Goal: Task Accomplishment & Management: Manage account settings

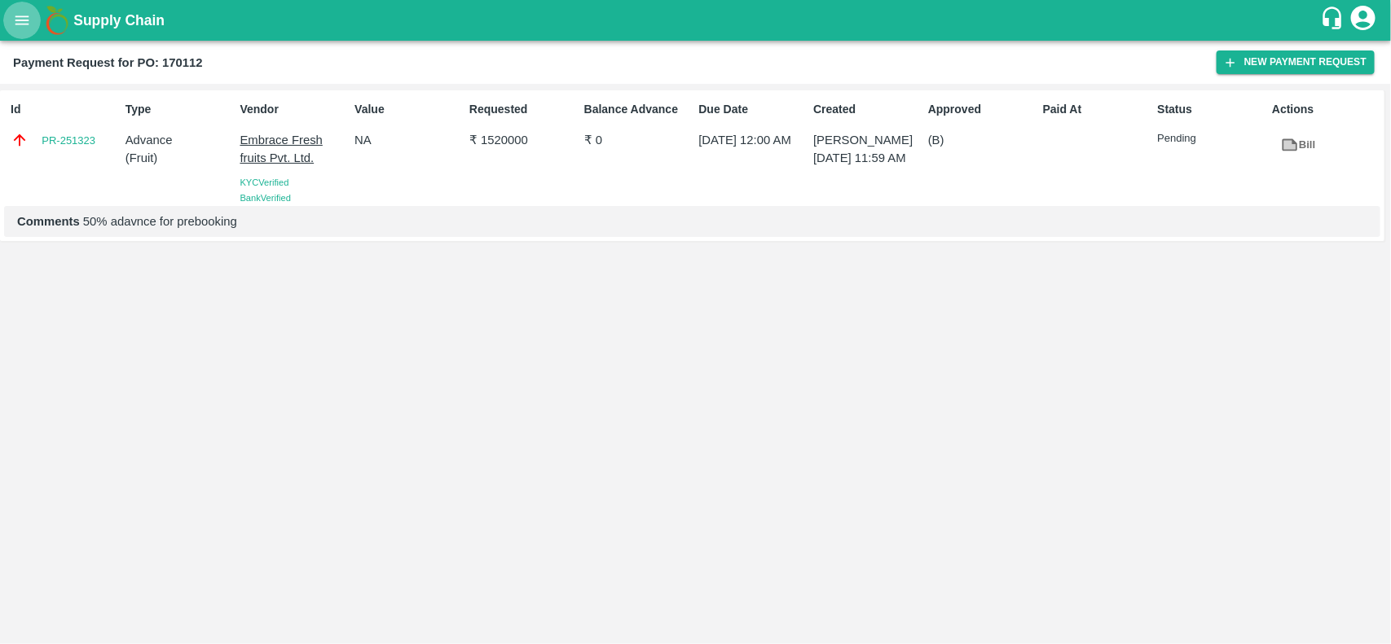
click at [14, 29] on button "open drawer" at bounding box center [21, 20] width 37 height 37
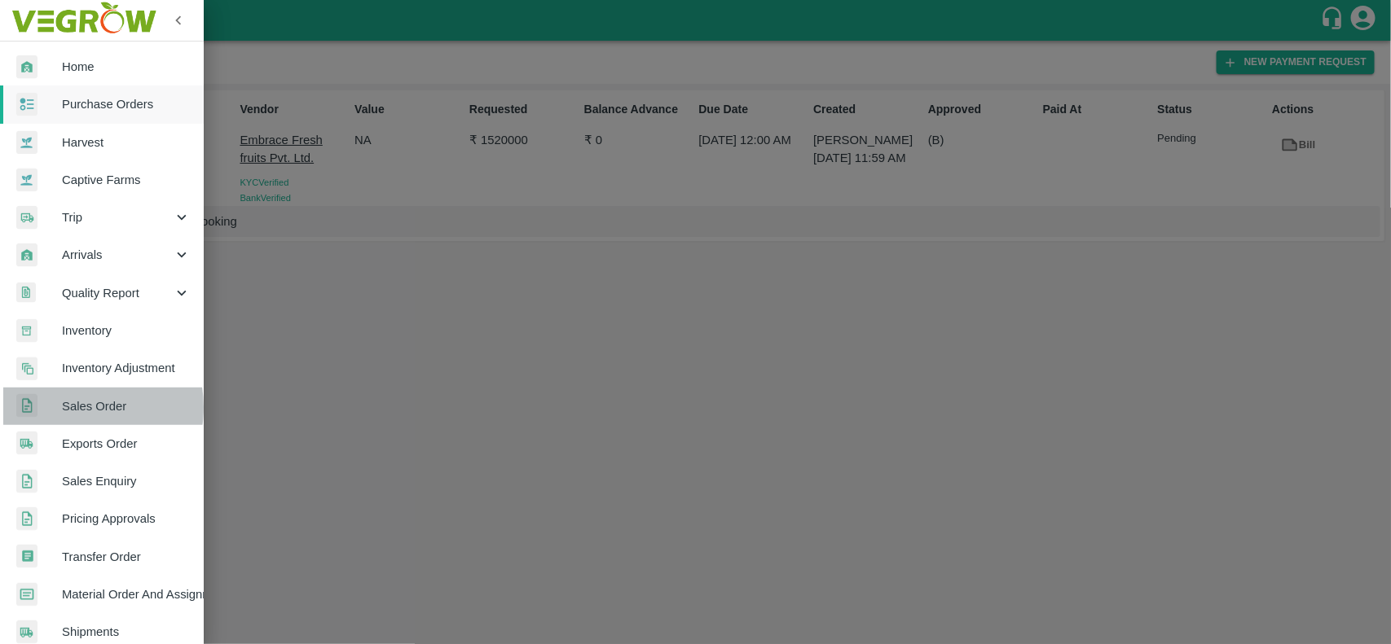
click at [70, 407] on span "Sales Order" at bounding box center [126, 407] width 129 height 18
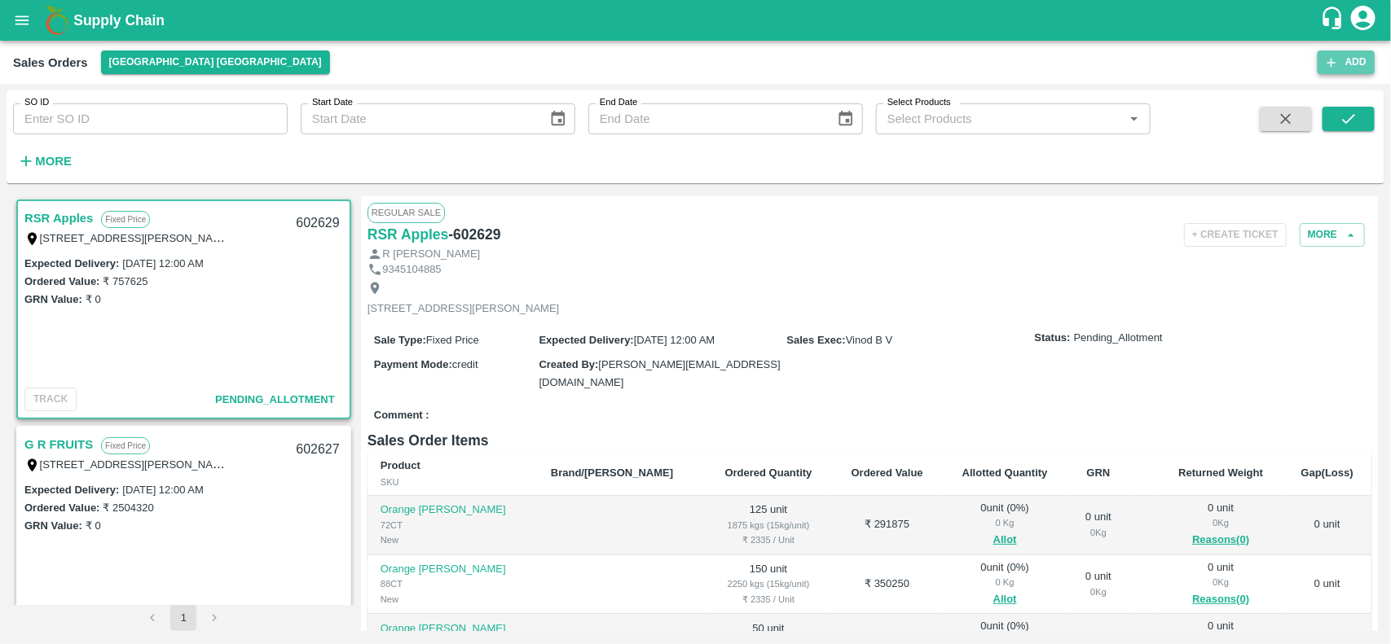
click at [1363, 55] on button "Add" at bounding box center [1346, 63] width 57 height 24
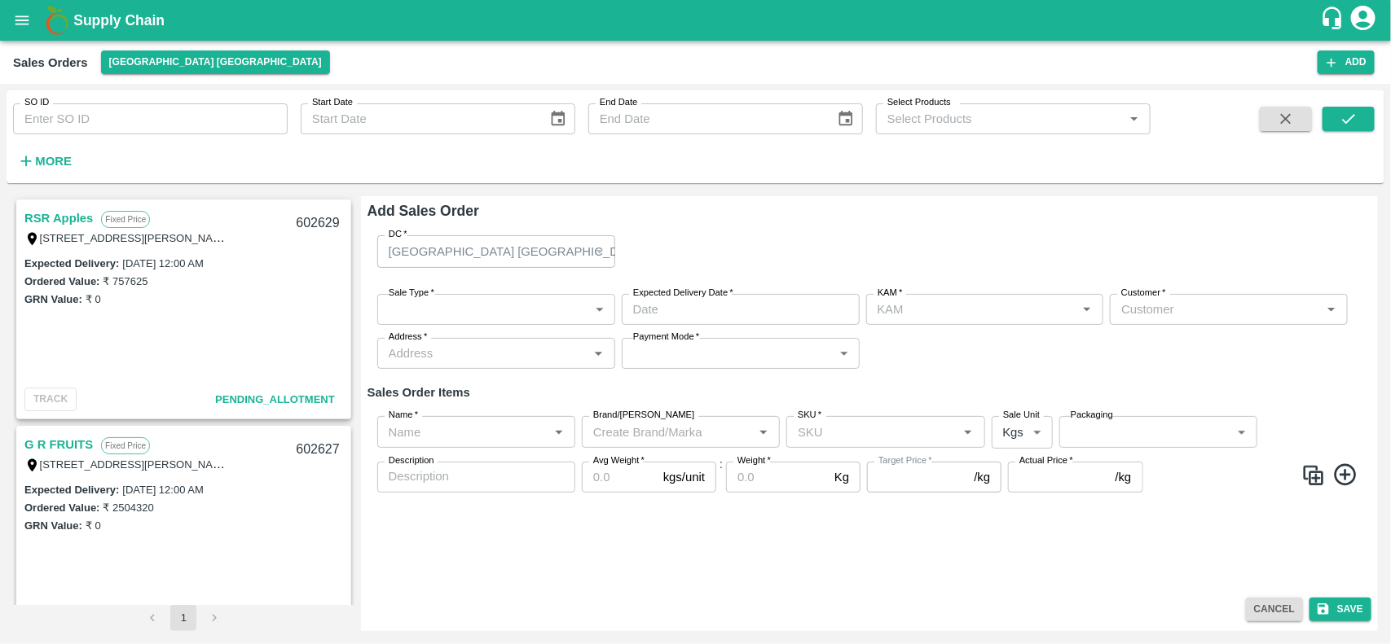
type input "[PERSON_NAME]"
click at [450, 318] on body "Supply Chain Sales Orders Chennai DC Add SO ID SO ID Start Date Start Date End …" at bounding box center [695, 322] width 1391 height 644
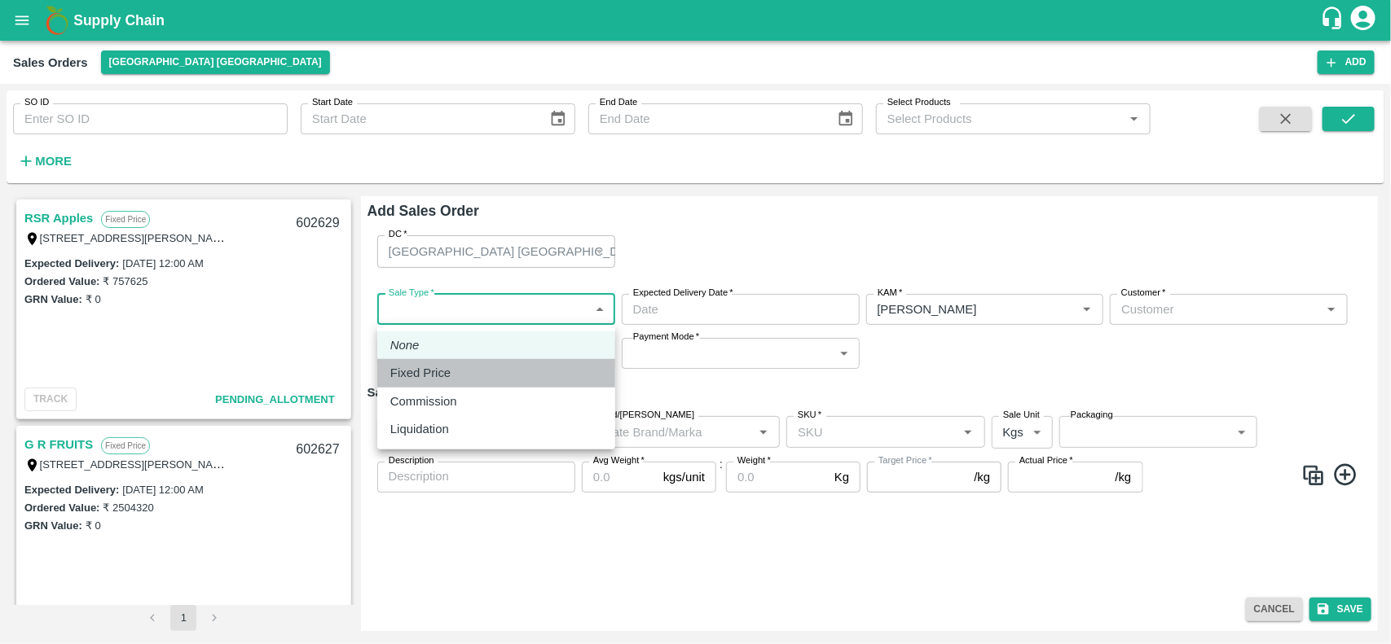
click at [430, 369] on p "Fixed Price" at bounding box center [420, 373] width 60 height 18
type input "1"
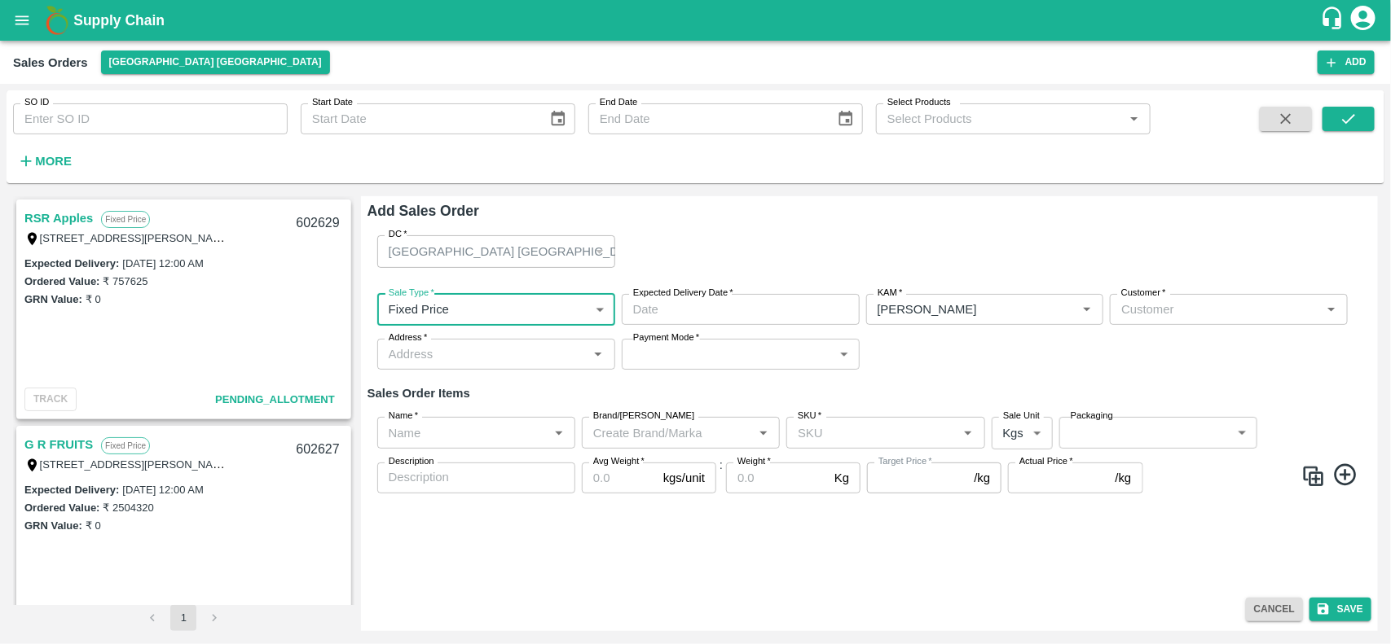
type input "DD/MM/YYYY hh:mm aa"
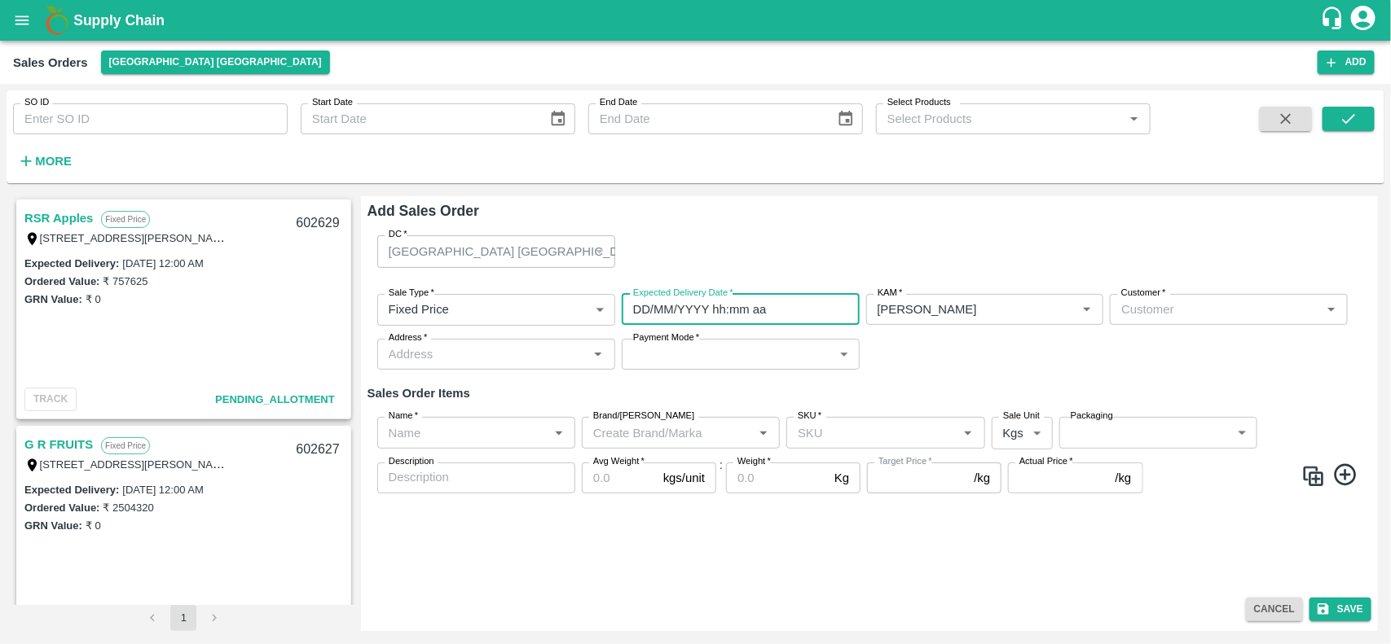
click at [751, 306] on input "DD/MM/YYYY hh:mm aa" at bounding box center [735, 309] width 227 height 31
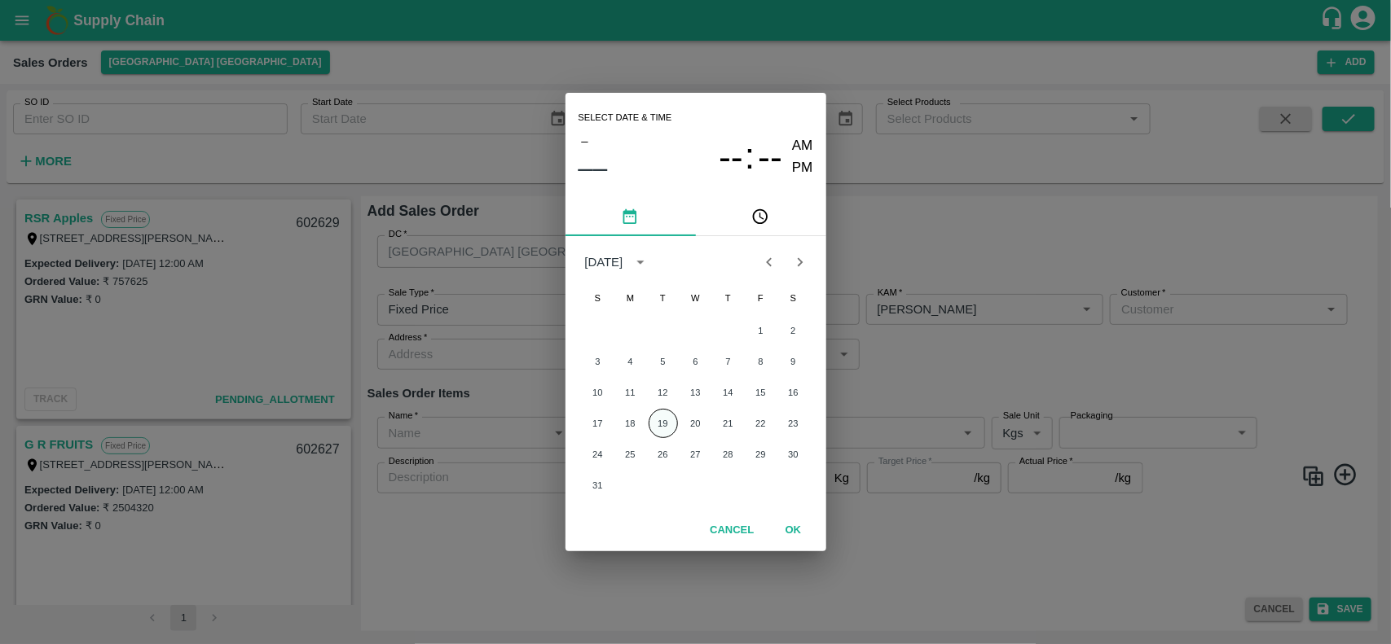
click at [676, 429] on button "19" at bounding box center [663, 423] width 29 height 29
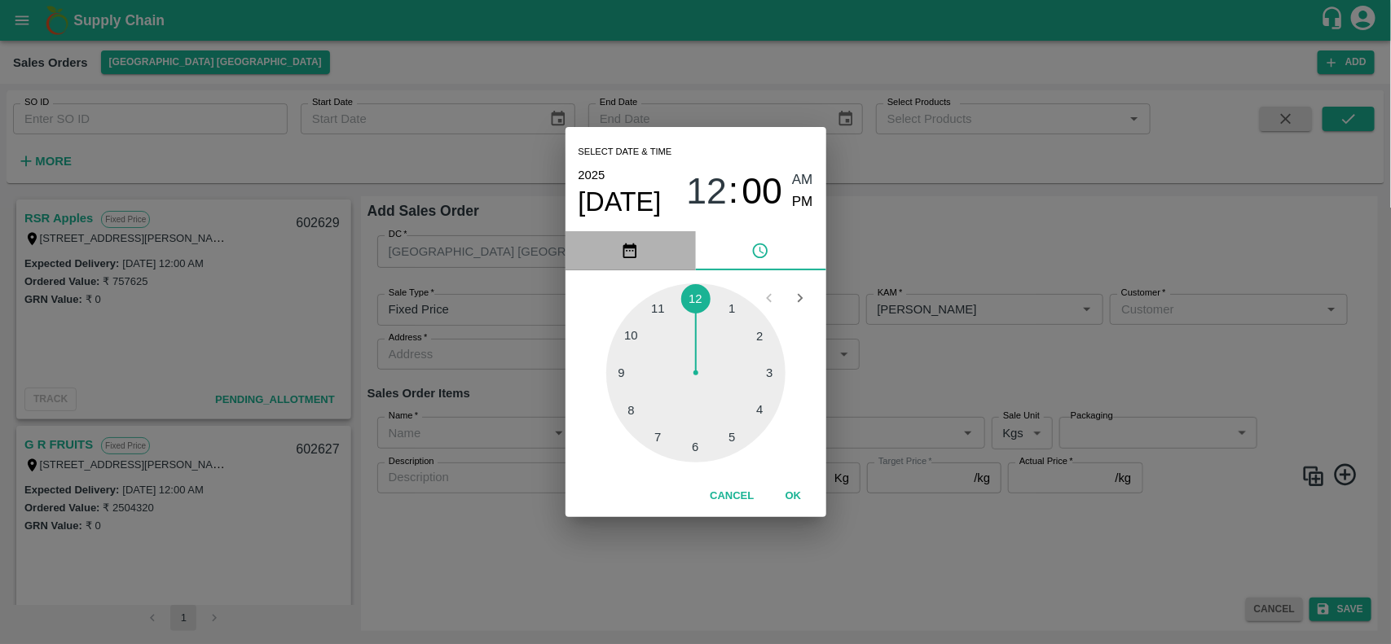
click at [632, 239] on button "pick date" at bounding box center [630, 250] width 130 height 39
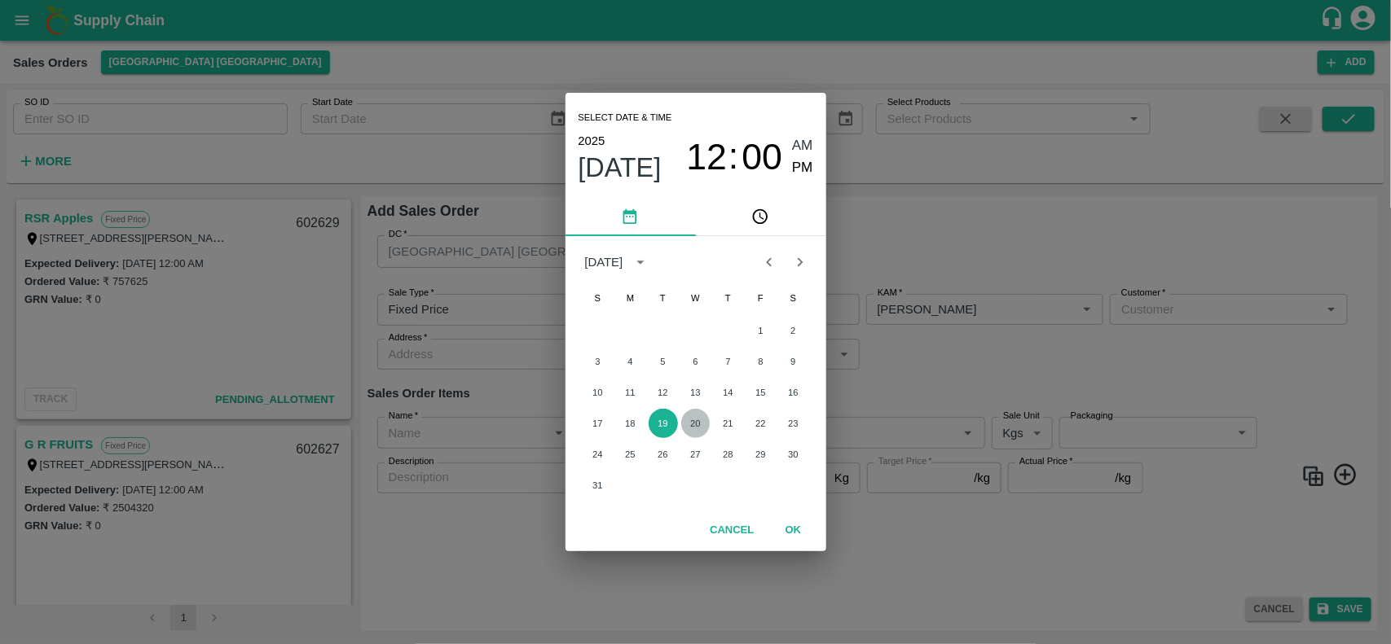
click at [693, 414] on button "20" at bounding box center [695, 423] width 29 height 29
type input "20/08/2025 12:00 AM"
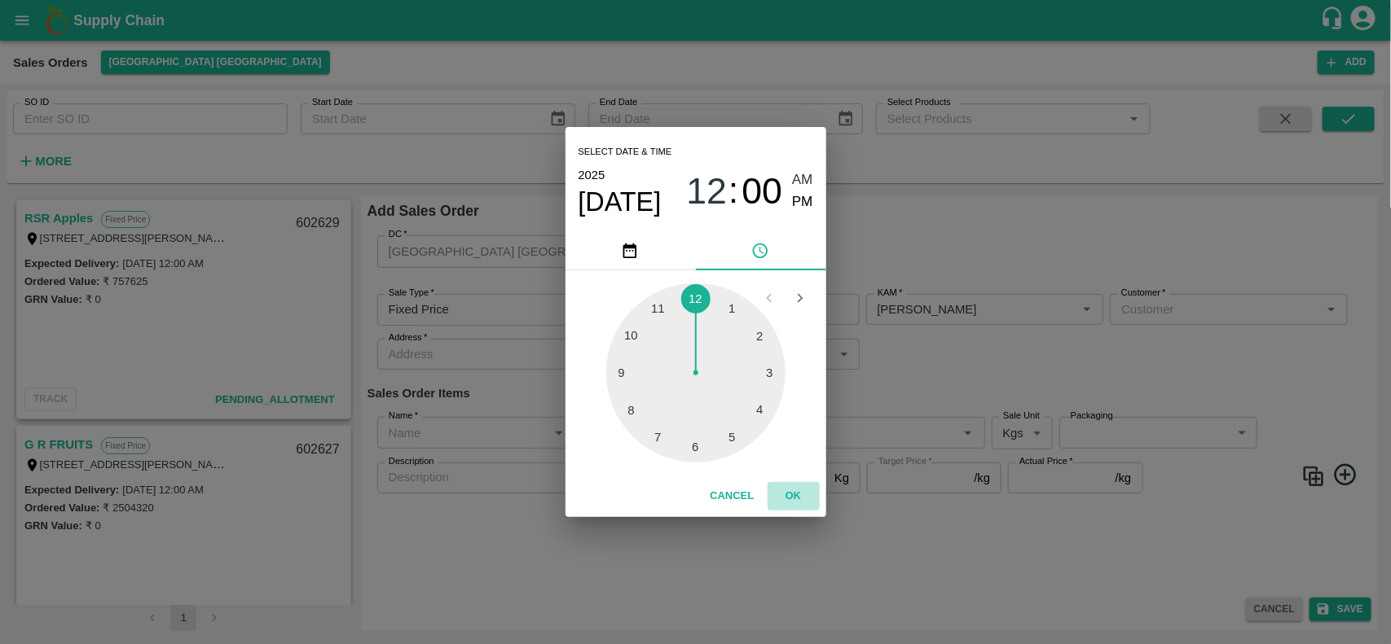
click at [798, 491] on button "OK" at bounding box center [794, 496] width 52 height 29
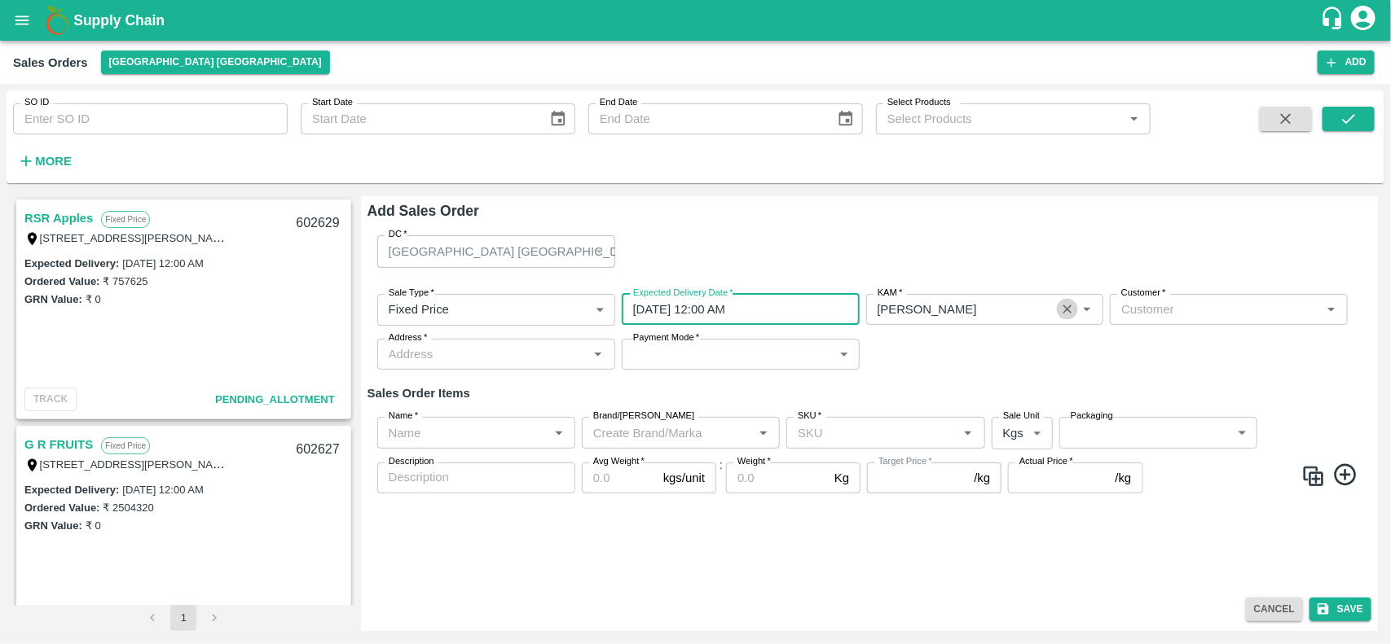
click at [1065, 315] on icon "Clear" at bounding box center [1067, 309] width 15 height 15
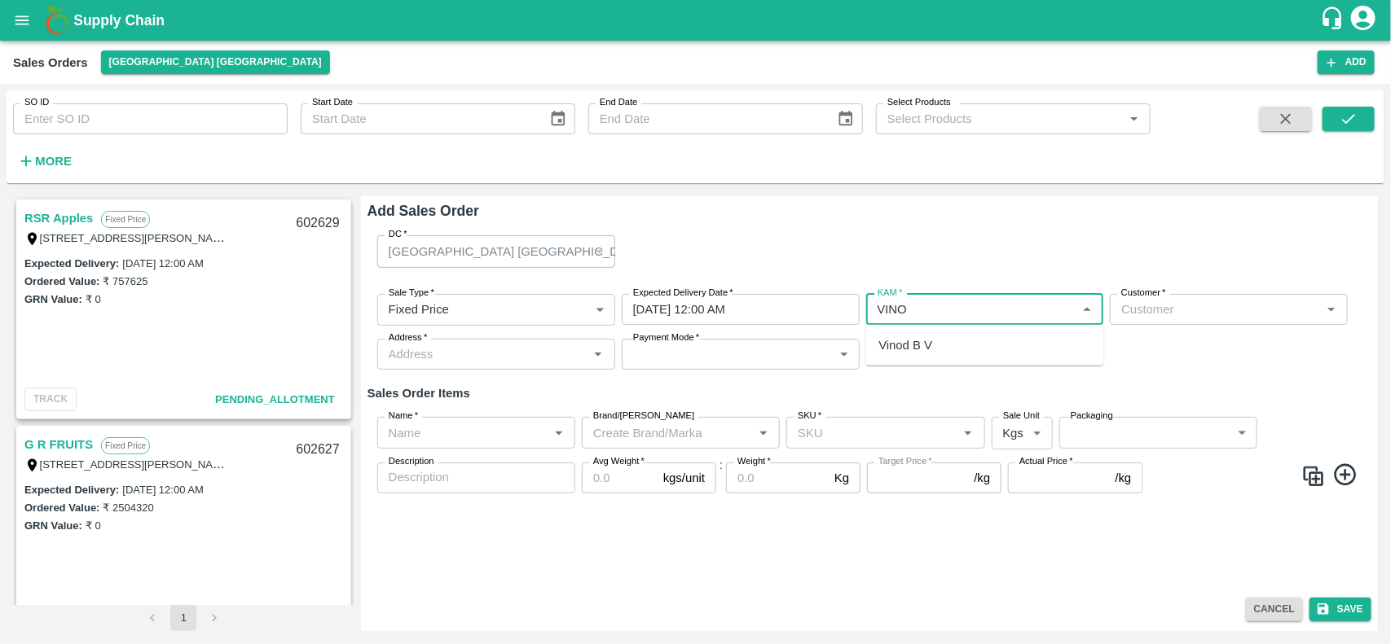
click at [1006, 354] on div "Vinod B V" at bounding box center [985, 346] width 238 height 28
click at [976, 352] on div "Vinod B V" at bounding box center [985, 346] width 238 height 28
click at [1162, 297] on span "*" at bounding box center [1164, 293] width 6 height 10
type input "Vinod B V"
click at [1162, 299] on input "Customer   *" at bounding box center [1215, 309] width 201 height 21
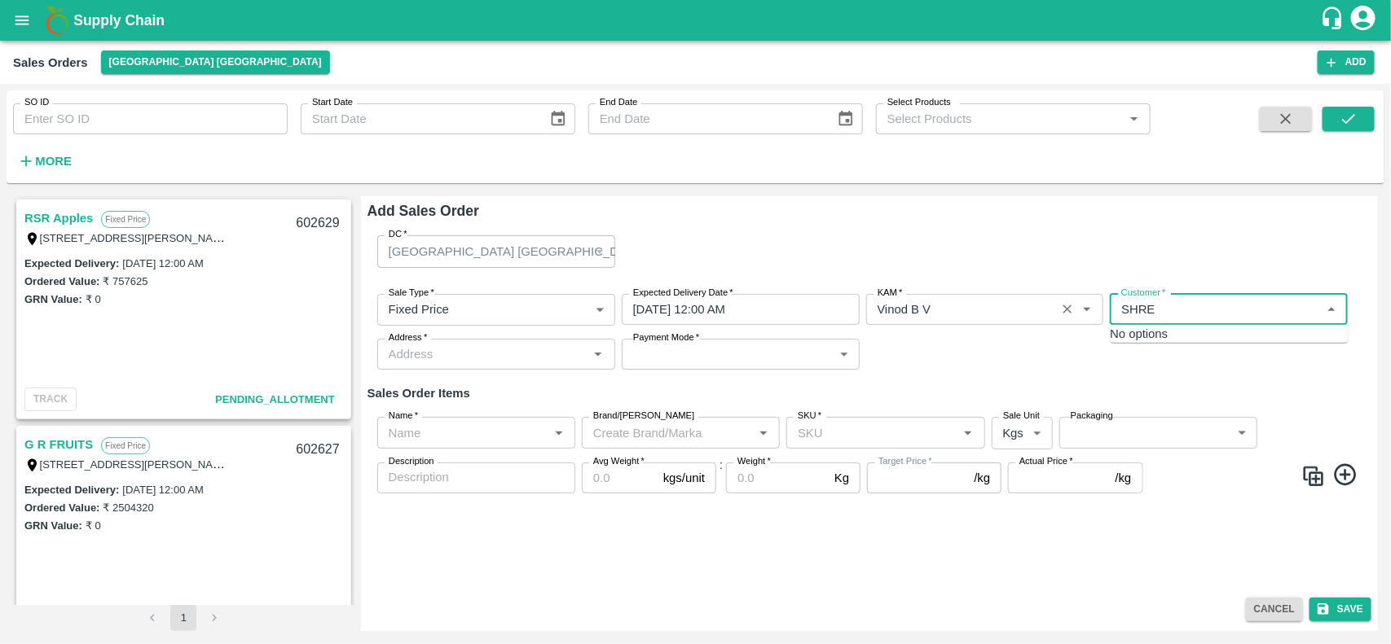
type input "SHRE"
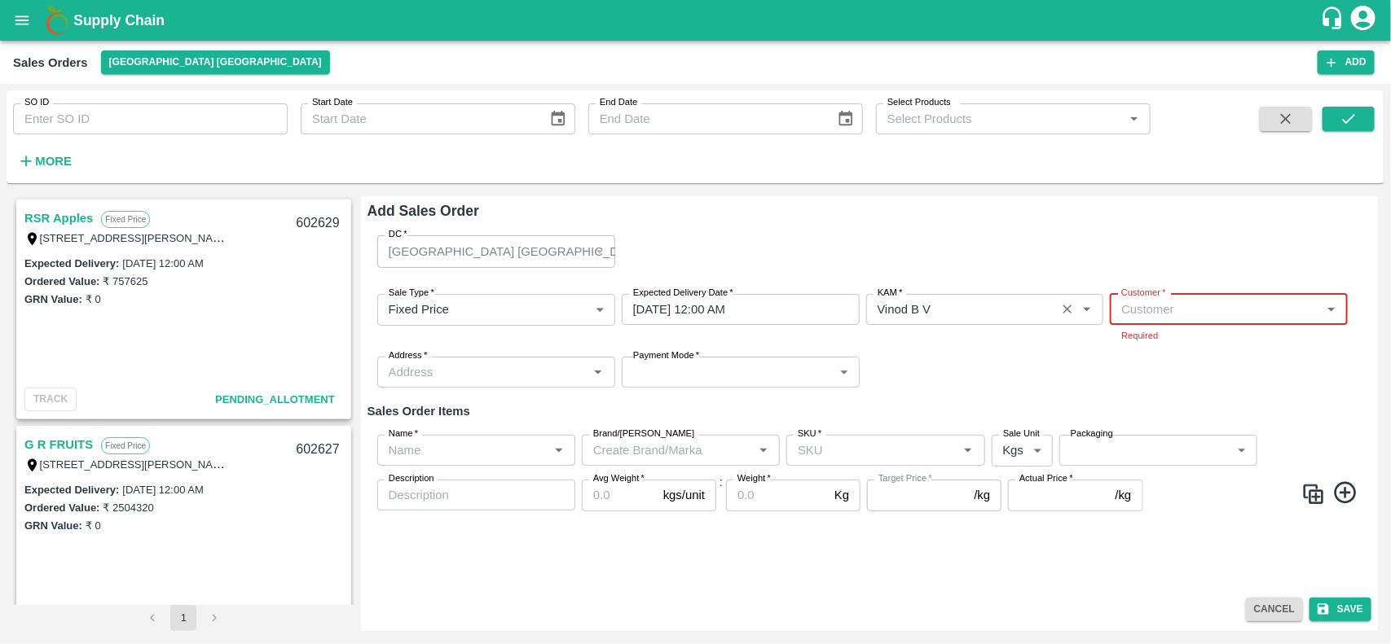
paste input "SREE JAI TRADERS"
click at [1159, 342] on p "SREE JAI TRADERS" at bounding box center [1181, 346] width 115 height 18
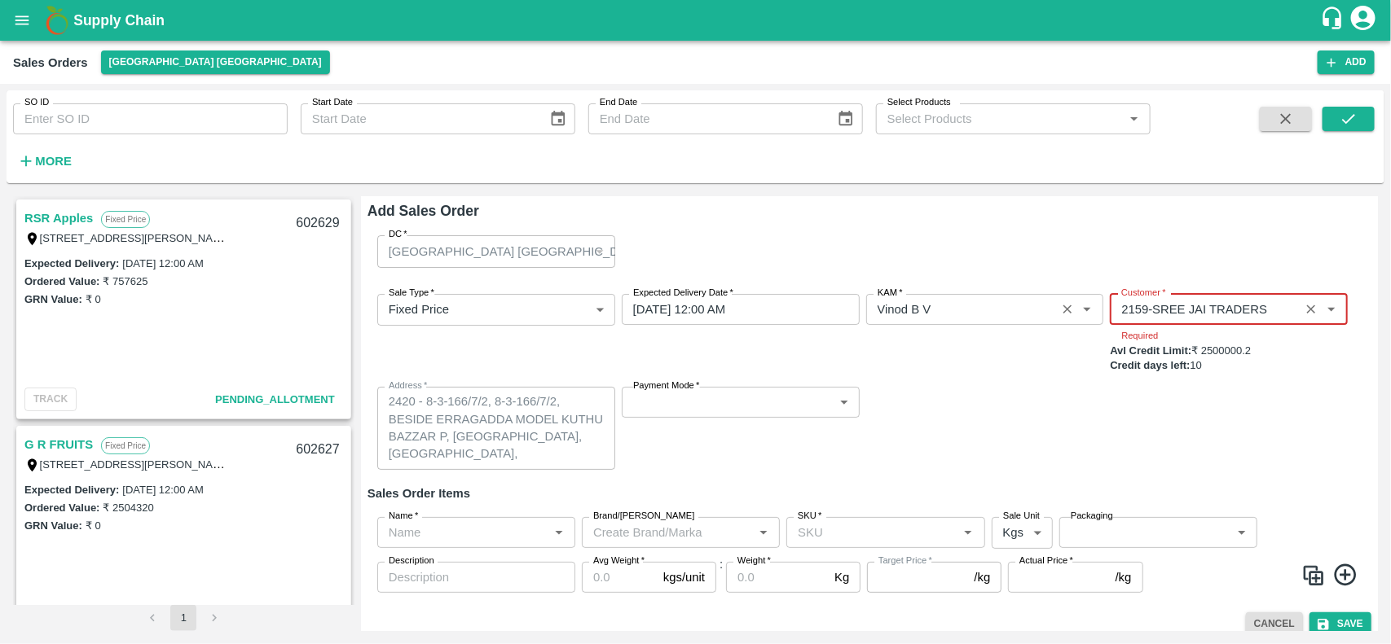
type input "2159-SREE JAI TRADERS"
click at [732, 395] on body "Supply Chain Sales Orders Chennai DC Add SO ID SO ID Start Date Start Date End …" at bounding box center [695, 322] width 1391 height 644
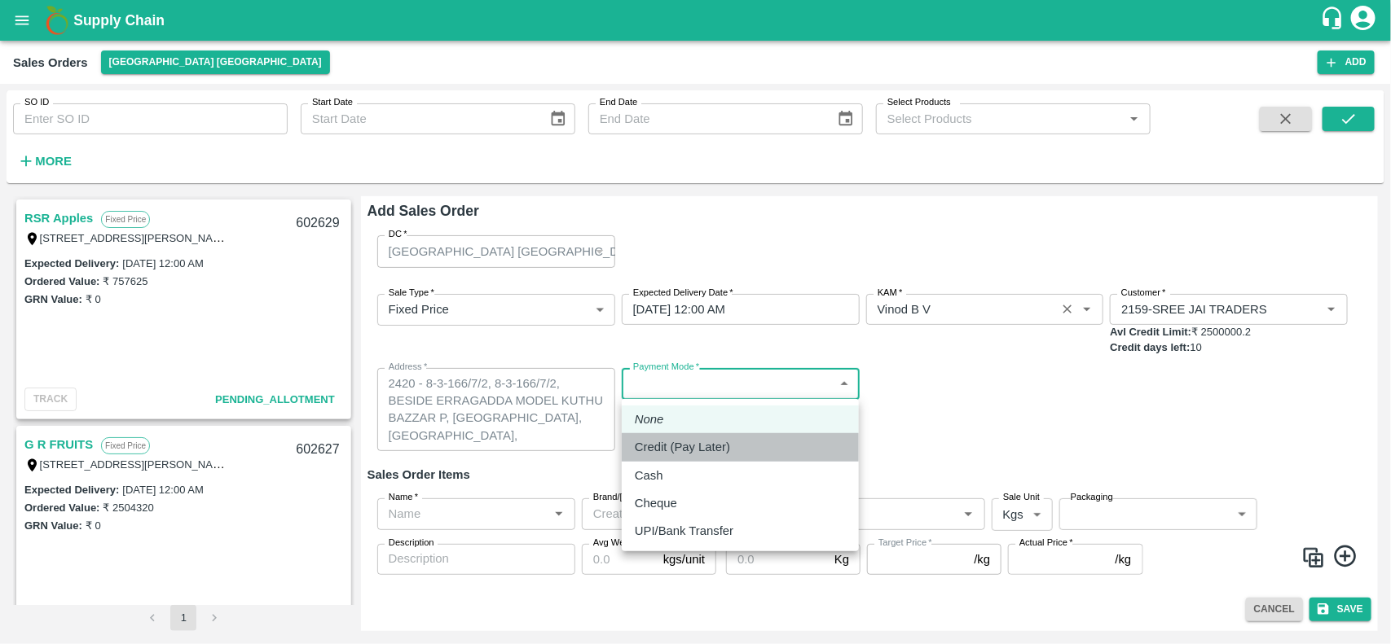
click at [673, 445] on p "Credit (Pay Later)" at bounding box center [682, 447] width 95 height 18
type input "credit"
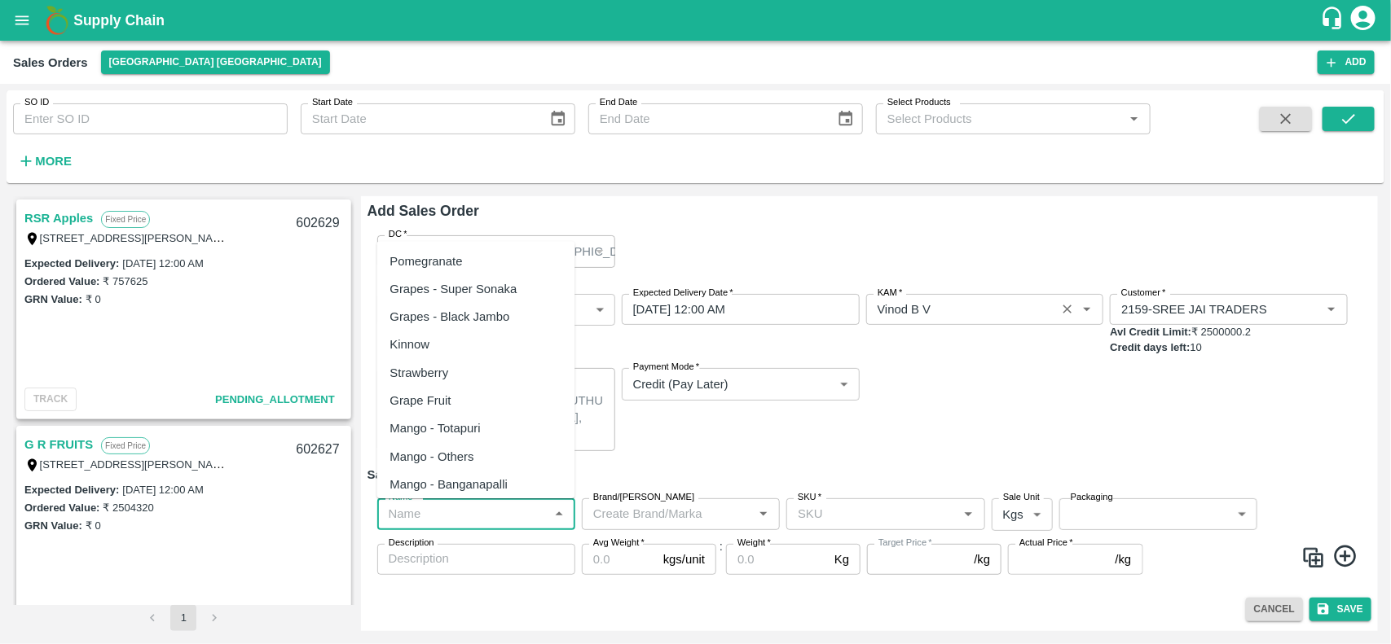
click at [499, 523] on input "Name   *" at bounding box center [462, 514] width 161 height 21
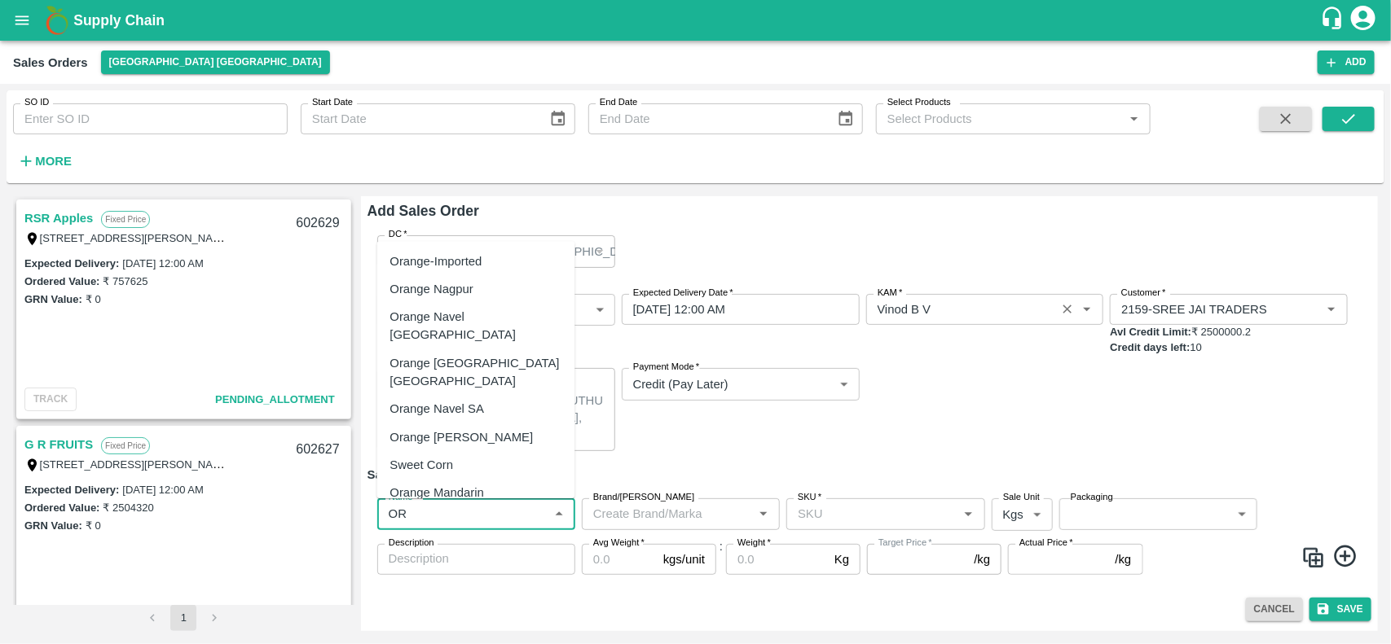
click at [486, 429] on div "Orange Valencia SA" at bounding box center [461, 438] width 143 height 18
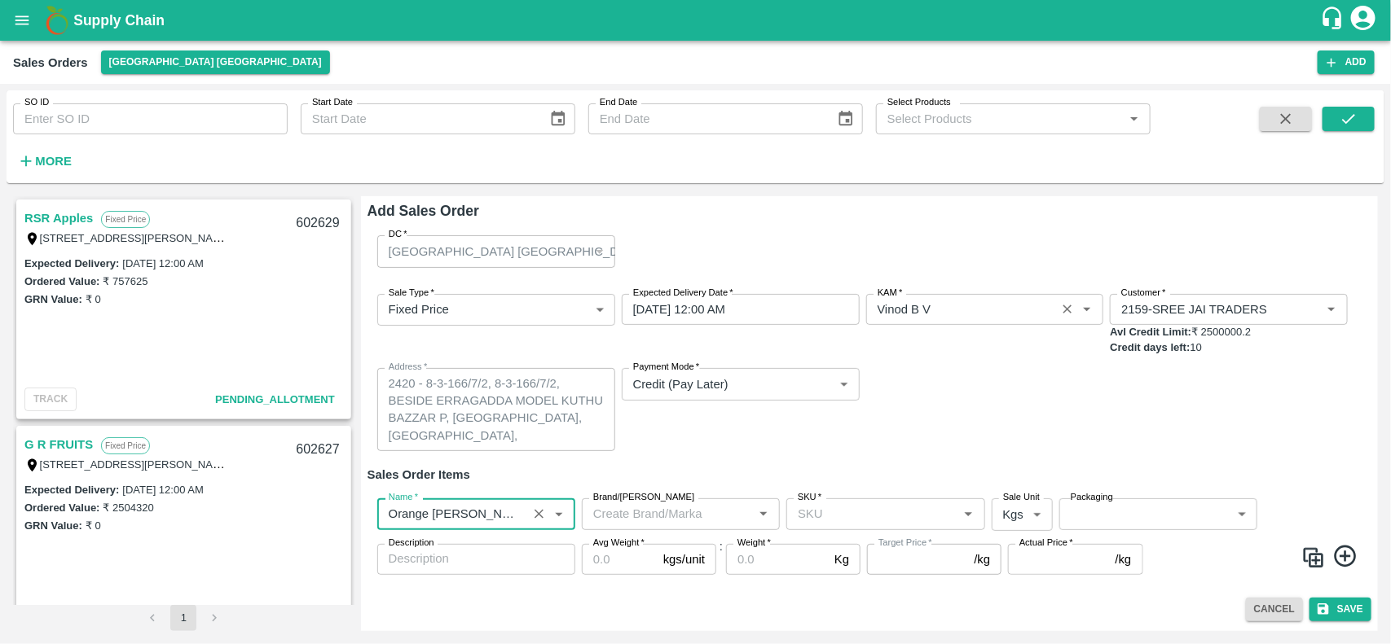
type input "Orange Valencia SA"
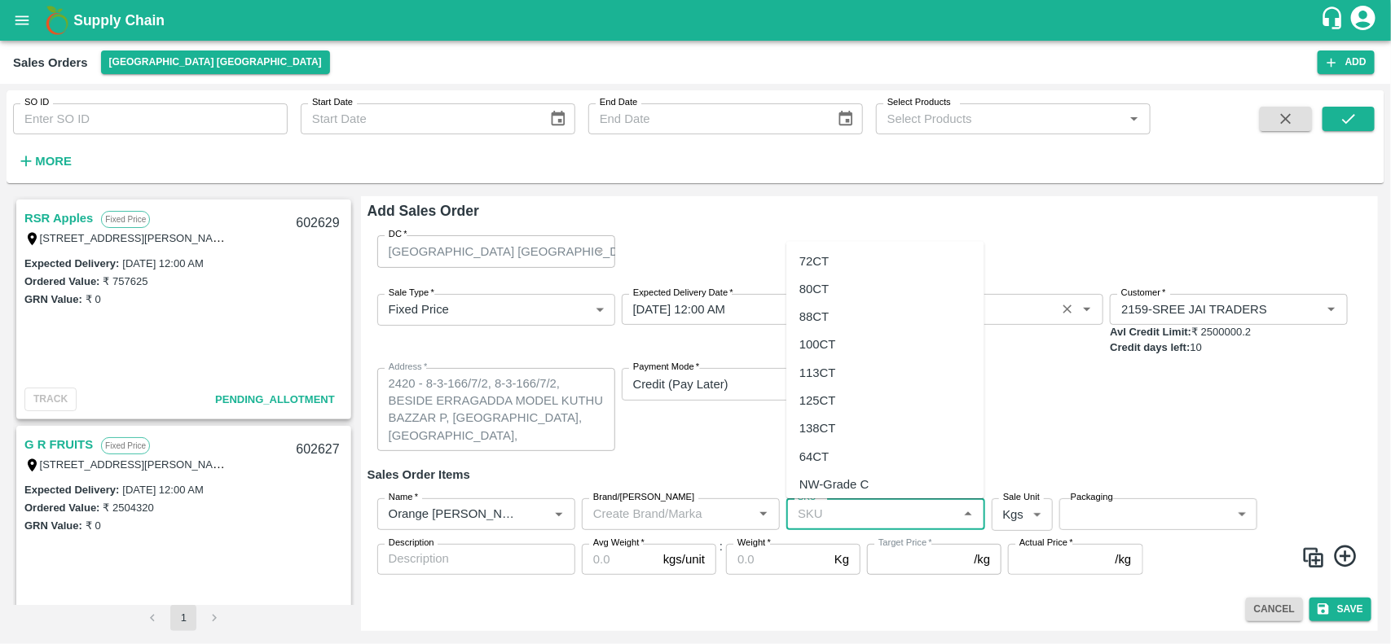
click at [856, 504] on input "SKU   *" at bounding box center [871, 514] width 161 height 21
click at [799, 259] on div "72CT" at bounding box center [813, 262] width 29 height 18
type input "72CT"
type input "NA"
click at [1358, 559] on icon at bounding box center [1345, 556] width 27 height 27
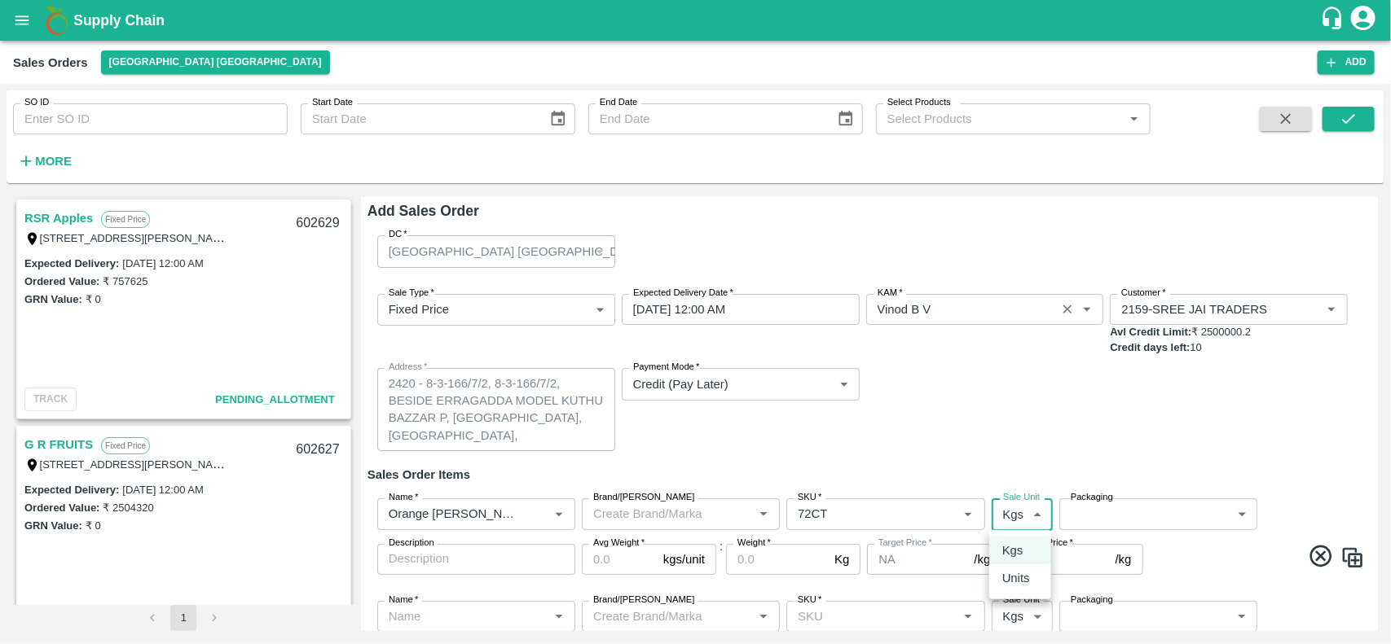
click at [1028, 513] on body "Supply Chain Sales Orders Chennai DC Add SO ID SO ID Start Date Start Date End …" at bounding box center [695, 322] width 1391 height 644
drag, startPoint x: 1025, startPoint y: 574, endPoint x: 1120, endPoint y: 507, distance: 116.9
click at [1120, 507] on div "Kgs Units" at bounding box center [695, 322] width 1391 height 644
click at [1120, 507] on div at bounding box center [695, 322] width 1391 height 644
click at [1013, 521] on body "Supply Chain Sales Orders Chennai DC Add SO ID SO ID Start Date Start Date End …" at bounding box center [695, 322] width 1391 height 644
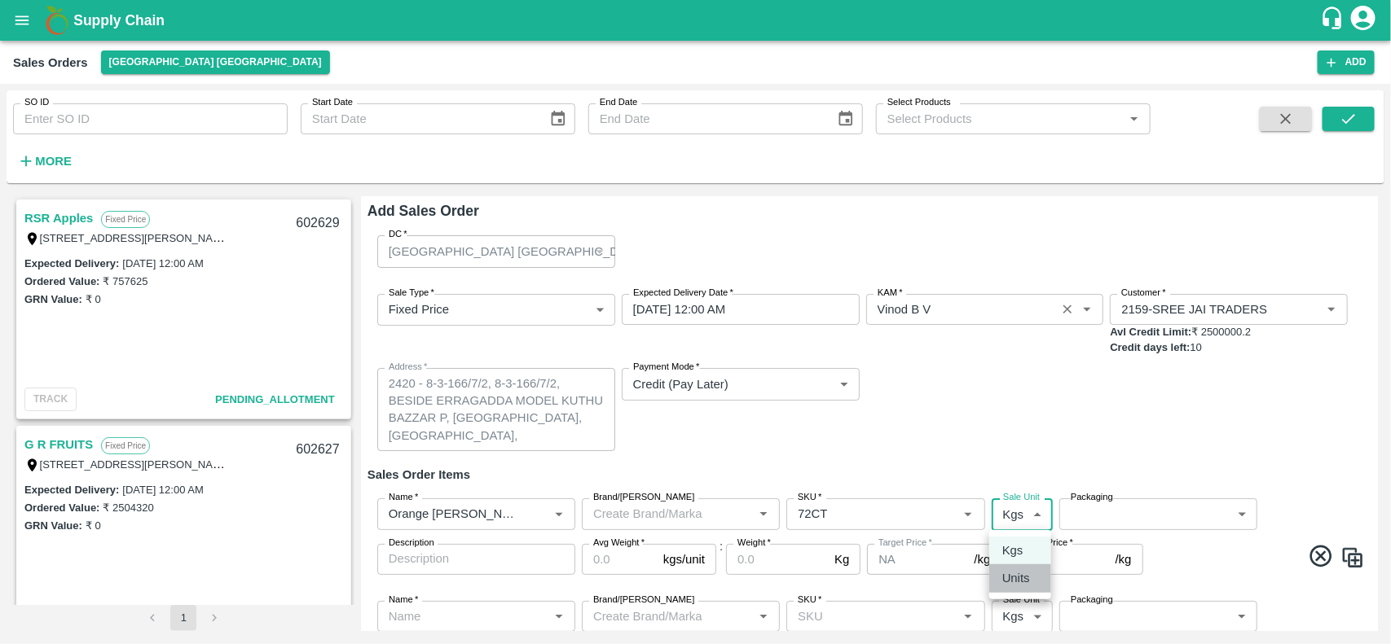
click at [1012, 575] on p "Units" at bounding box center [1016, 579] width 28 height 18
type input "2"
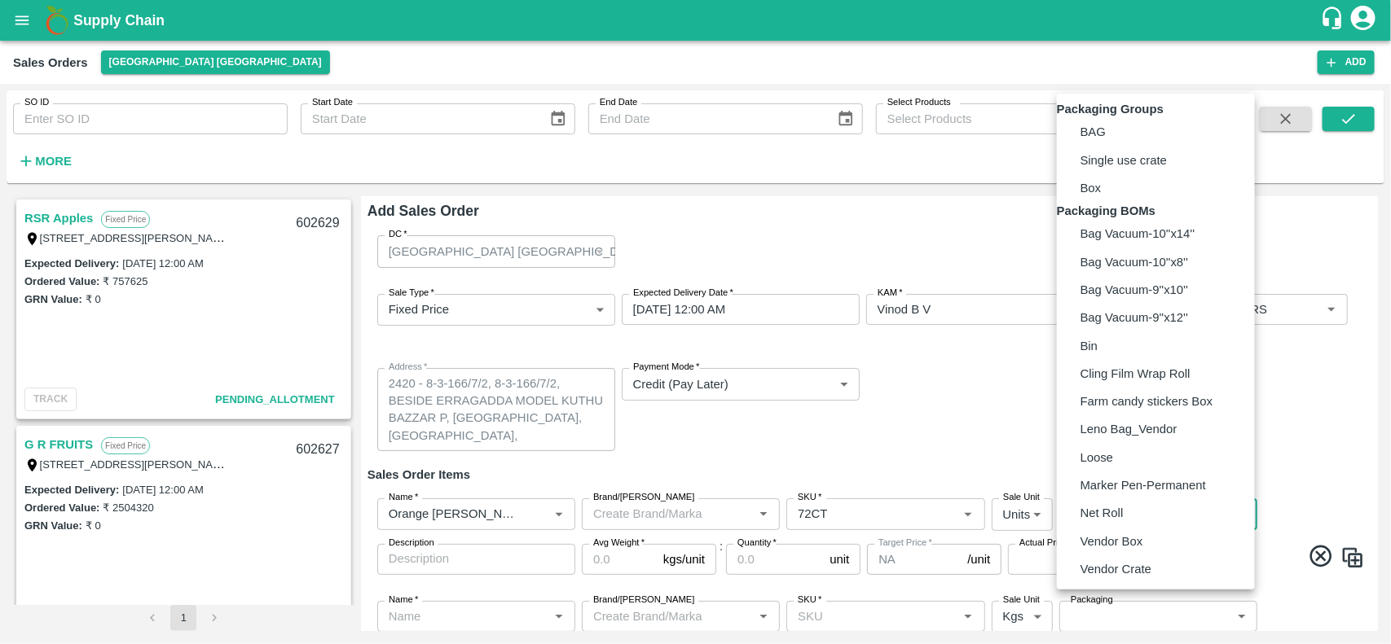
click at [1122, 515] on body "Supply Chain Sales Orders Chennai DC Add SO ID SO ID Start Date Start Date End …" at bounding box center [695, 322] width 1391 height 644
click at [1106, 551] on p "Vendor Box" at bounding box center [1111, 542] width 63 height 18
type input "BOM/276"
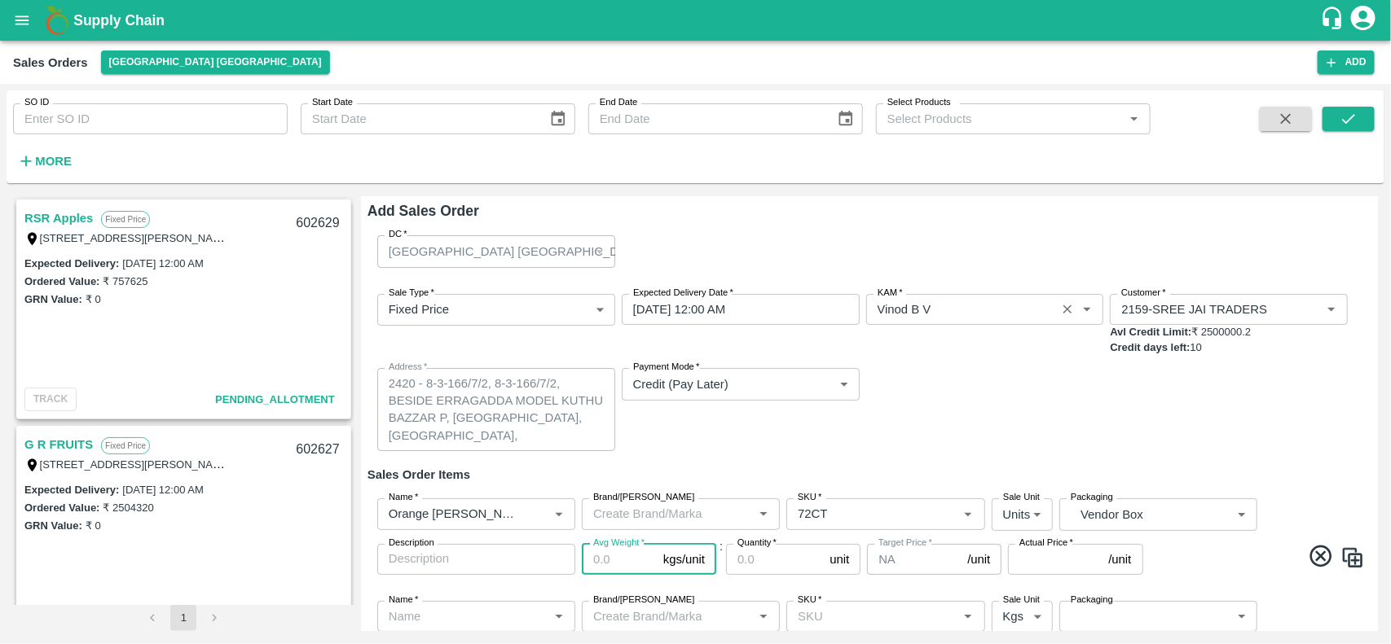
click at [629, 552] on input "Avg Weight   *" at bounding box center [619, 559] width 75 height 31
type input "15"
click at [768, 556] on input "Quantity   *" at bounding box center [774, 559] width 97 height 31
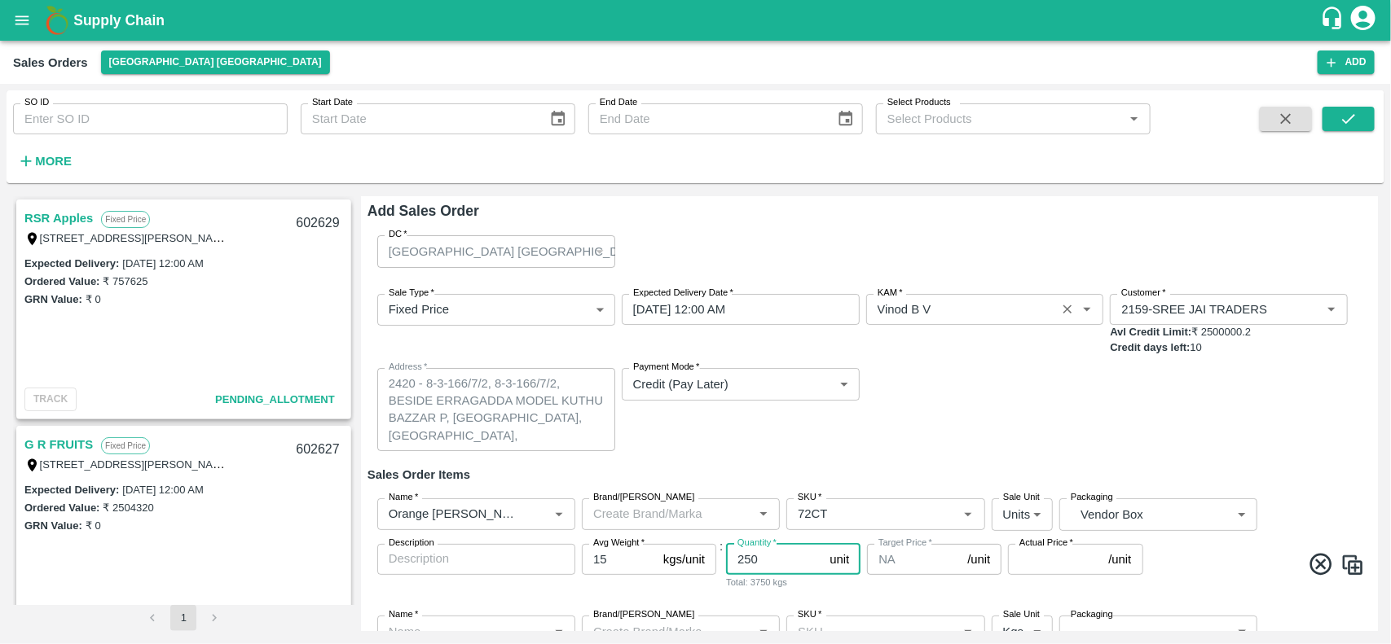
type input "250"
click at [1039, 555] on input "Actual Price   *" at bounding box center [1055, 559] width 94 height 31
drag, startPoint x: 1039, startPoint y: 555, endPoint x: 0, endPoint y: 623, distance: 1041.1
click at [0, 623] on div "SO ID SO ID Start Date Start Date End Date End Date Select Products Select Prod…" at bounding box center [695, 364] width 1391 height 561
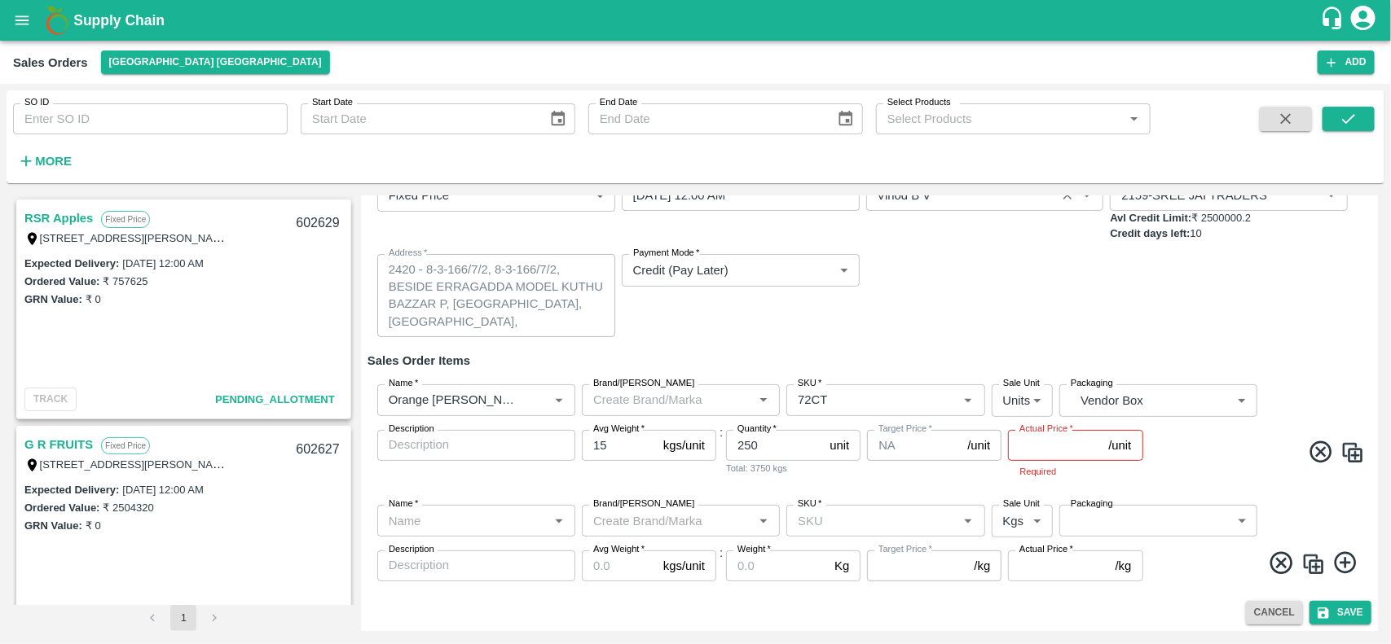
click at [1276, 561] on icon at bounding box center [1281, 563] width 22 height 22
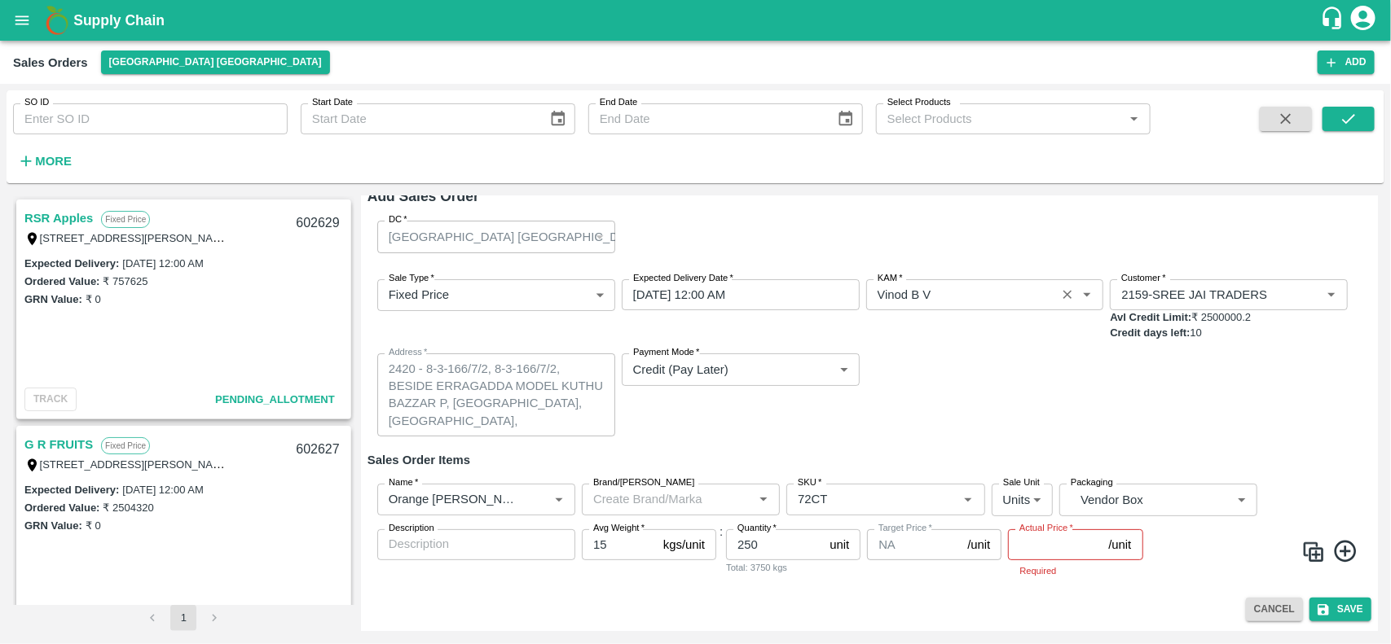
scroll to position [14, 0]
click at [1071, 556] on input "Actual Price   *" at bounding box center [1055, 545] width 94 height 31
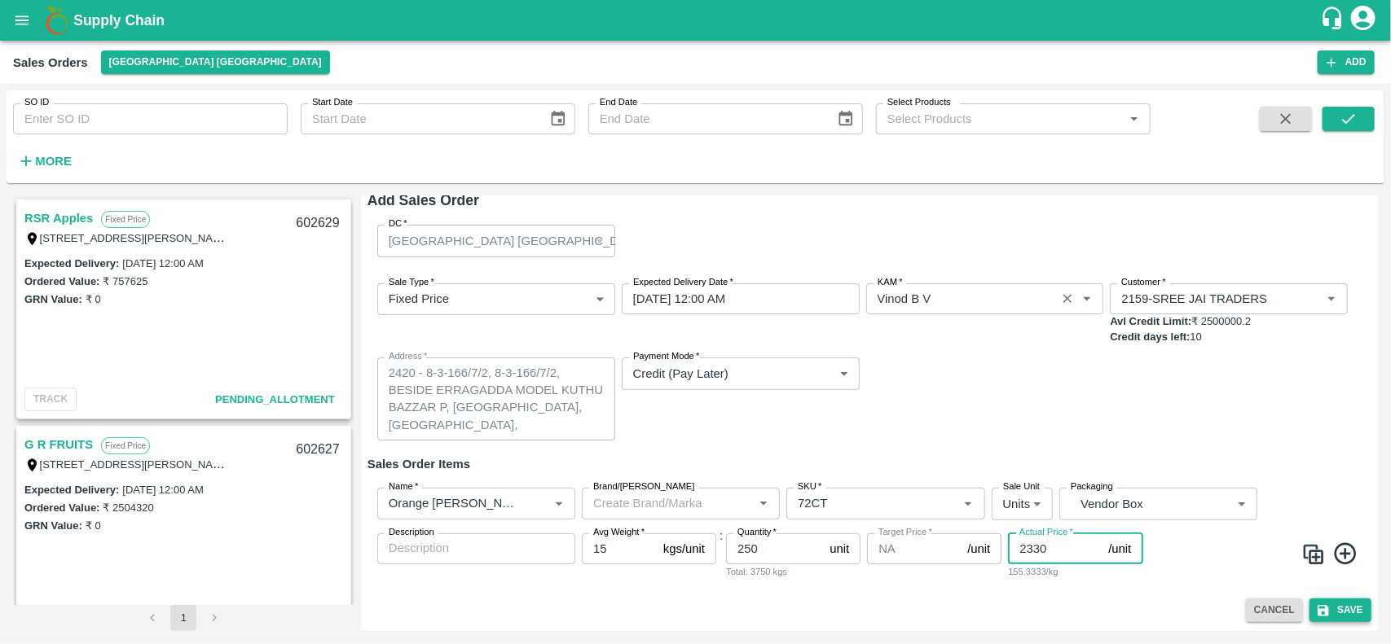
type input "2330"
click at [1341, 605] on button "Save" at bounding box center [1340, 611] width 62 height 24
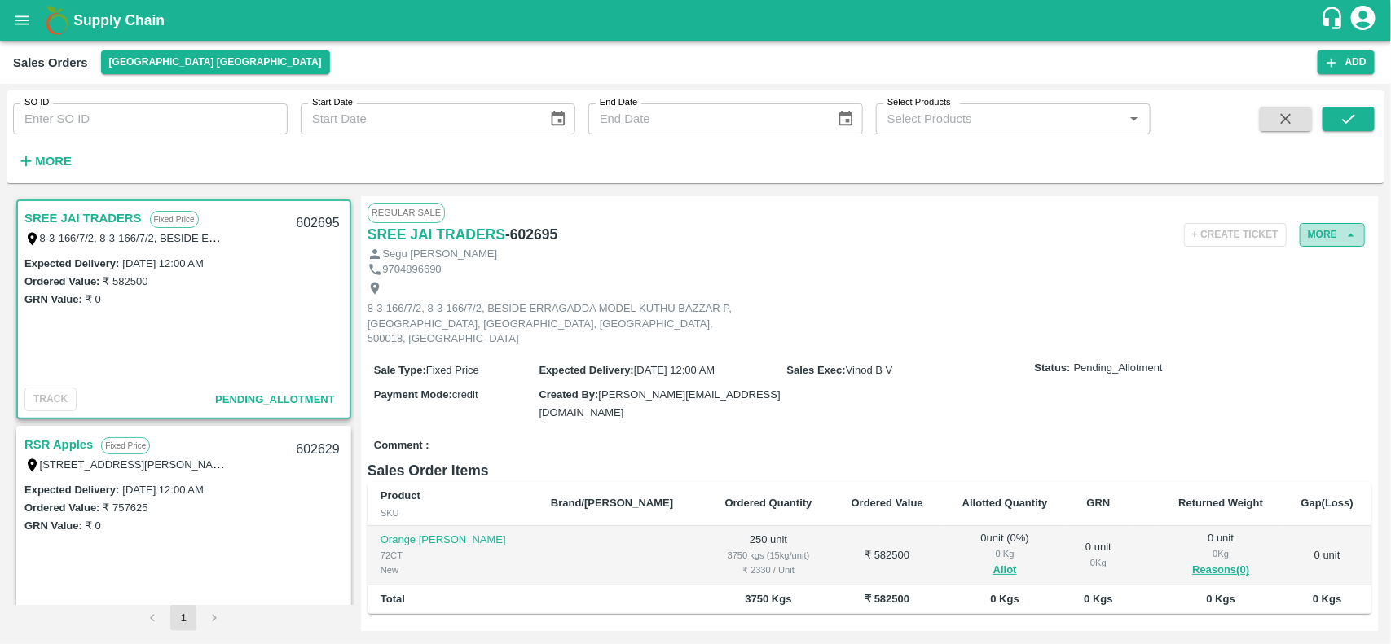
click at [1350, 233] on icon "button" at bounding box center [1351, 235] width 15 height 15
click at [1344, 230] on icon "button" at bounding box center [1351, 235] width 15 height 15
click at [1316, 237] on button "More" at bounding box center [1332, 235] width 65 height 24
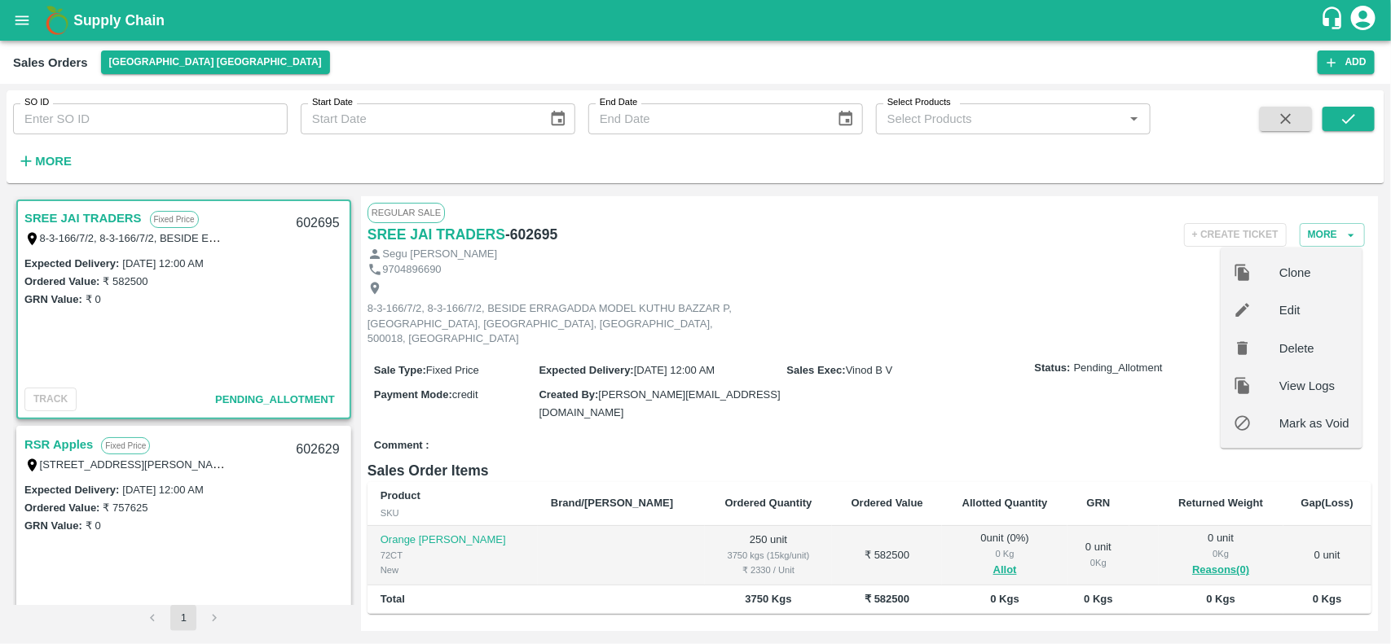
drag, startPoint x: 1316, startPoint y: 237, endPoint x: 821, endPoint y: 269, distance: 495.6
click at [821, 269] on div "9704896690" at bounding box center [869, 269] width 1004 height 15
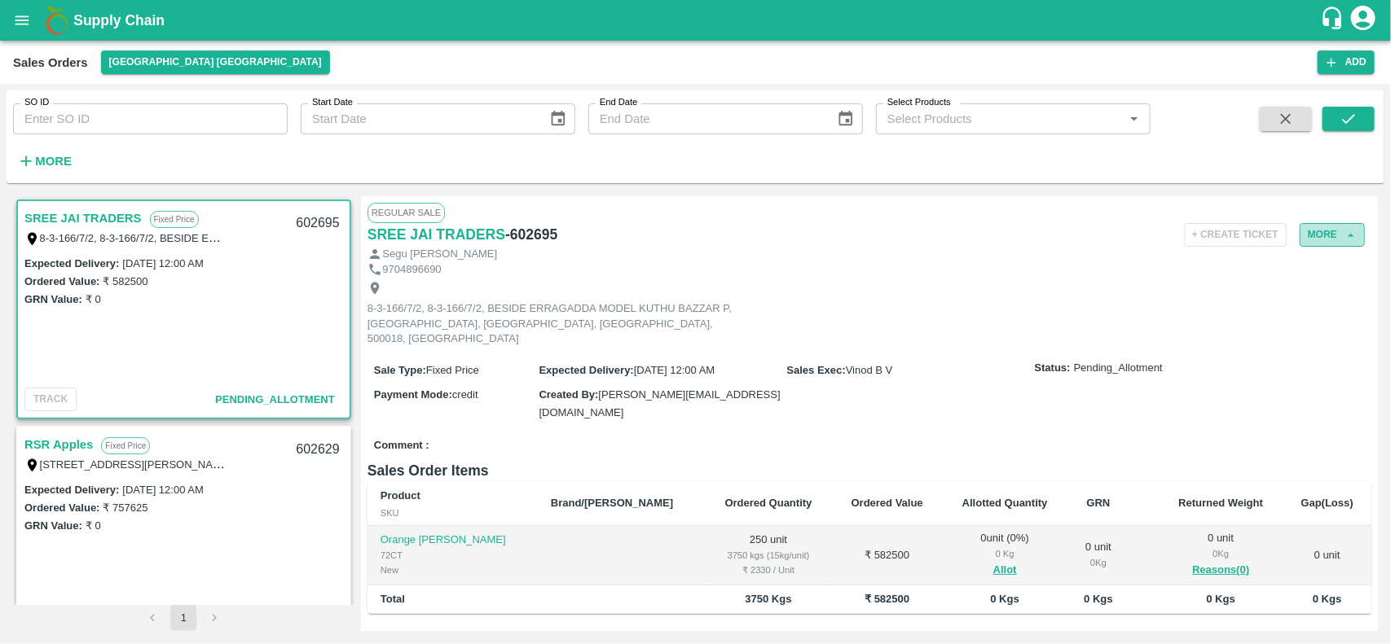
click at [1312, 229] on button "More" at bounding box center [1332, 235] width 65 height 24
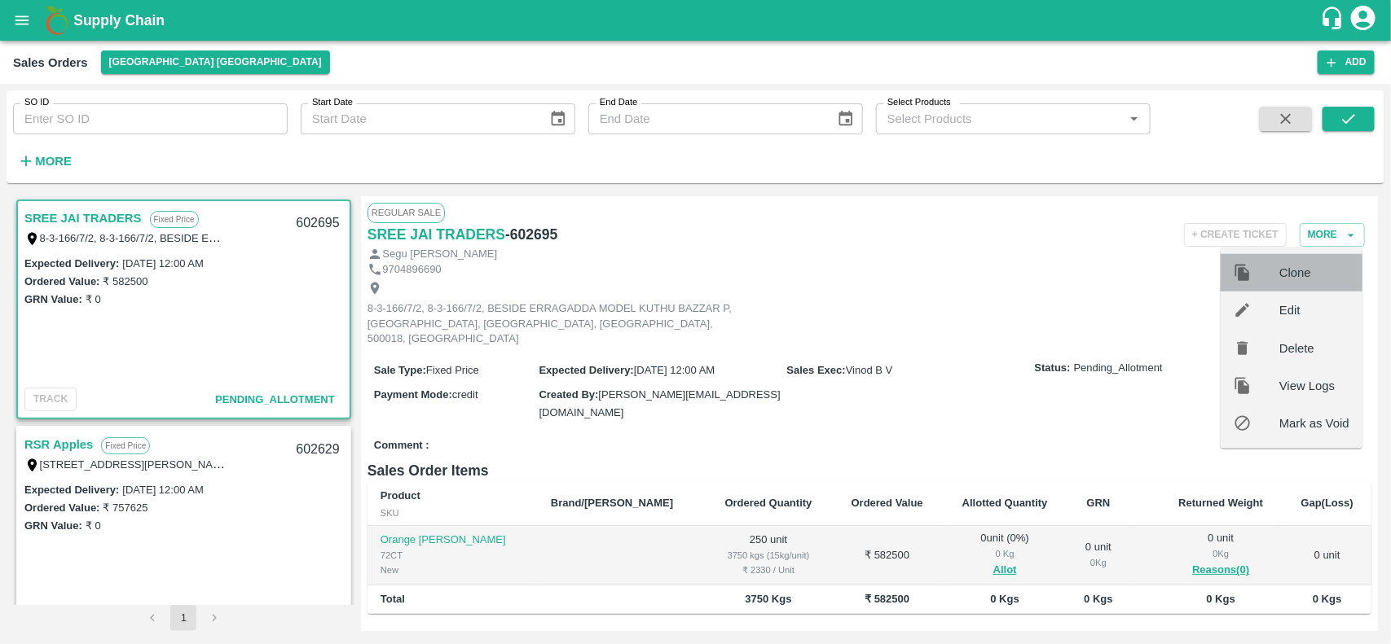
click at [1275, 274] on div at bounding box center [1257, 273] width 46 height 18
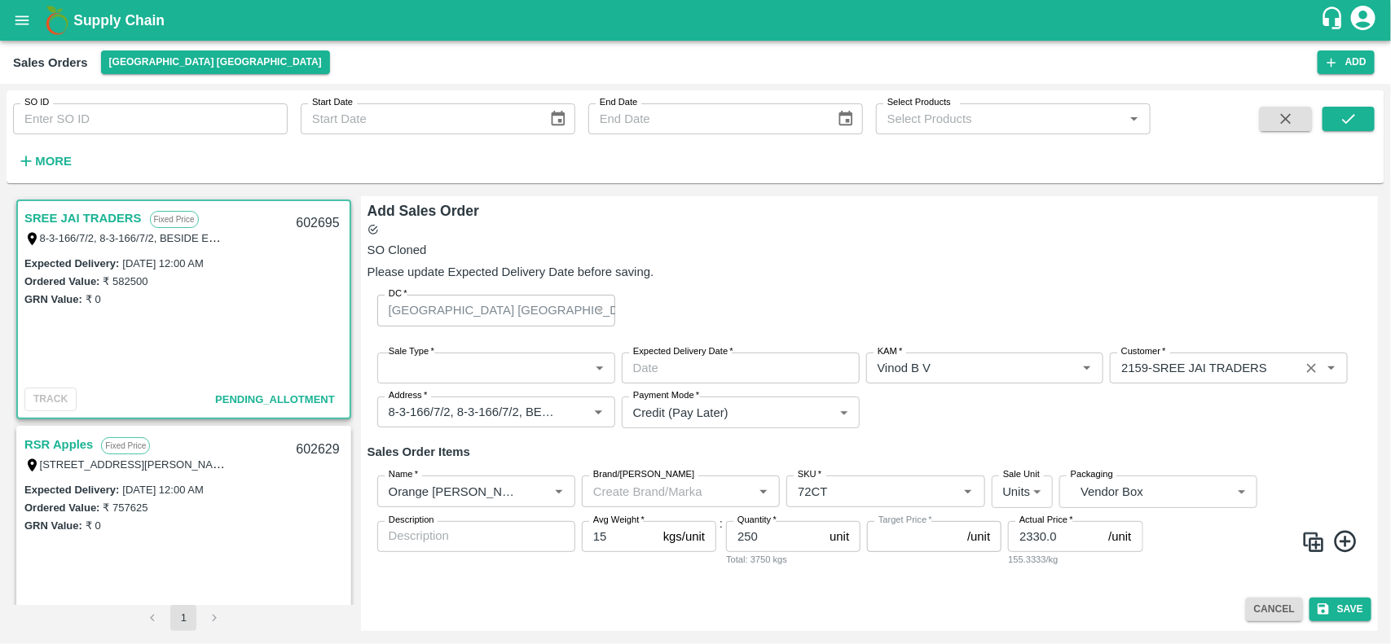
click at [1165, 383] on div "Customer   *" at bounding box center [1229, 368] width 238 height 31
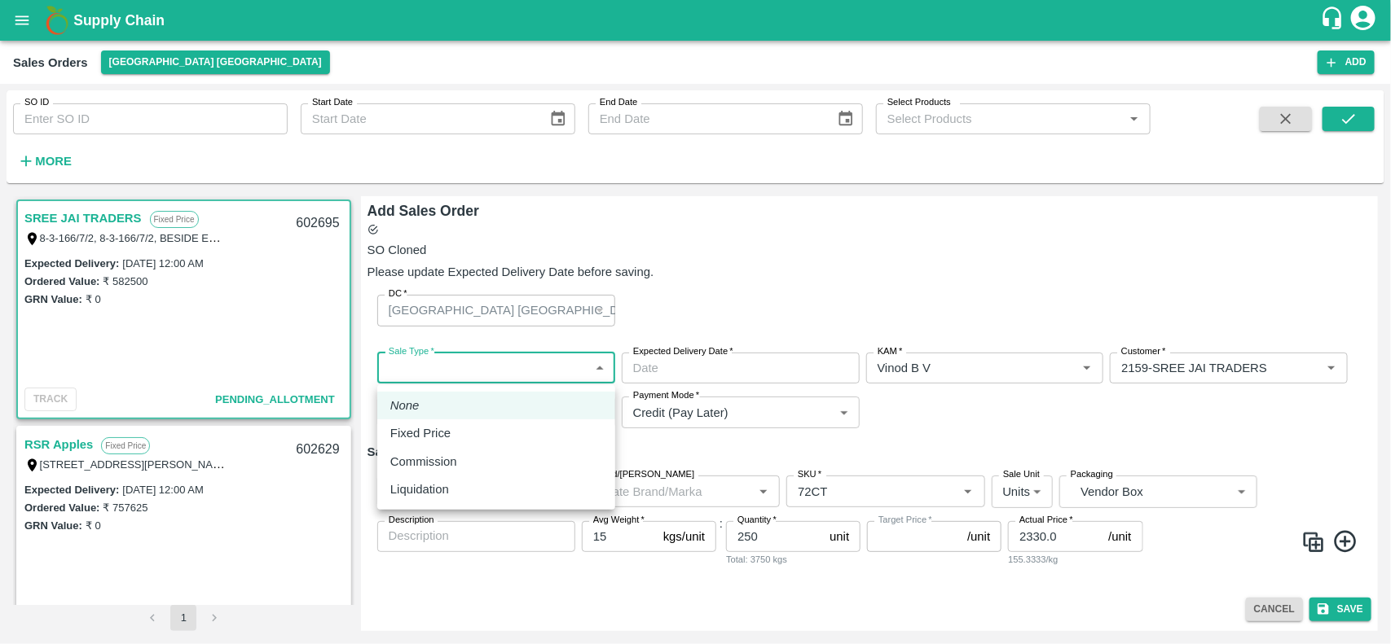
click at [474, 367] on body "Supply Chain Sales Orders Chennai DC Add SO ID SO ID Start Date Start Date End …" at bounding box center [695, 322] width 1391 height 644
click at [400, 432] on p "Fixed Price" at bounding box center [420, 434] width 60 height 18
type input "1"
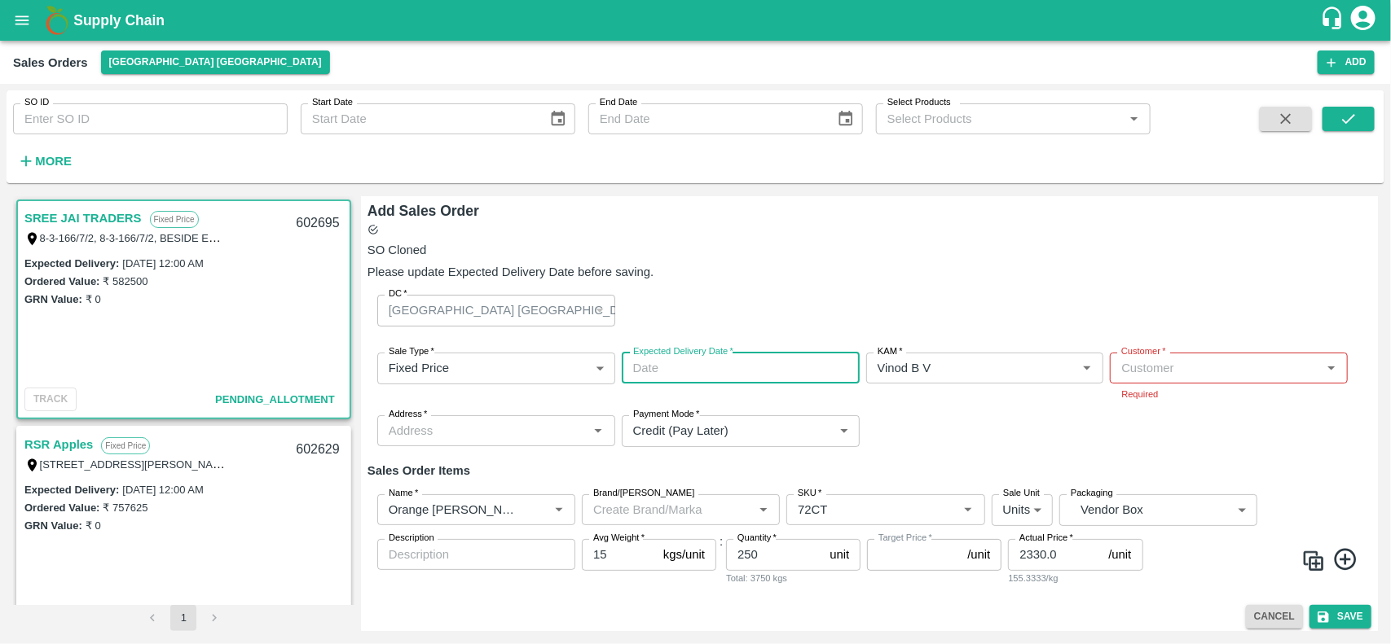
type input "DD/MM/YYYY hh:mm aa"
click at [633, 383] on input "DD/MM/YYYY hh:mm aa" at bounding box center [735, 368] width 227 height 31
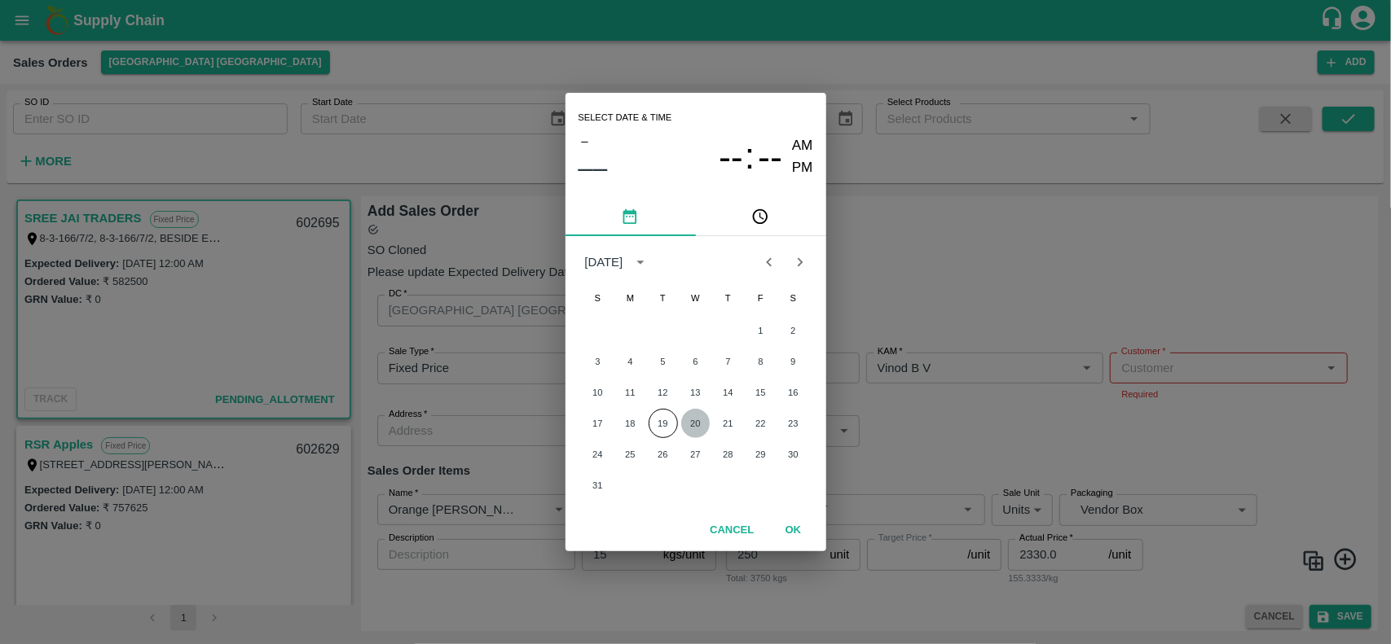
click at [687, 418] on button "20" at bounding box center [695, 423] width 29 height 29
type input "20/08/2025 12:00 AM"
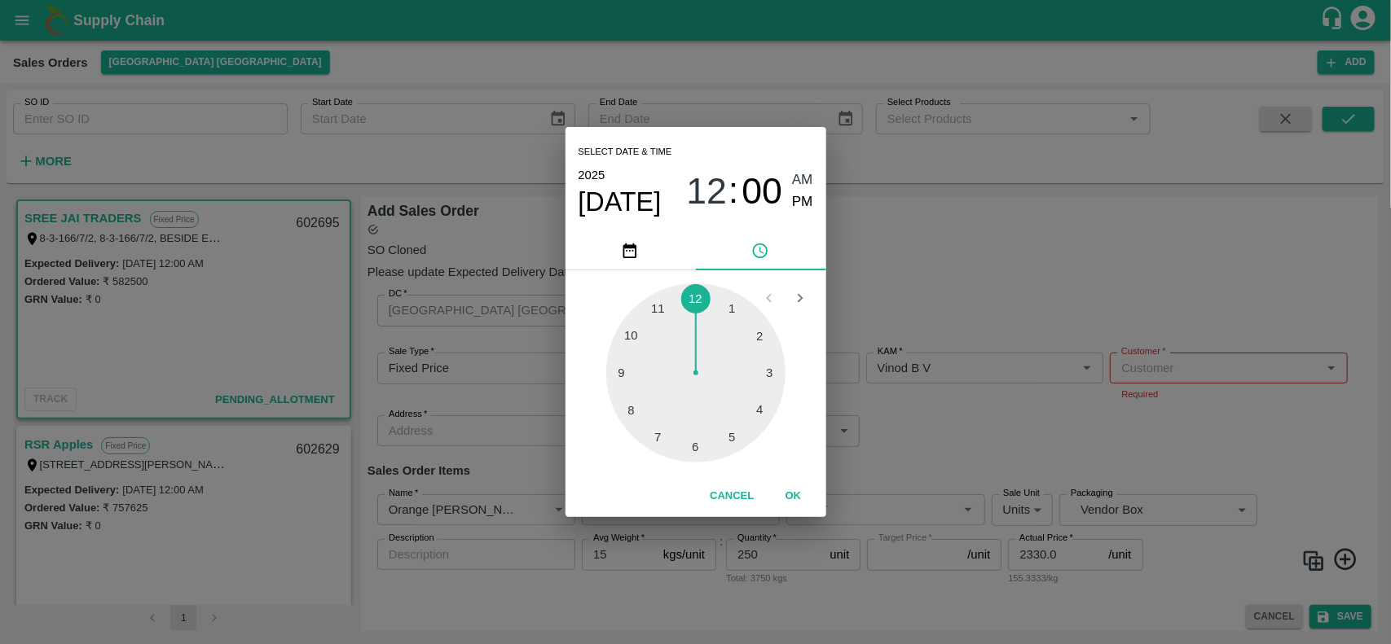
type input "NA"
click at [1120, 462] on div "Select date & time 2025 Aug 20 12 : 00 AM PM 1 2 3 4 5 6 7 8 9 10 11 12 Cancel …" at bounding box center [695, 322] width 1391 height 644
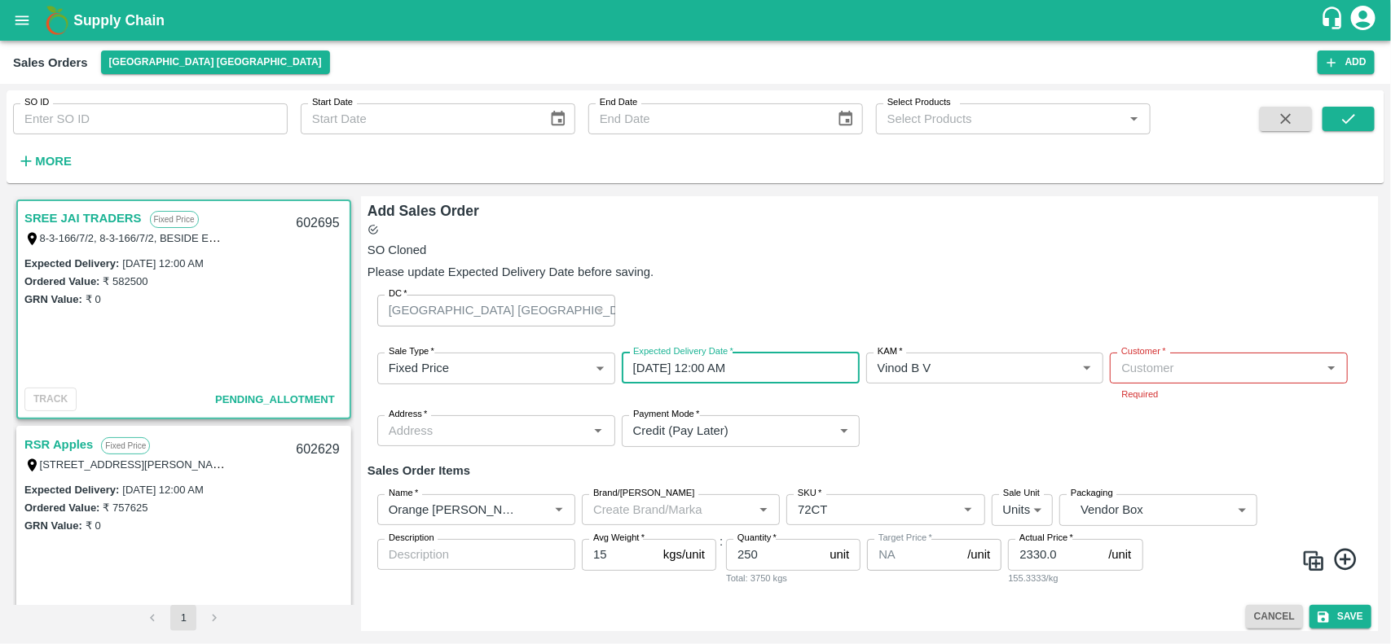
click at [1162, 375] on input "Customer   *" at bounding box center [1215, 368] width 201 height 21
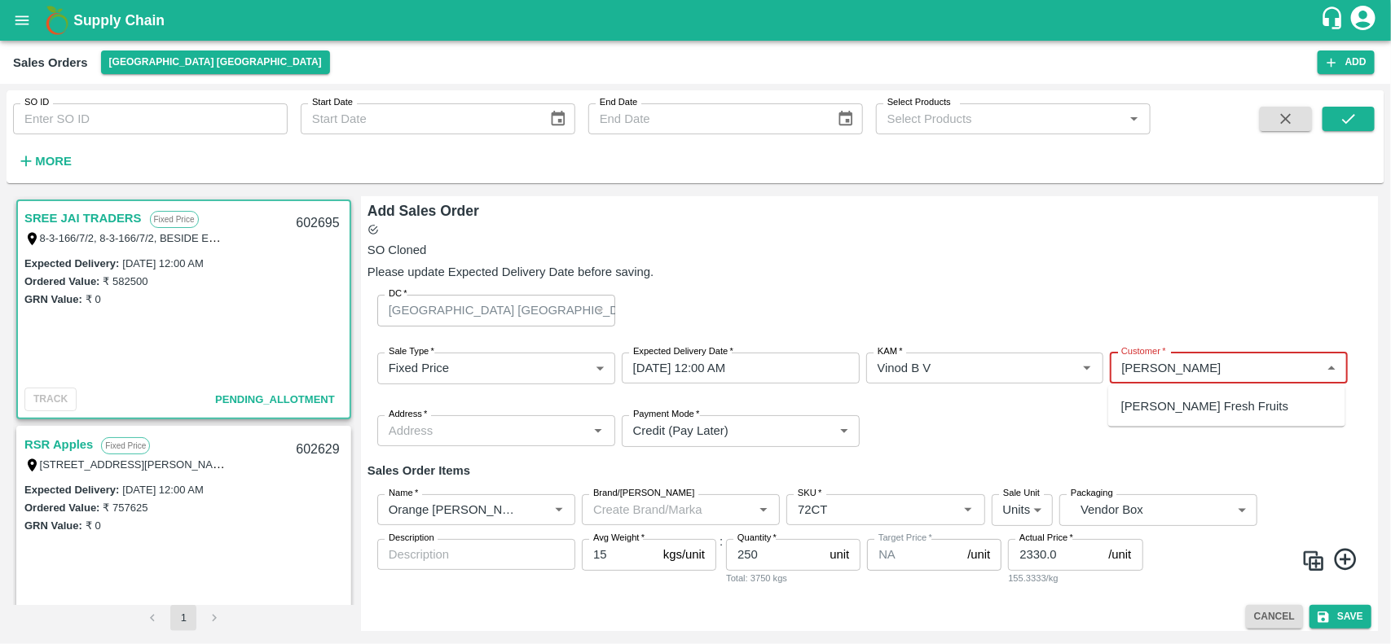
click at [1155, 395] on div "Rabbani Fresh Fruits" at bounding box center [1226, 407] width 237 height 28
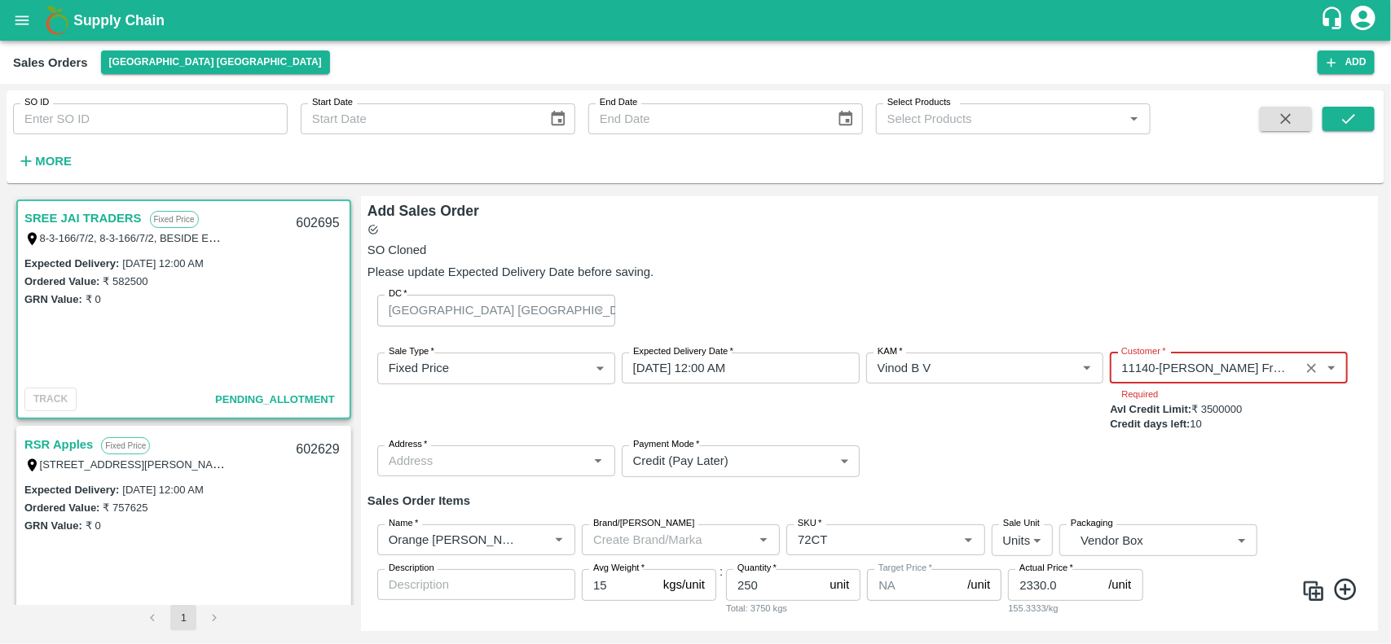
type input "11140-Rabbani Fresh Fruits"
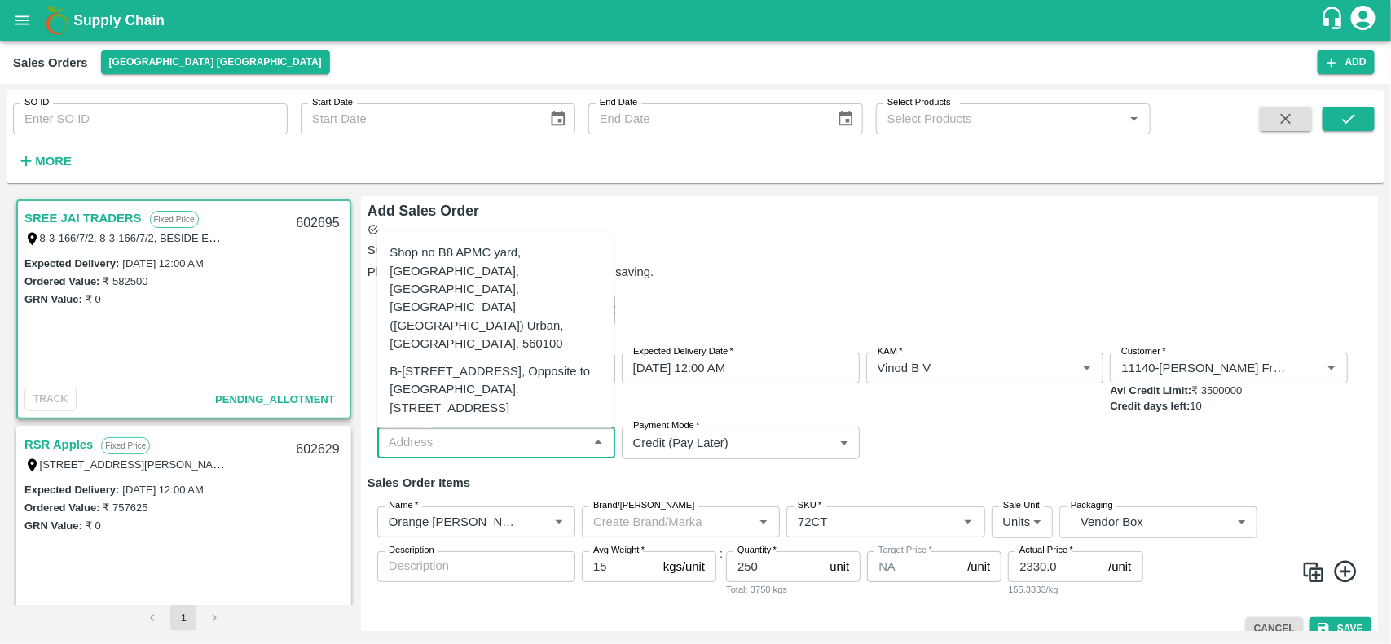
click at [442, 461] on div "Sale Type   * Fixed Price 1 Sale Type Expected Delivery Date   * 20/08/2025 12:…" at bounding box center [869, 406] width 1004 height 133
click at [475, 262] on div "Shop no B8 APMC yard, Singena agrahara Huskur village, Bangalore, Bengaluru (Ba…" at bounding box center [495, 298] width 211 height 109
type input "Shop no B8 APMC yard, Singena agrahara Huskur village, Bangalore, Bengaluru (Ba…"
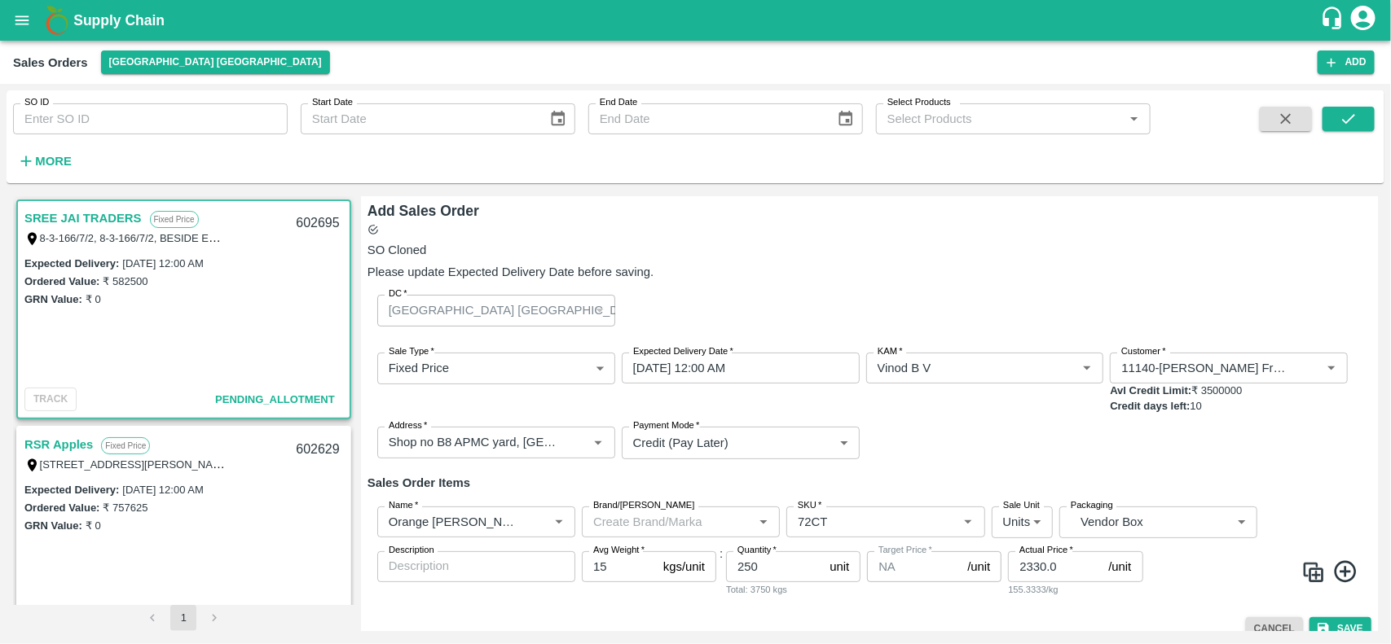
click at [1312, 572] on img at bounding box center [1313, 573] width 24 height 24
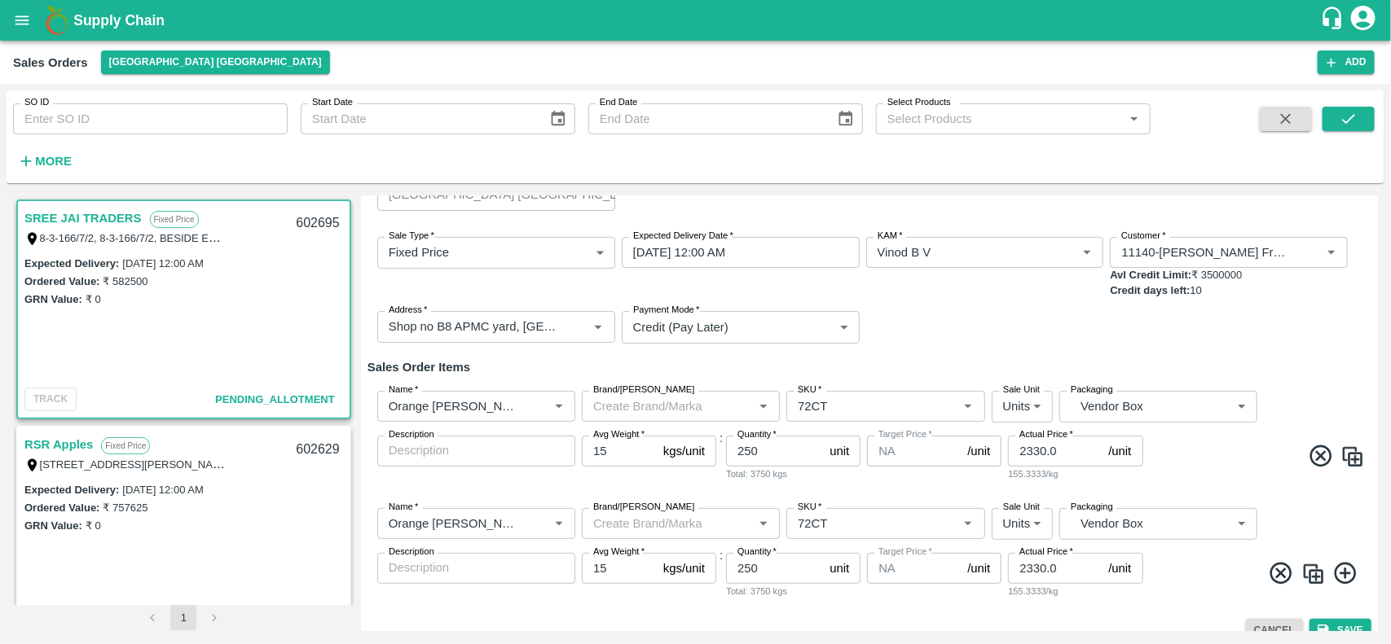
scroll to position [139, 0]
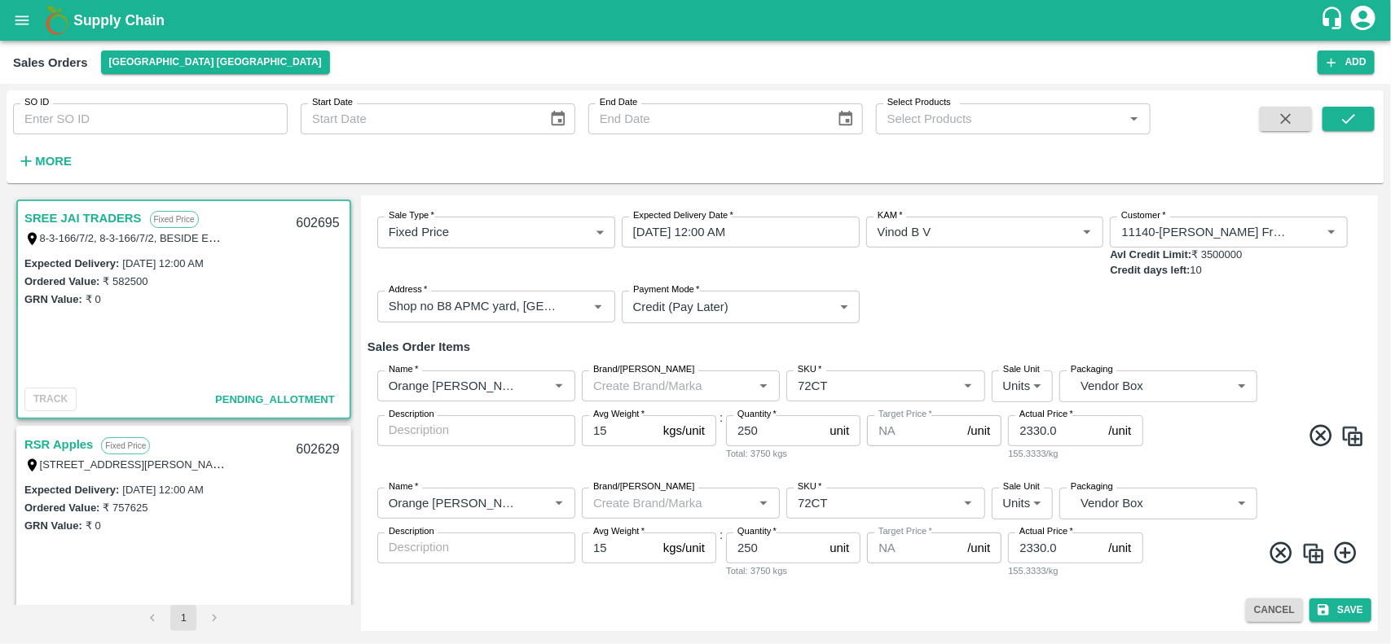
click at [1305, 556] on img at bounding box center [1313, 554] width 24 height 24
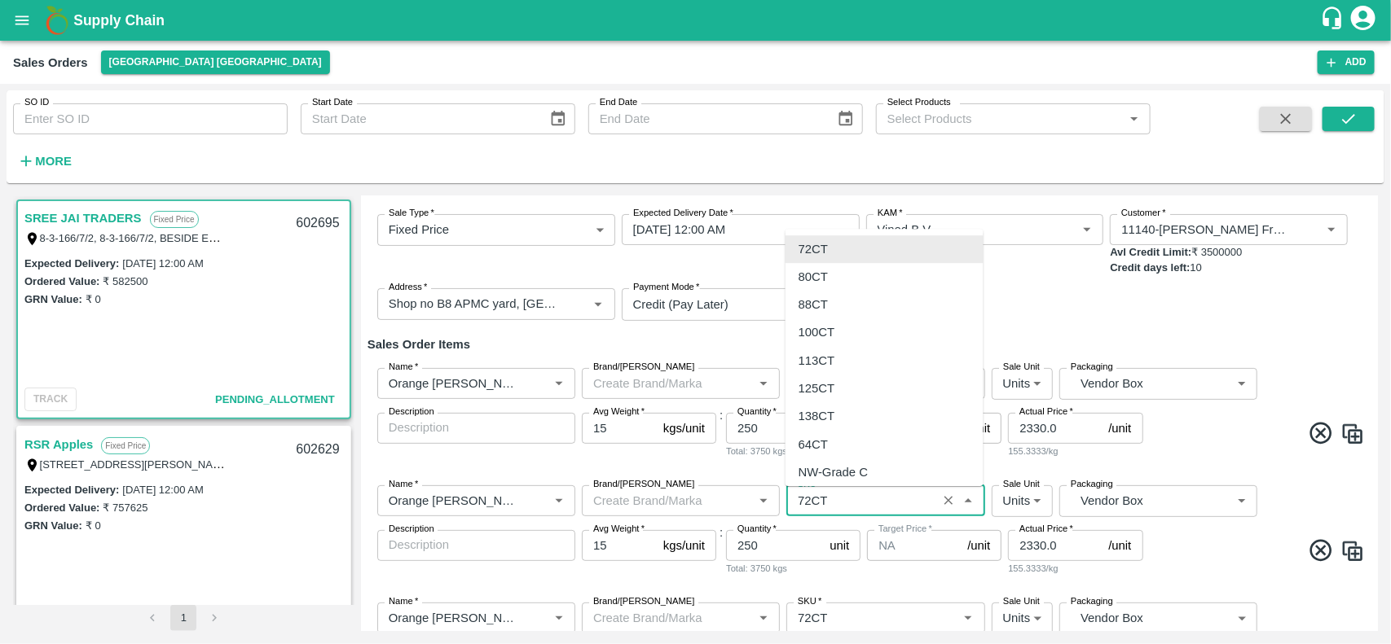
click at [849, 506] on input "SKU   *" at bounding box center [861, 500] width 140 height 21
click at [823, 283] on div "80CT" at bounding box center [812, 277] width 29 height 18
type input "80CT"
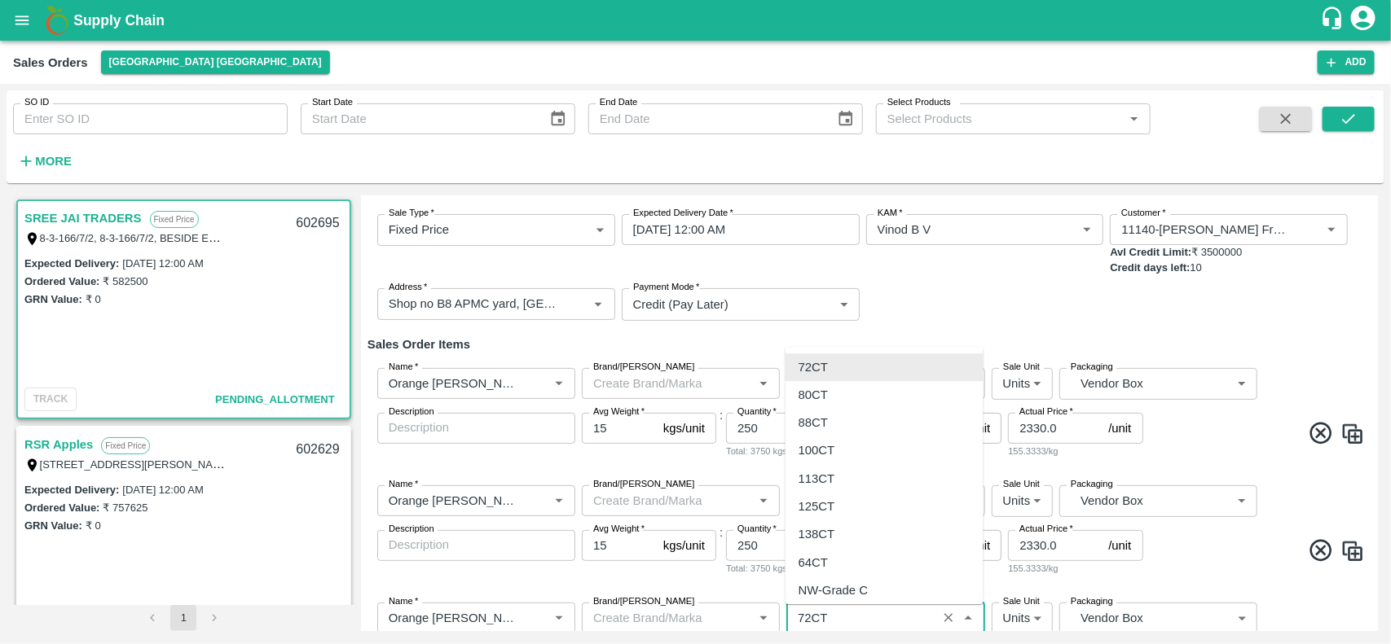
click at [846, 627] on input "SKU   *" at bounding box center [861, 618] width 140 height 21
click at [831, 411] on div "88CT" at bounding box center [884, 423] width 198 height 28
type input "88CT"
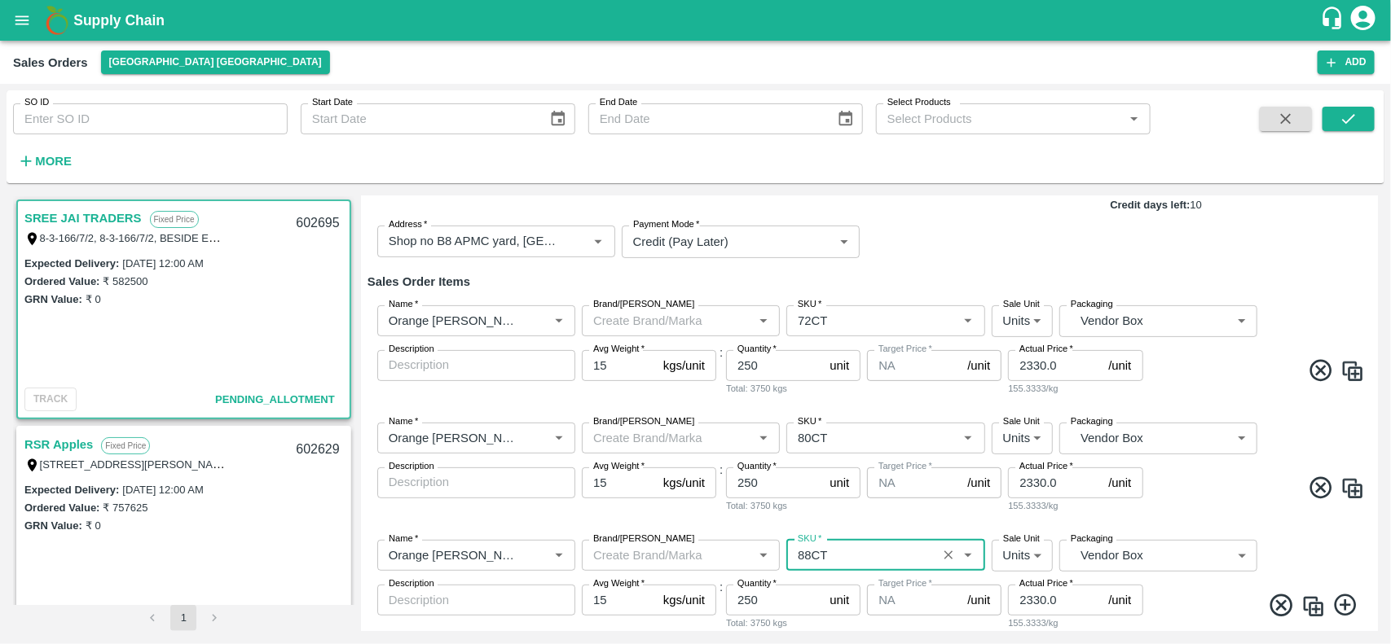
scroll to position [202, 0]
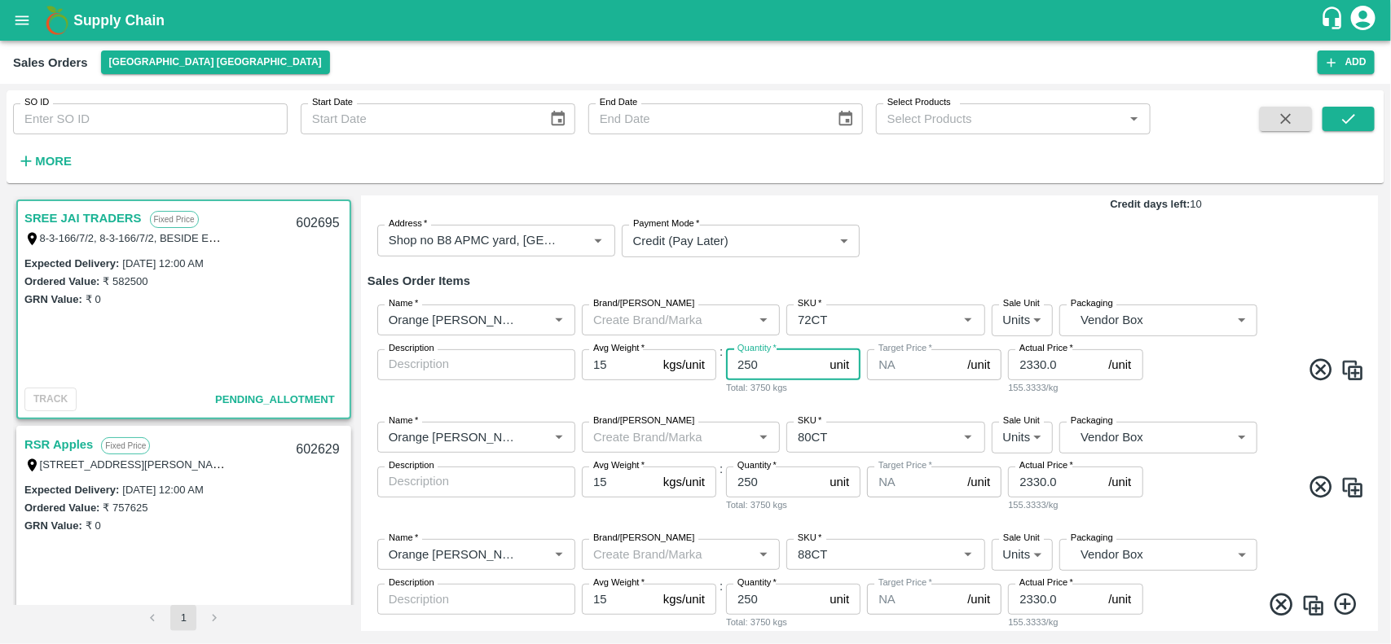
click at [771, 363] on input "250" at bounding box center [774, 365] width 97 height 31
type input "2"
type input "400"
click at [768, 477] on input "250" at bounding box center [774, 482] width 97 height 31
type input "2"
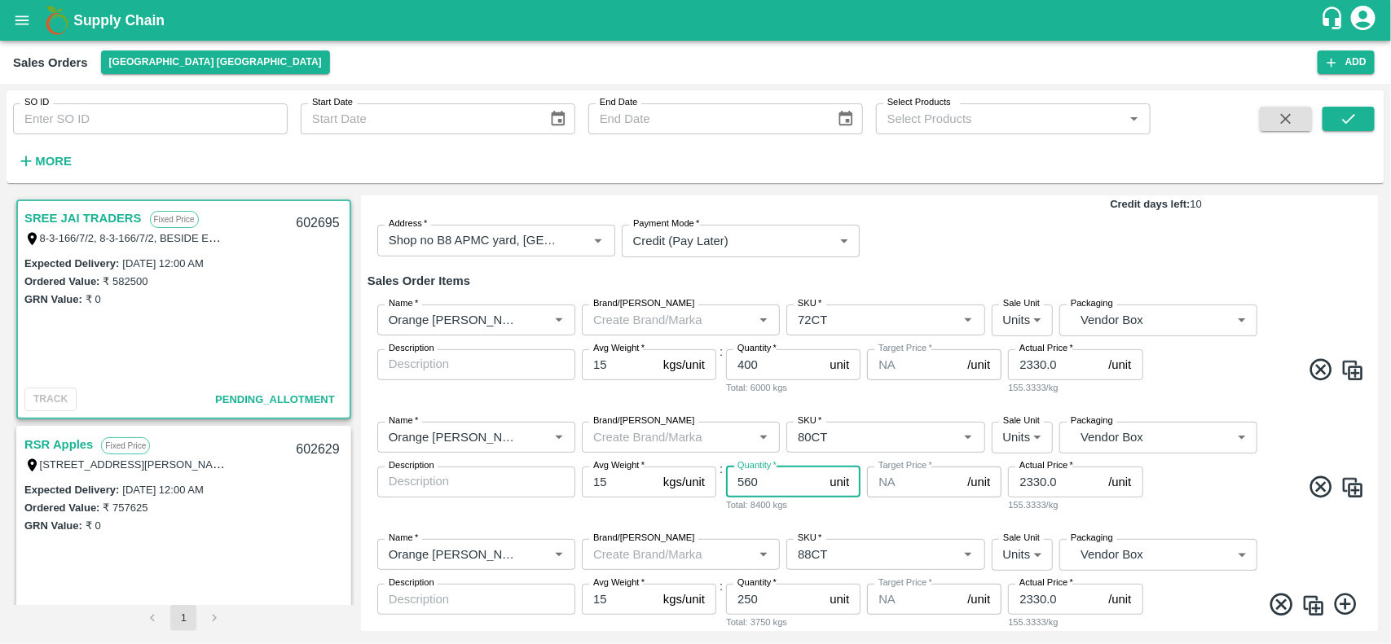
type input "560"
click at [772, 599] on input "250" at bounding box center [774, 599] width 97 height 31
type input "2"
type input "704"
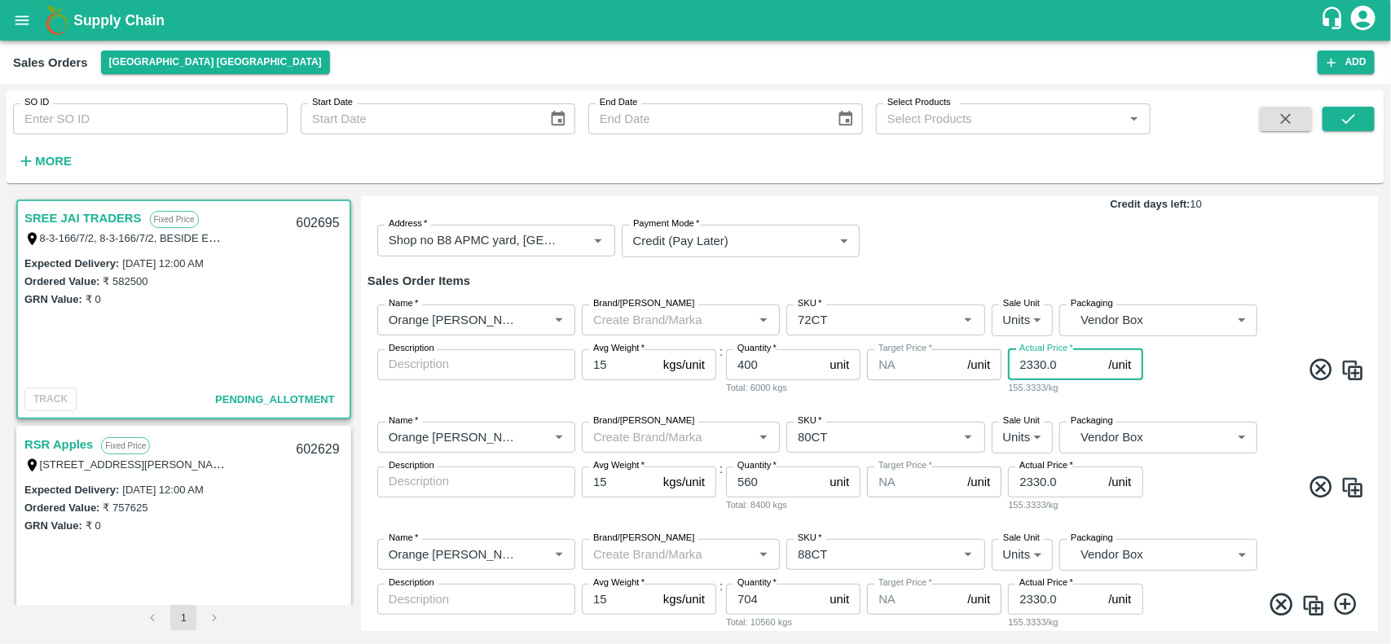
click at [1068, 359] on input "2330.0" at bounding box center [1055, 365] width 94 height 31
click at [1018, 381] on div "102/kg" at bounding box center [1075, 388] width 134 height 15
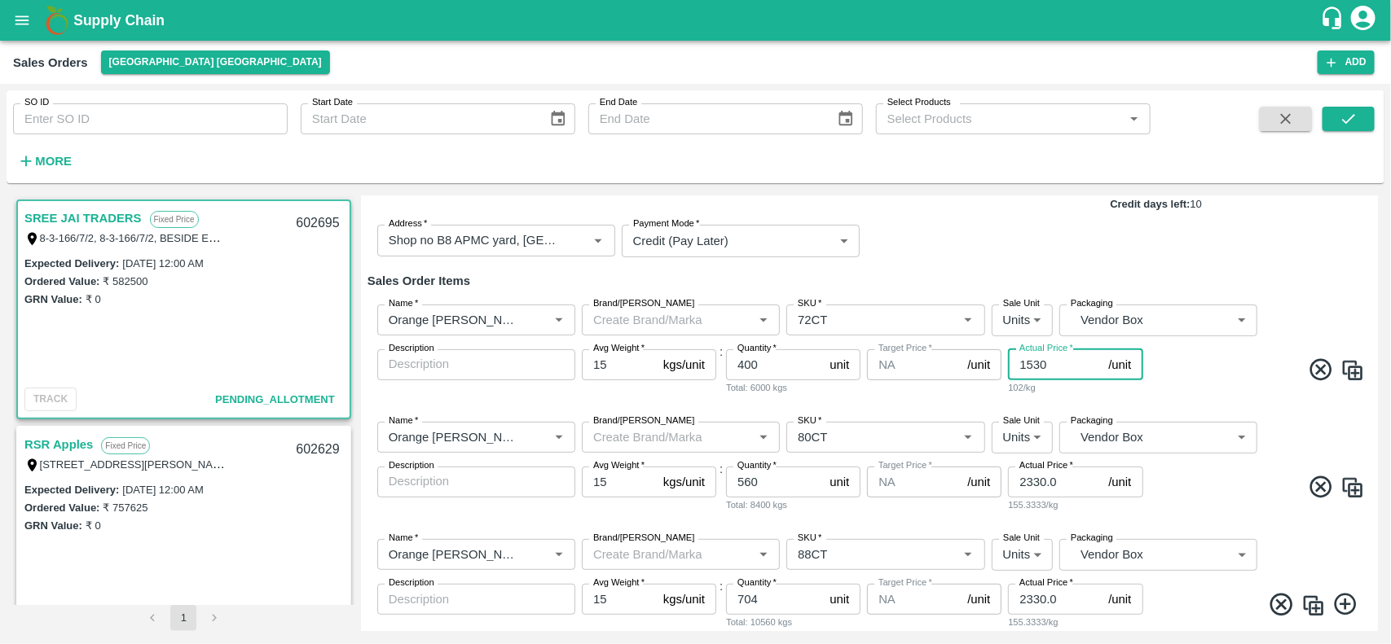
click at [1051, 371] on input "1530" at bounding box center [1055, 365] width 94 height 31
click at [1051, 371] on input "1520" at bounding box center [1055, 365] width 94 height 31
click at [1040, 369] on input "1520" at bounding box center [1055, 365] width 94 height 31
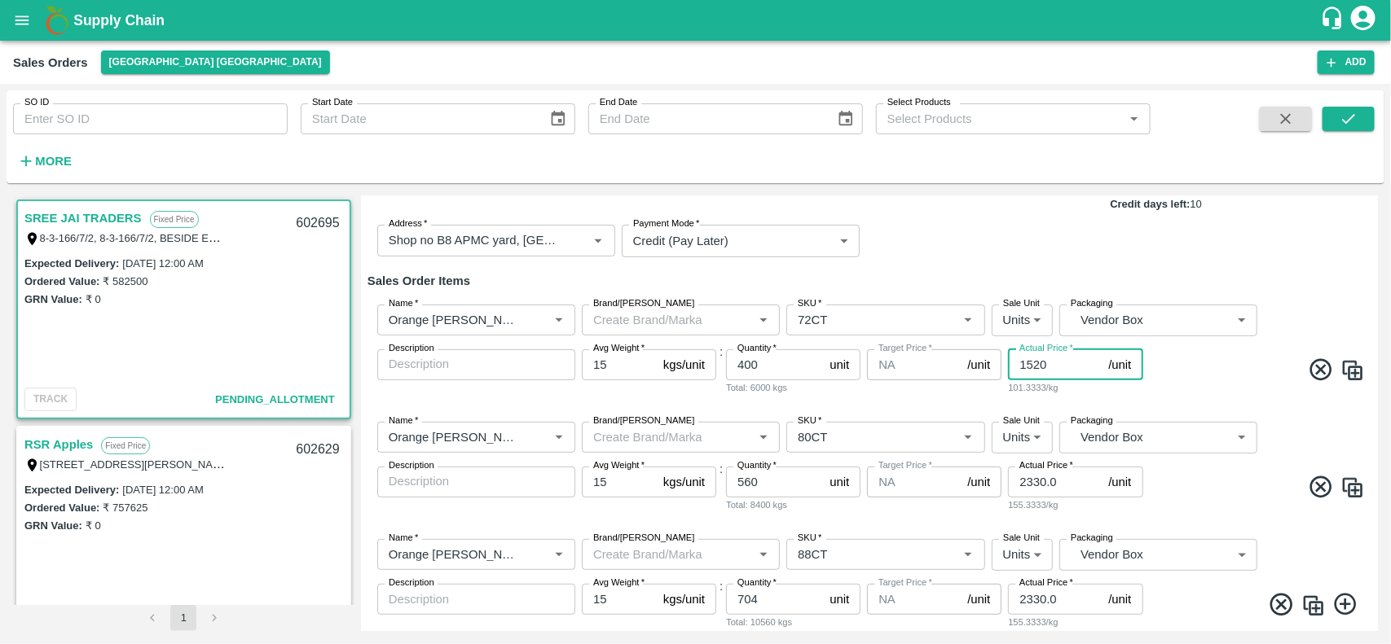
type input "1520"
click at [1021, 485] on input "2330.0" at bounding box center [1055, 482] width 94 height 31
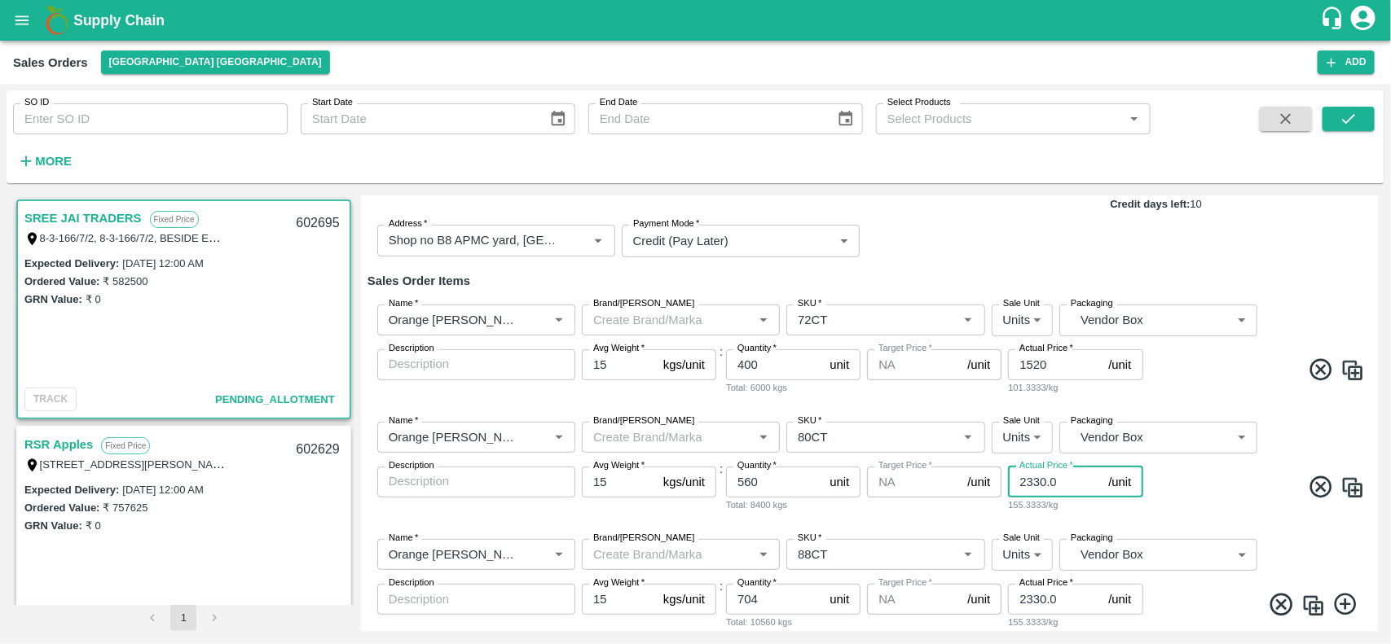
click at [1021, 485] on input "2330.0" at bounding box center [1055, 482] width 94 height 31
paste input "152"
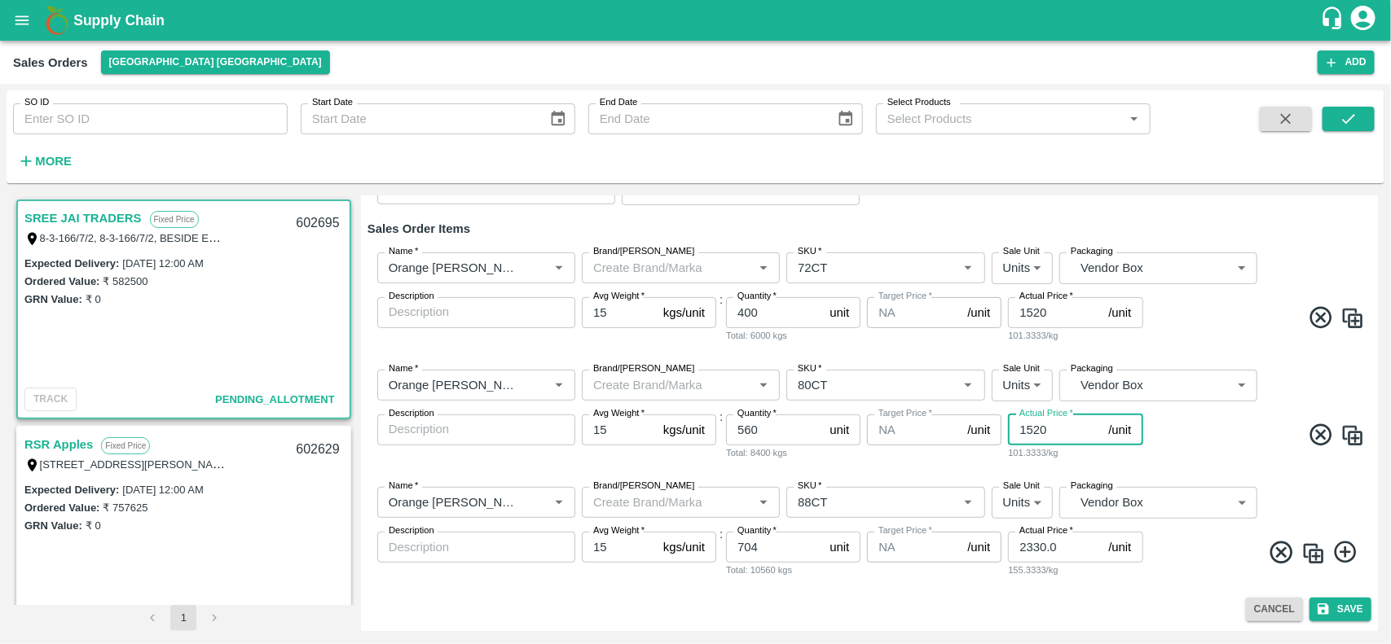
type input "1520"
click at [1037, 558] on input "2330.0" at bounding box center [1055, 547] width 94 height 31
paste input "152"
type input "1520"
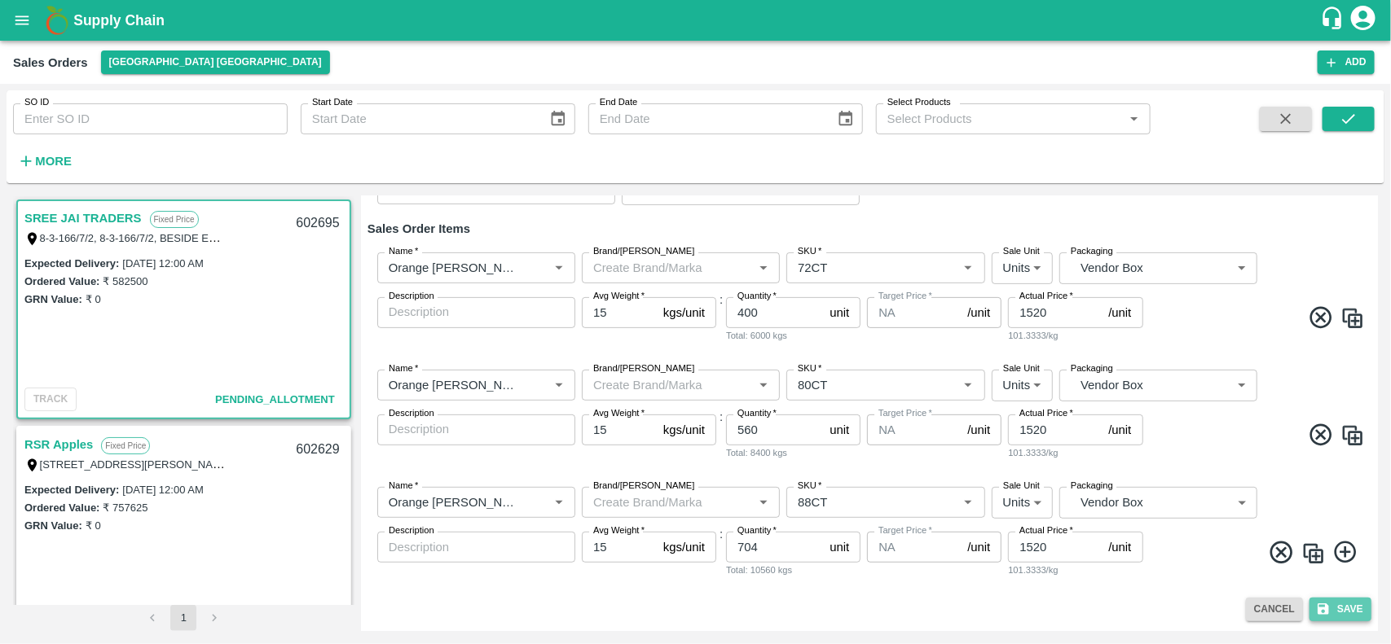
click at [1335, 600] on button "Save" at bounding box center [1340, 610] width 62 height 24
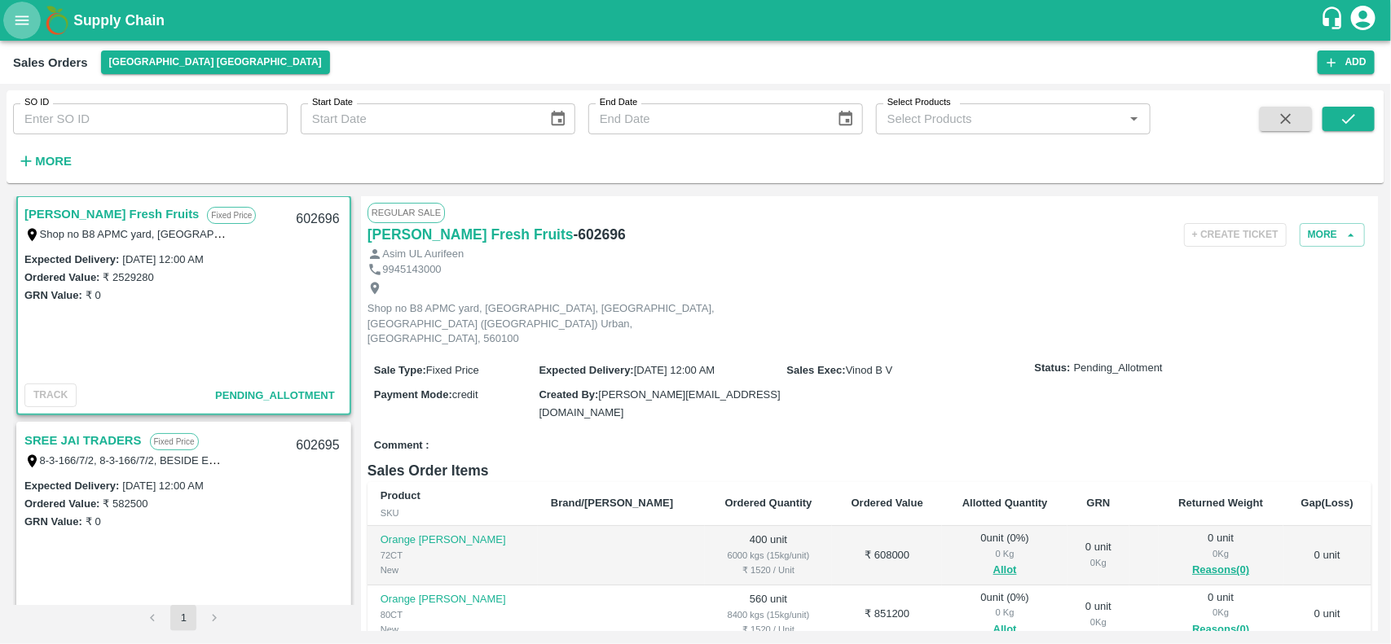
click at [15, 13] on icon "open drawer" at bounding box center [22, 20] width 18 height 18
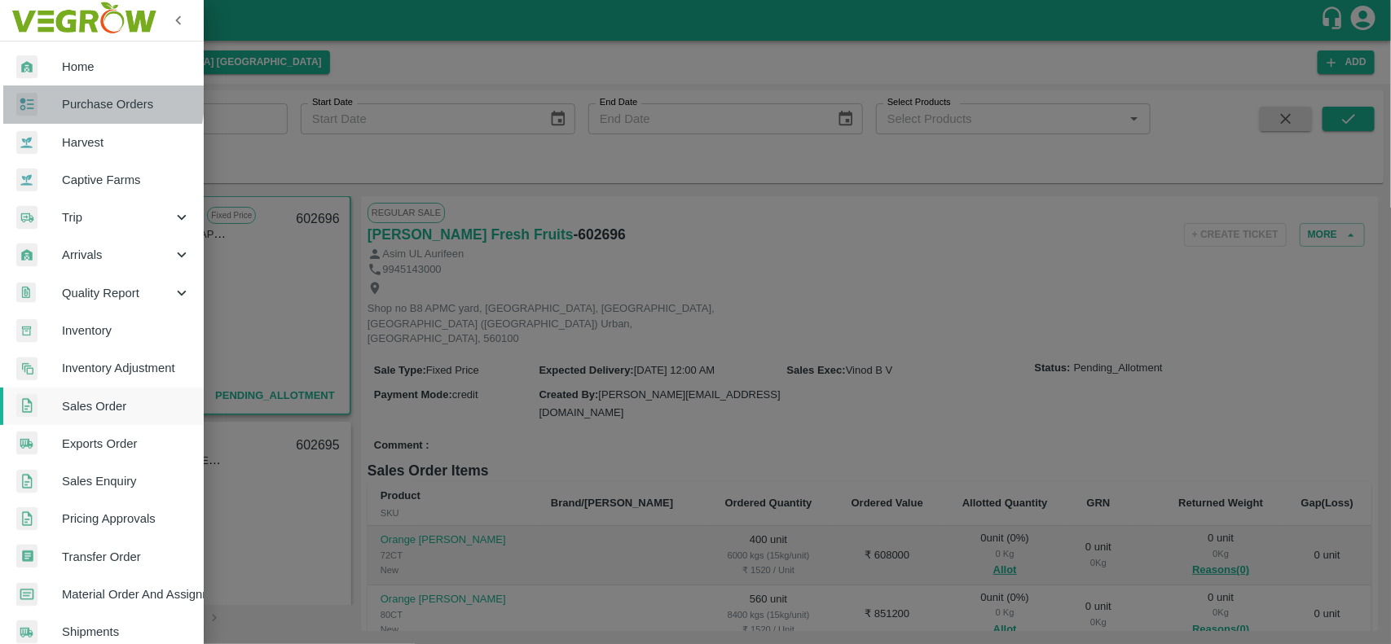
click at [74, 99] on span "Purchase Orders" at bounding box center [126, 104] width 129 height 18
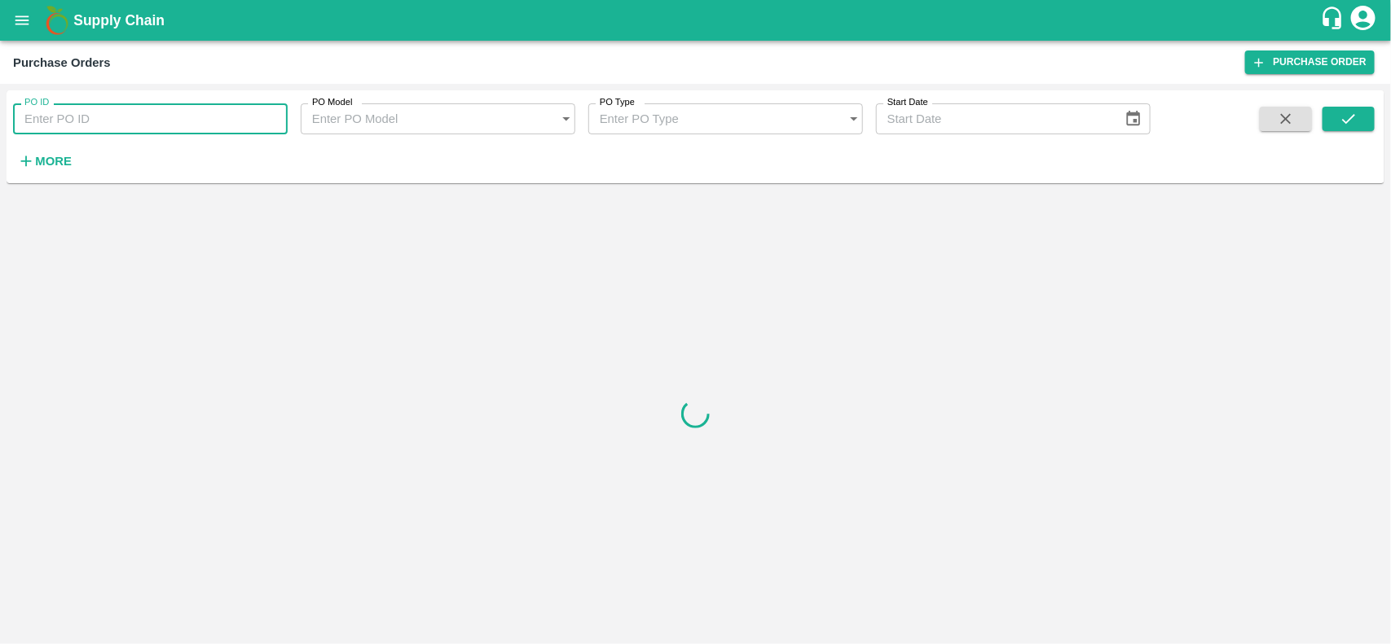
click at [87, 119] on input "PO ID" at bounding box center [150, 118] width 275 height 31
paste input "168648"
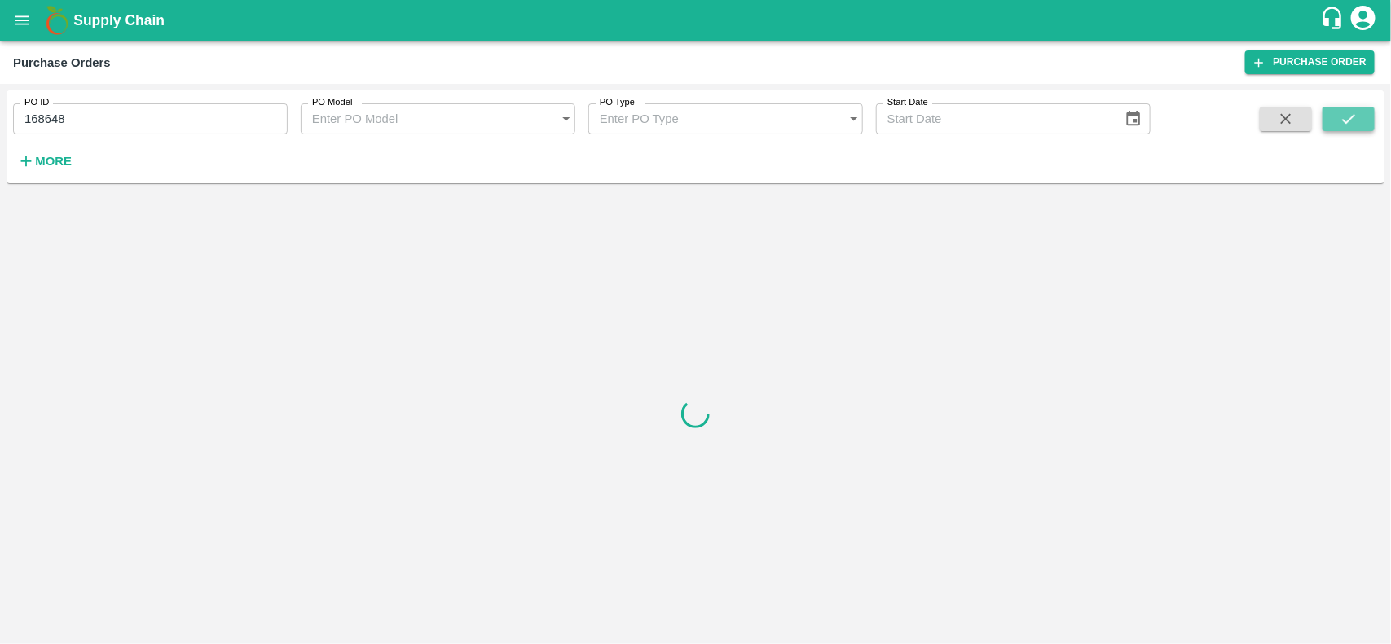
click at [1339, 129] on button "submit" at bounding box center [1348, 119] width 52 height 24
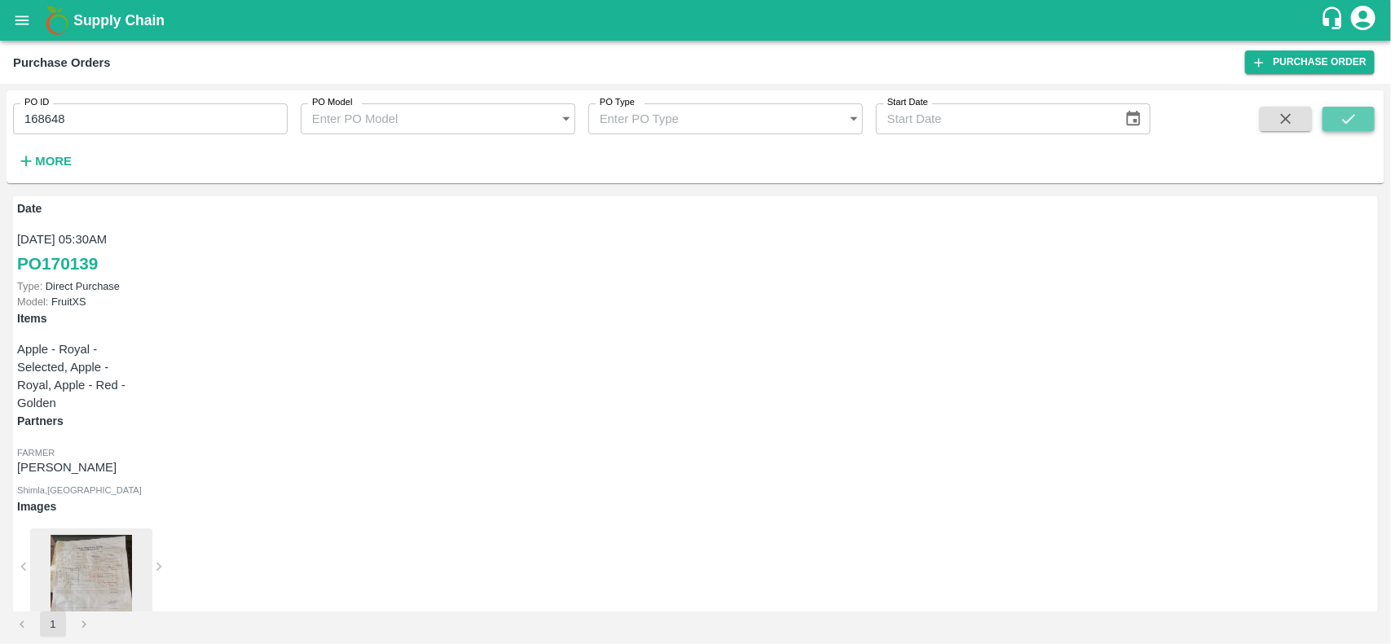
click at [1340, 112] on icon "submit" at bounding box center [1349, 119] width 18 height 18
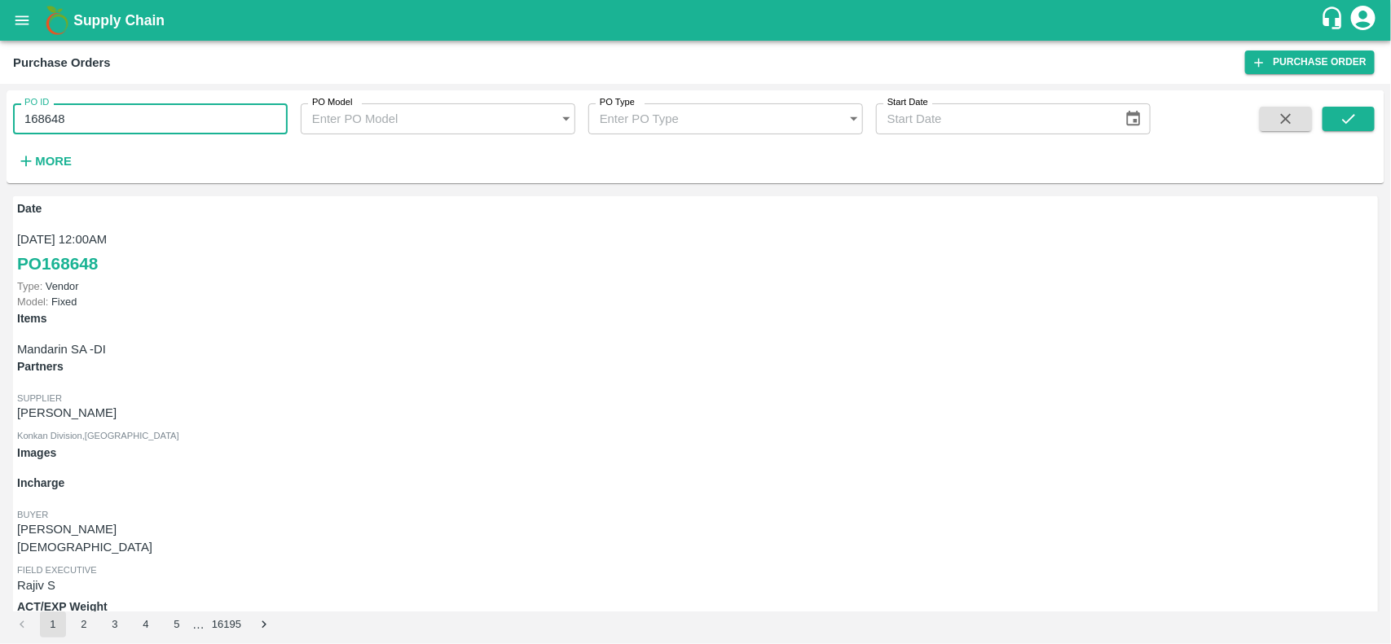
click at [77, 118] on input "168648" at bounding box center [150, 118] width 275 height 31
paste input "text"
type input "162336"
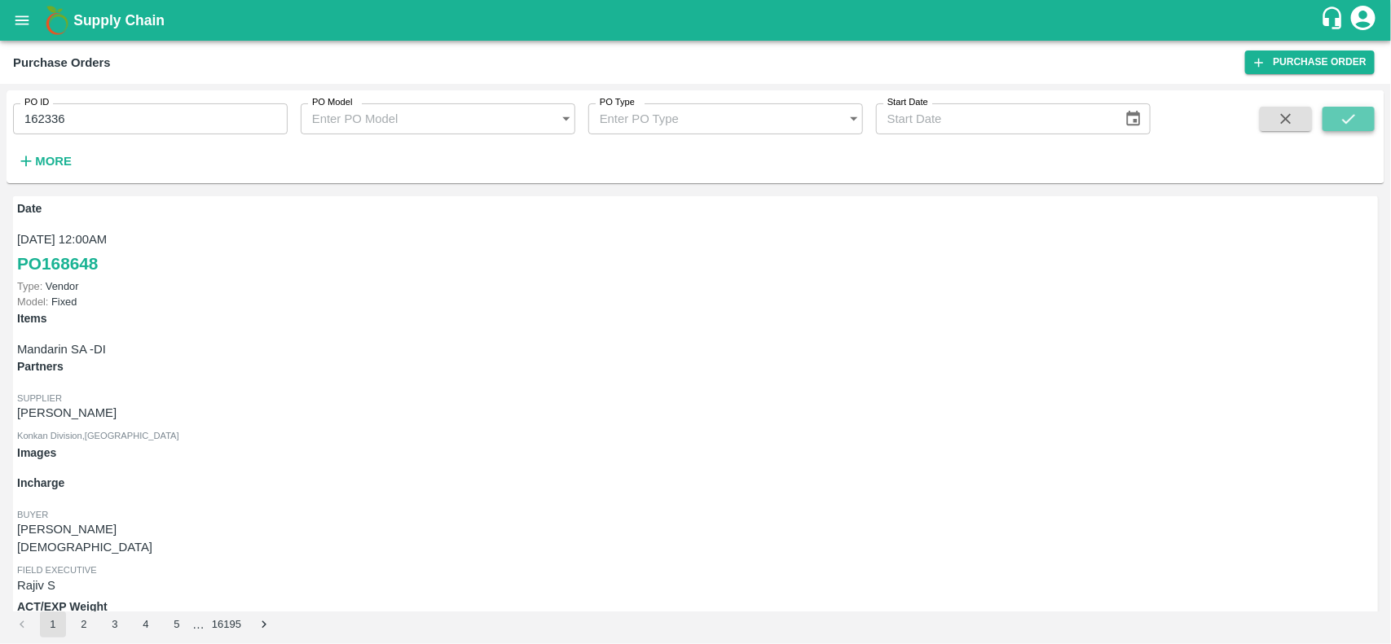
click at [1353, 112] on icon "submit" at bounding box center [1349, 119] width 18 height 18
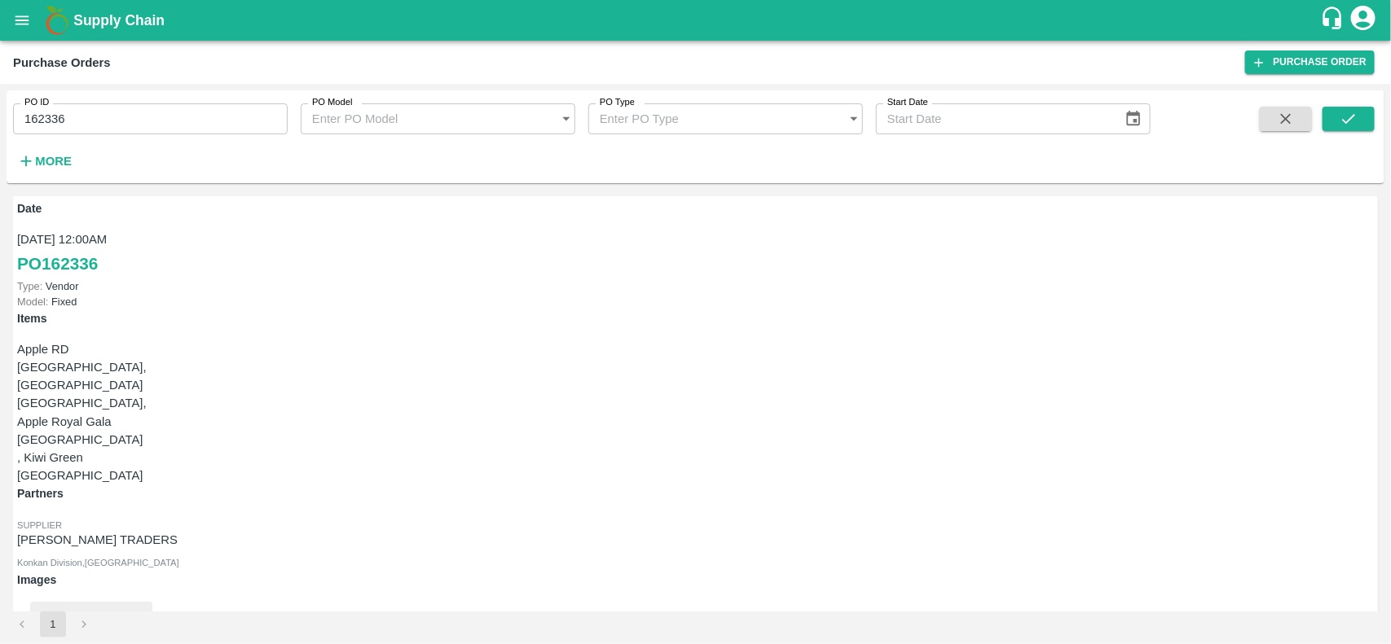
click at [152, 602] on div at bounding box center [91, 651] width 122 height 99
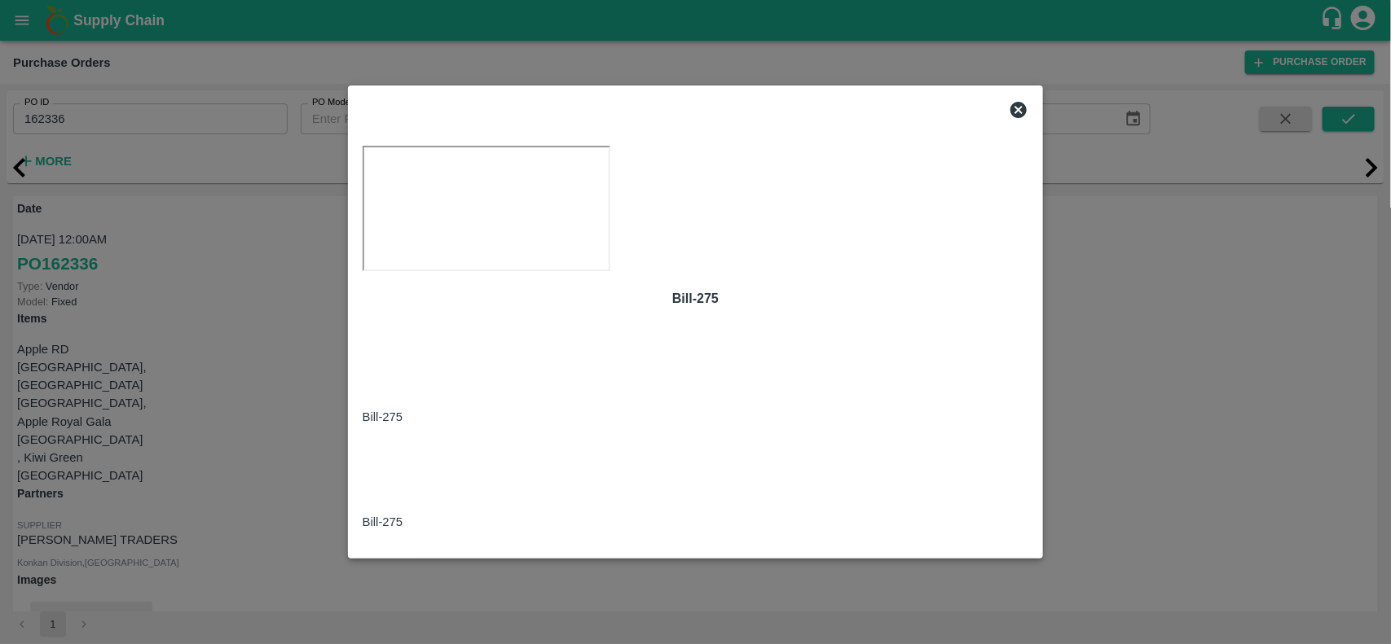
click at [1016, 102] on icon at bounding box center [1018, 110] width 16 height 16
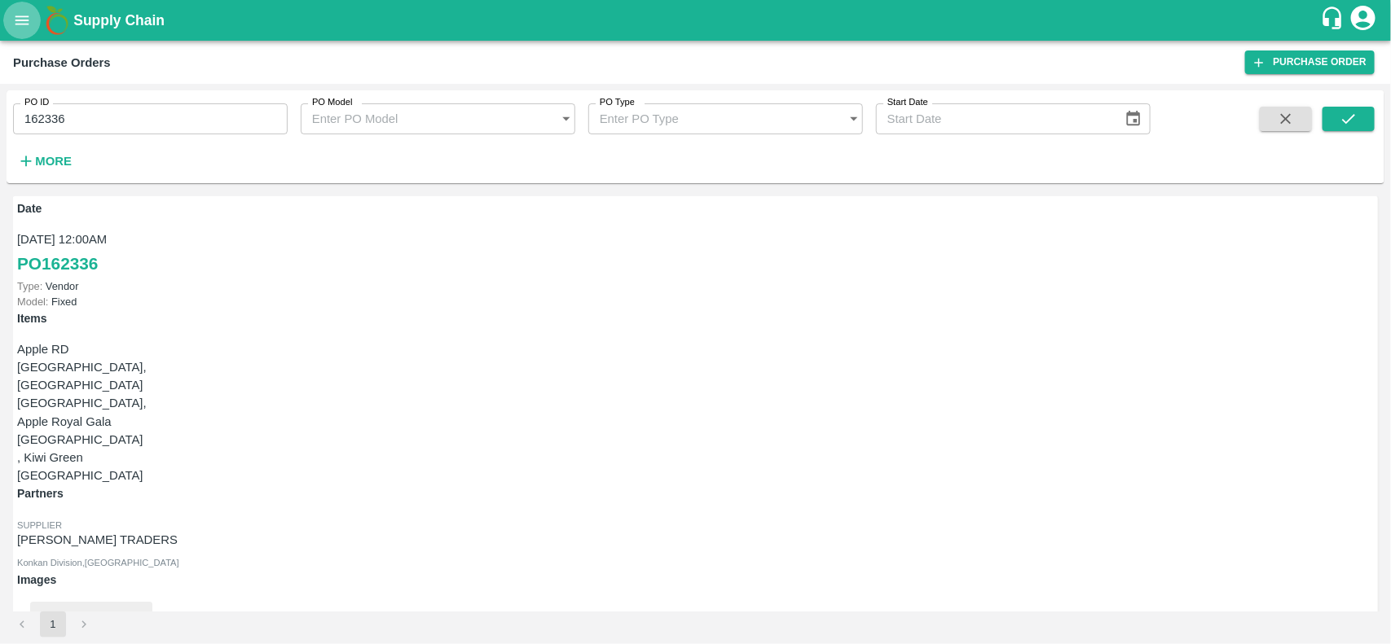
click at [10, 20] on button "open drawer" at bounding box center [21, 20] width 37 height 37
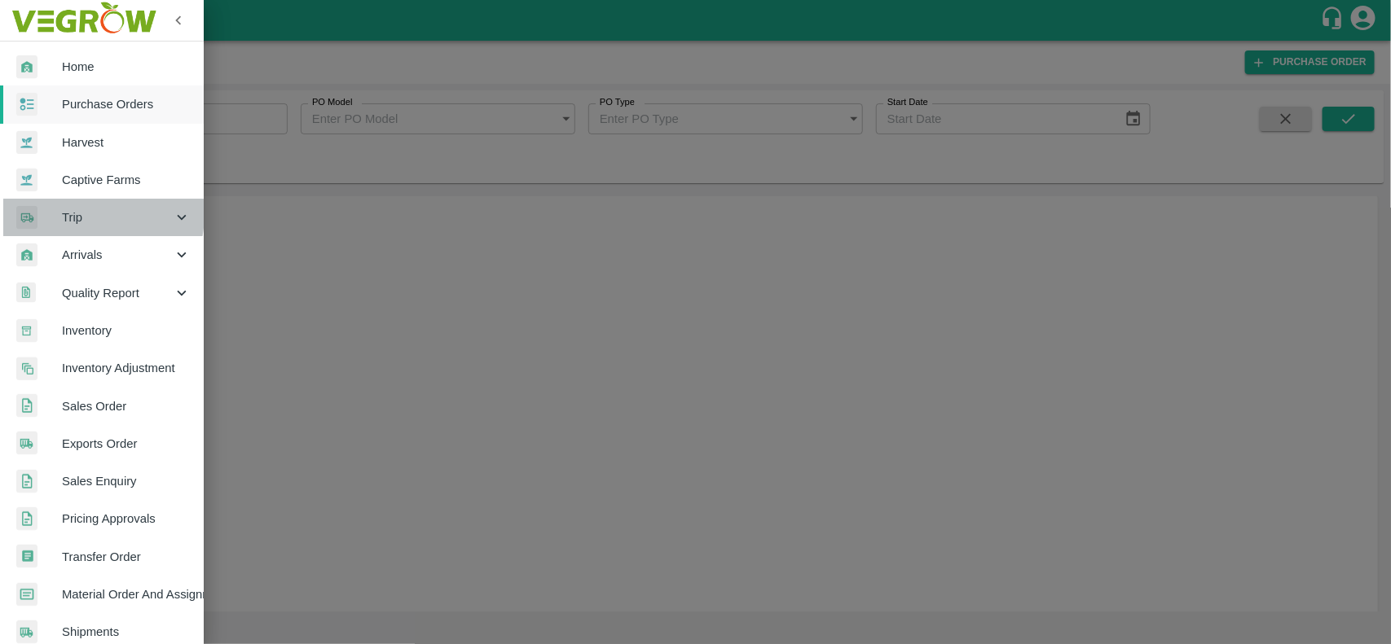
click at [72, 213] on span "Trip" at bounding box center [117, 218] width 111 height 18
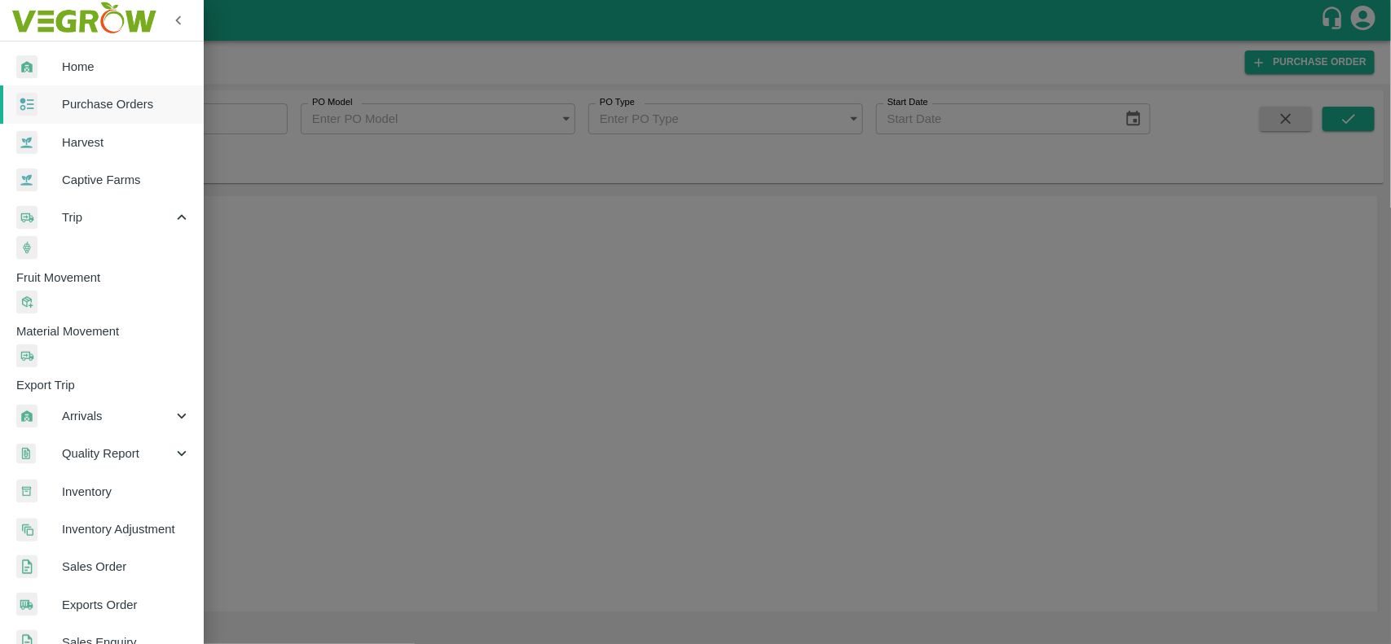
click at [139, 269] on span "Fruit Movement" at bounding box center [109, 278] width 187 height 18
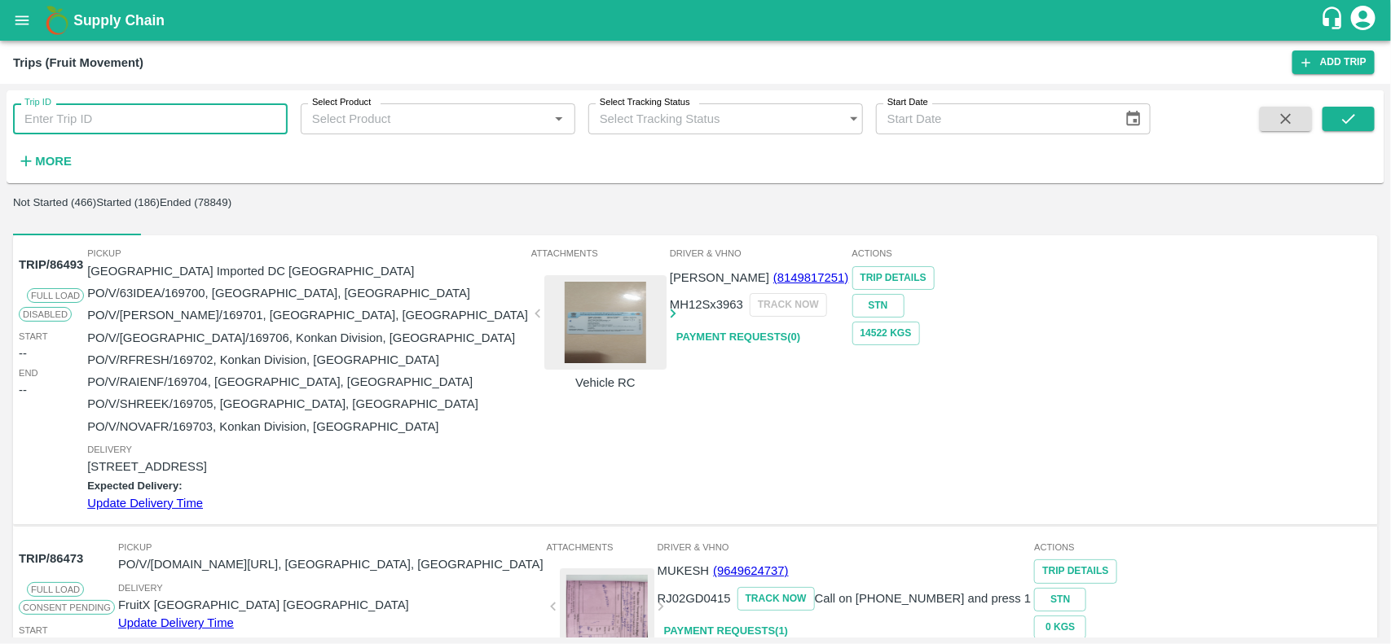
click at [108, 125] on input "Trip ID" at bounding box center [150, 118] width 275 height 31
paste input "86235"
type input "86235"
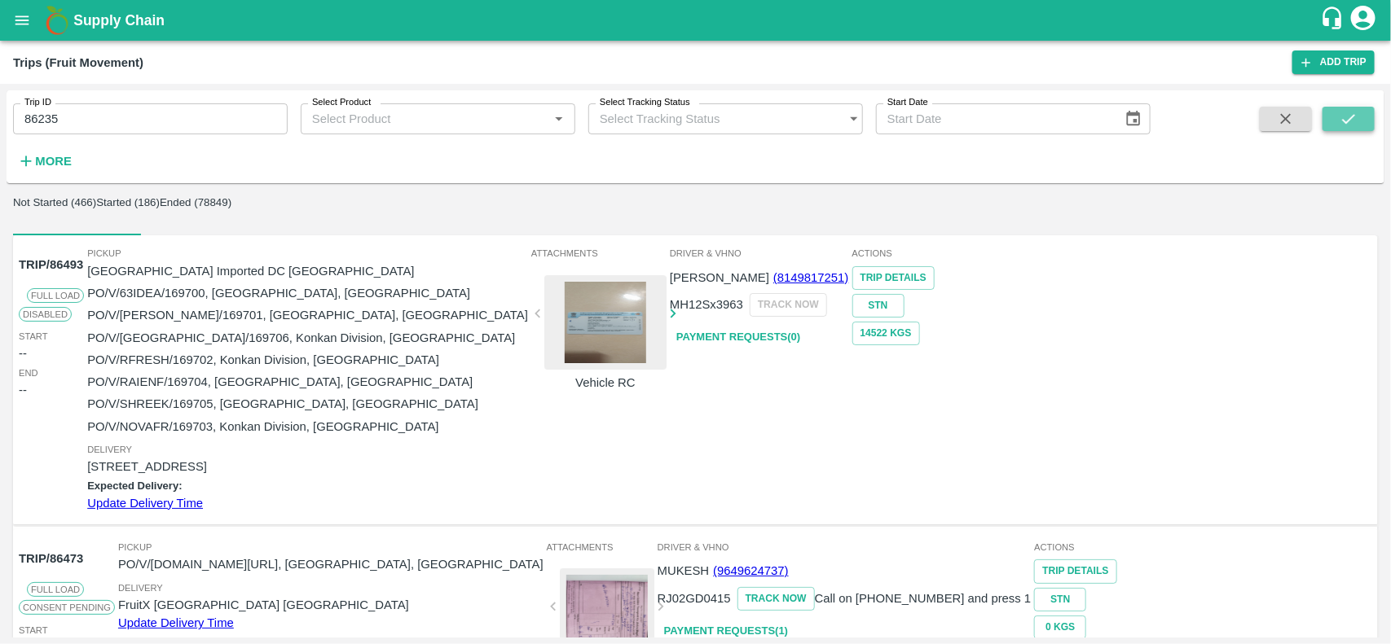
click at [1332, 114] on button "submit" at bounding box center [1348, 119] width 52 height 24
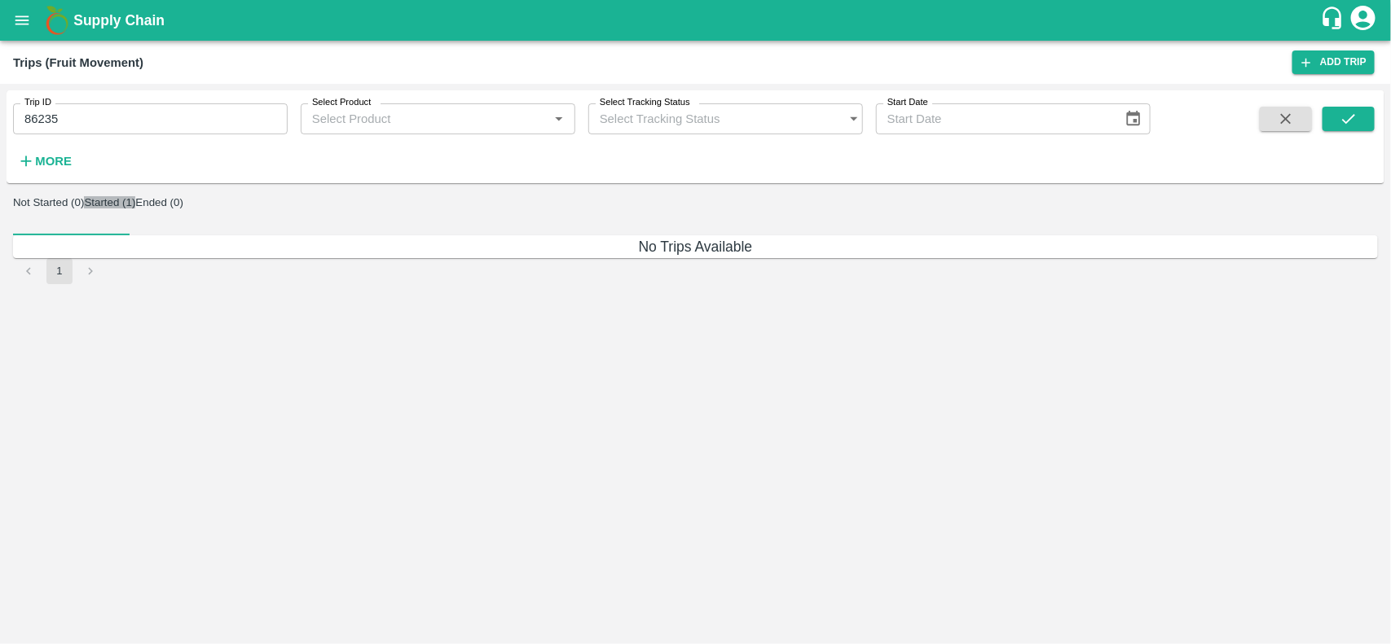
click at [135, 209] on button "Started (1)" at bounding box center [109, 202] width 51 height 12
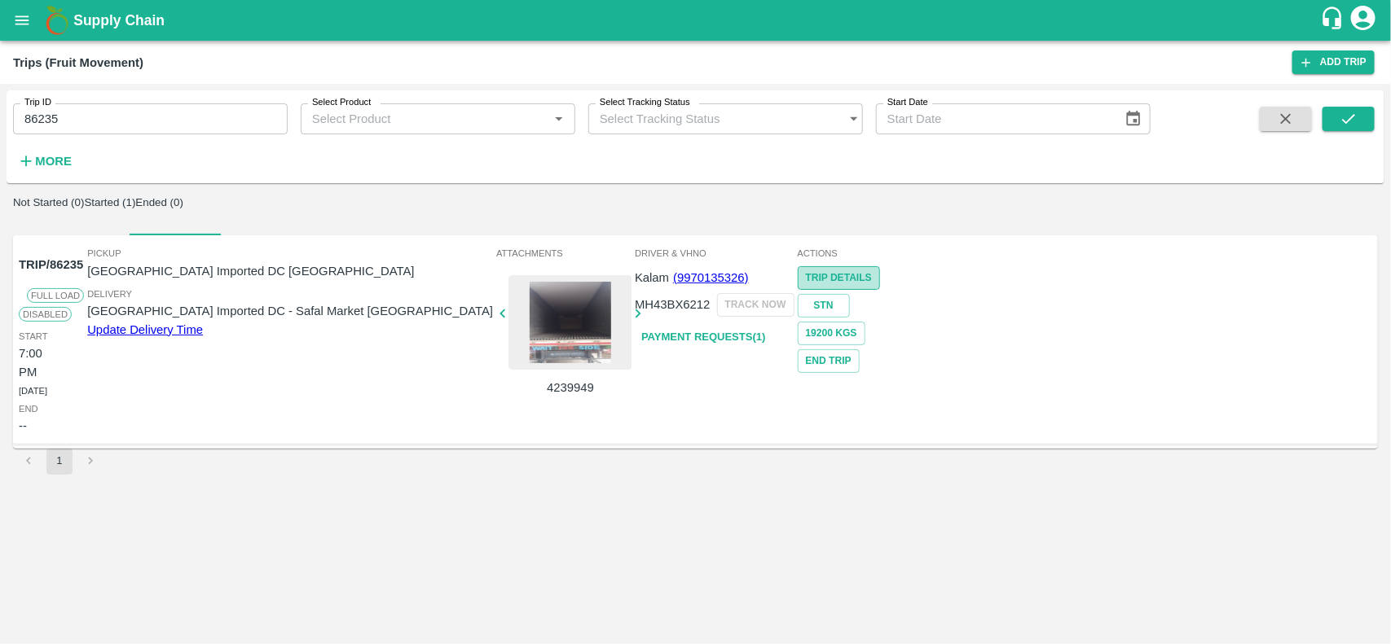
click at [880, 273] on link "Trip Details" at bounding box center [839, 278] width 82 height 24
click at [16, 15] on icon "open drawer" at bounding box center [22, 20] width 18 height 18
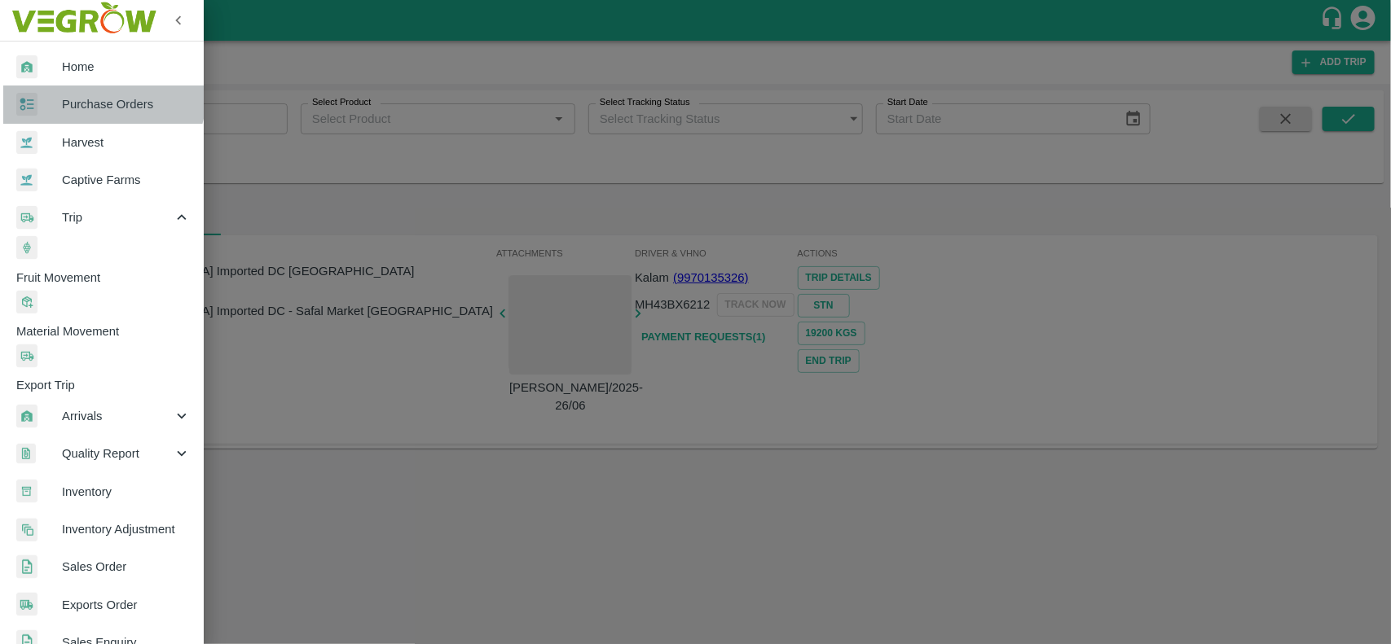
click at [63, 88] on link "Purchase Orders" at bounding box center [102, 104] width 204 height 37
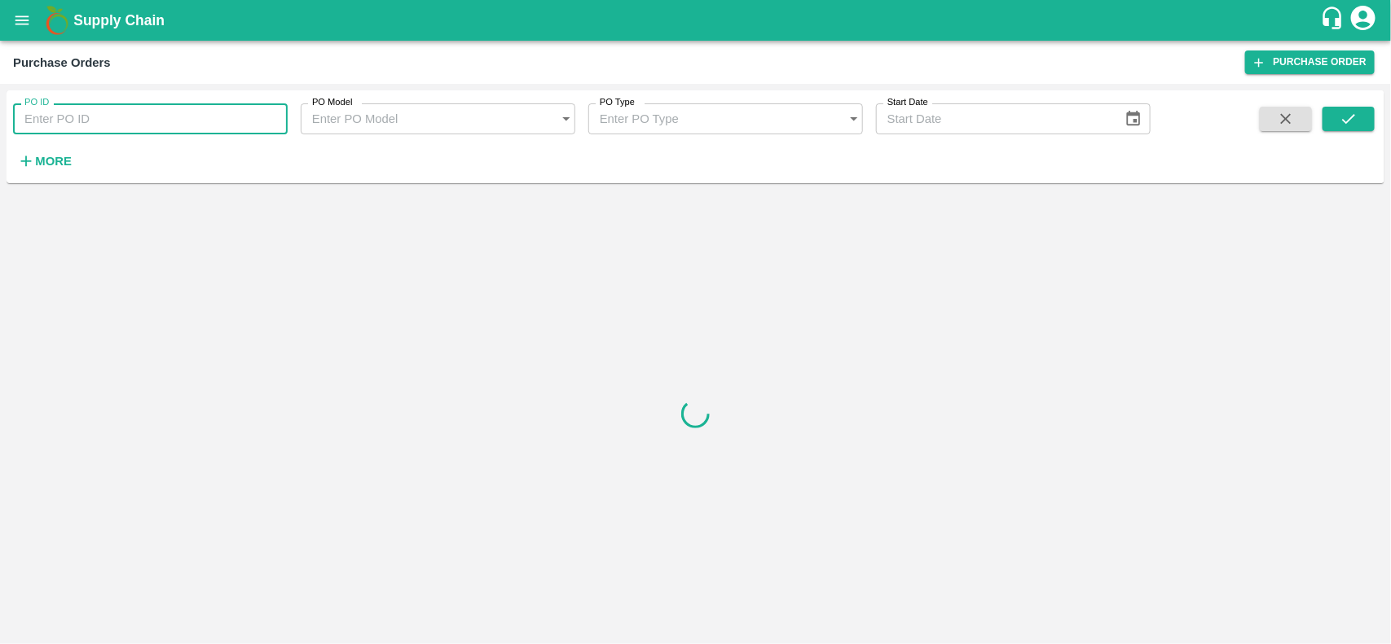
click at [123, 121] on input "PO ID" at bounding box center [150, 118] width 275 height 31
paste input "167459"
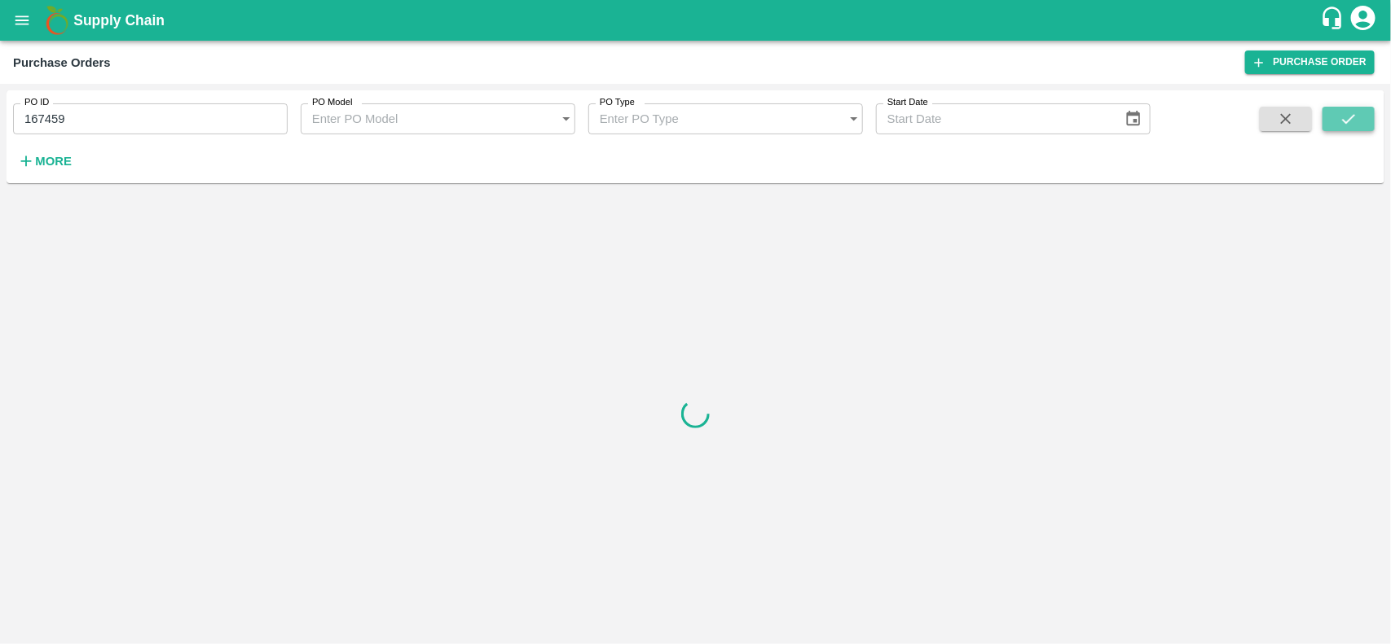
click at [1349, 108] on button "submit" at bounding box center [1348, 119] width 52 height 24
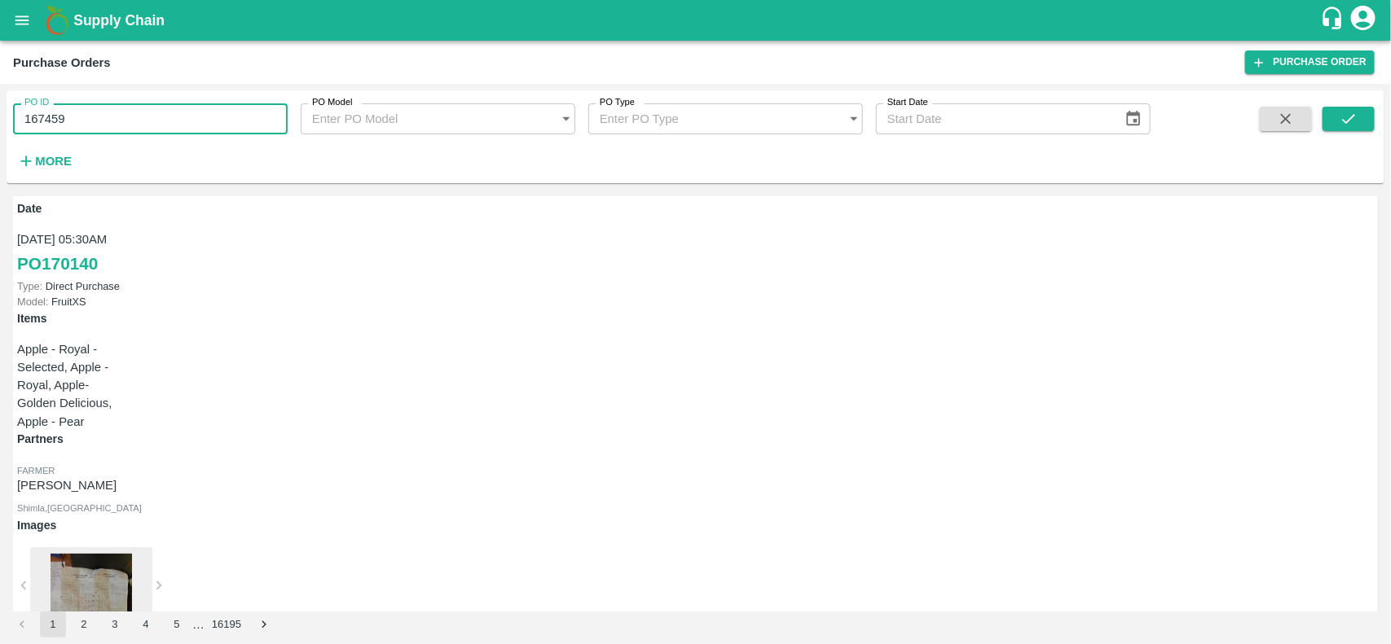
click at [106, 110] on input "167459" at bounding box center [150, 118] width 275 height 31
paste input "text"
type input "165722"
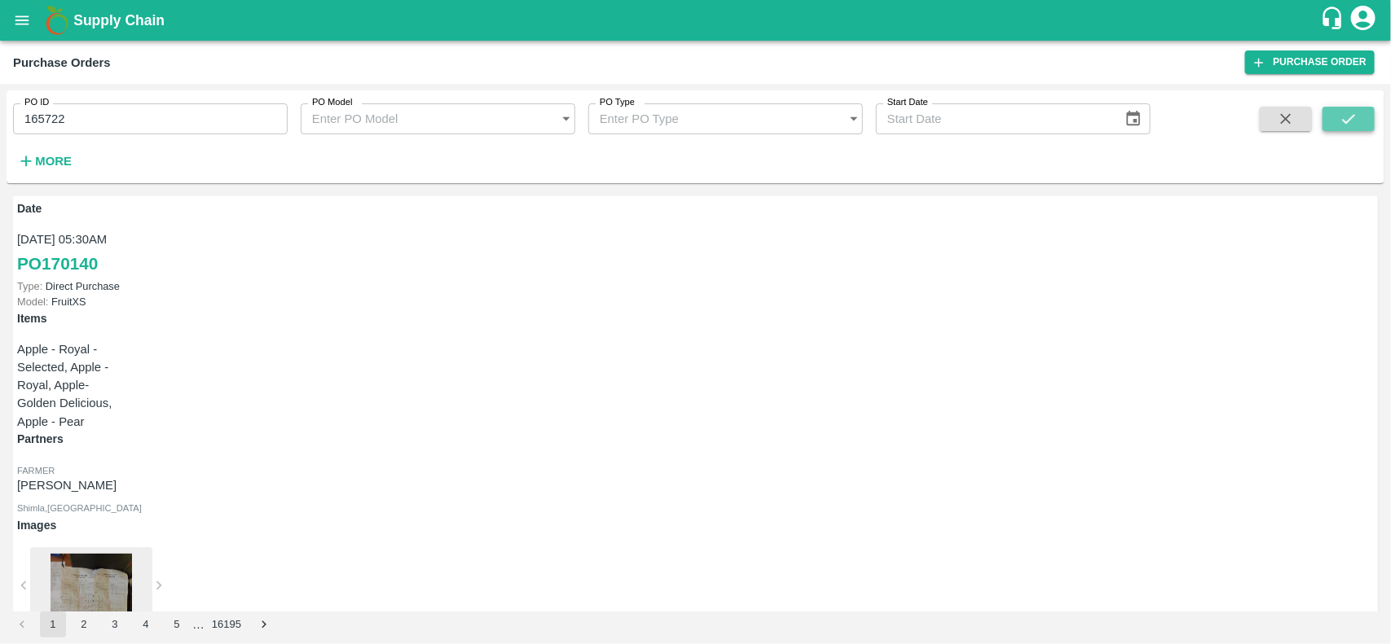
click at [1367, 112] on button "submit" at bounding box center [1348, 119] width 52 height 24
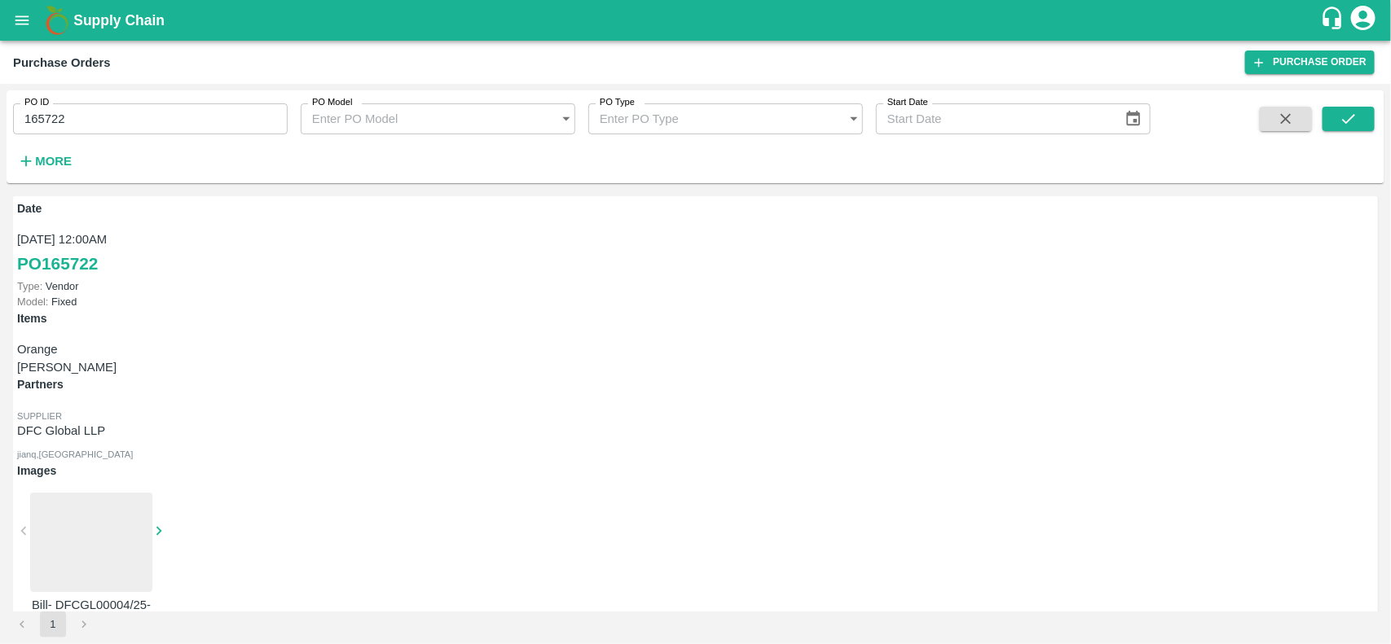
click at [152, 493] on div at bounding box center [91, 542] width 122 height 99
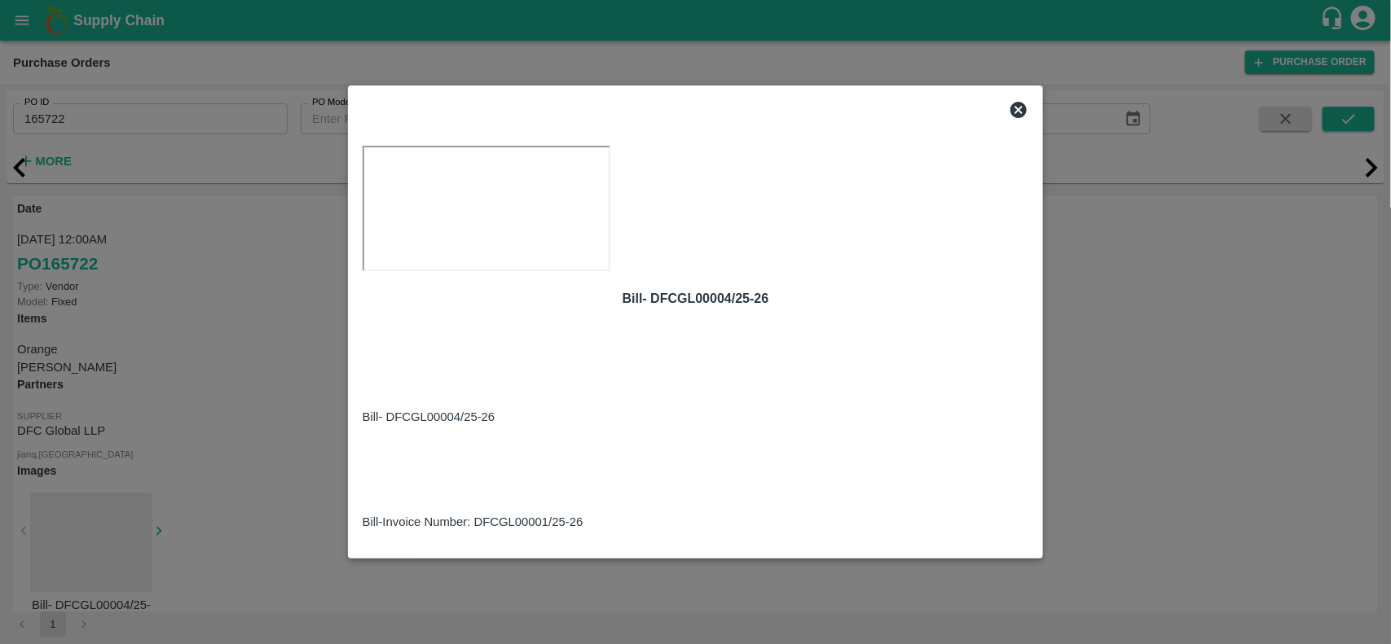
click at [1017, 102] on icon at bounding box center [1018, 110] width 16 height 16
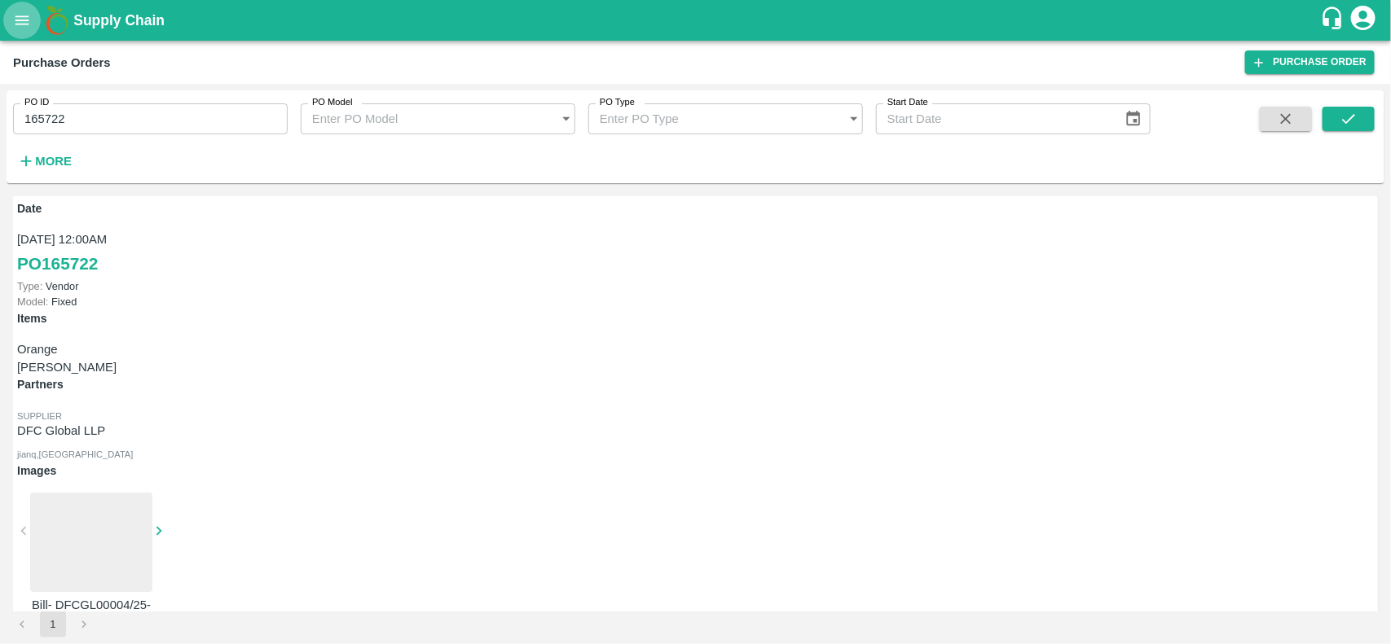
click at [18, 19] on icon "open drawer" at bounding box center [22, 20] width 18 height 18
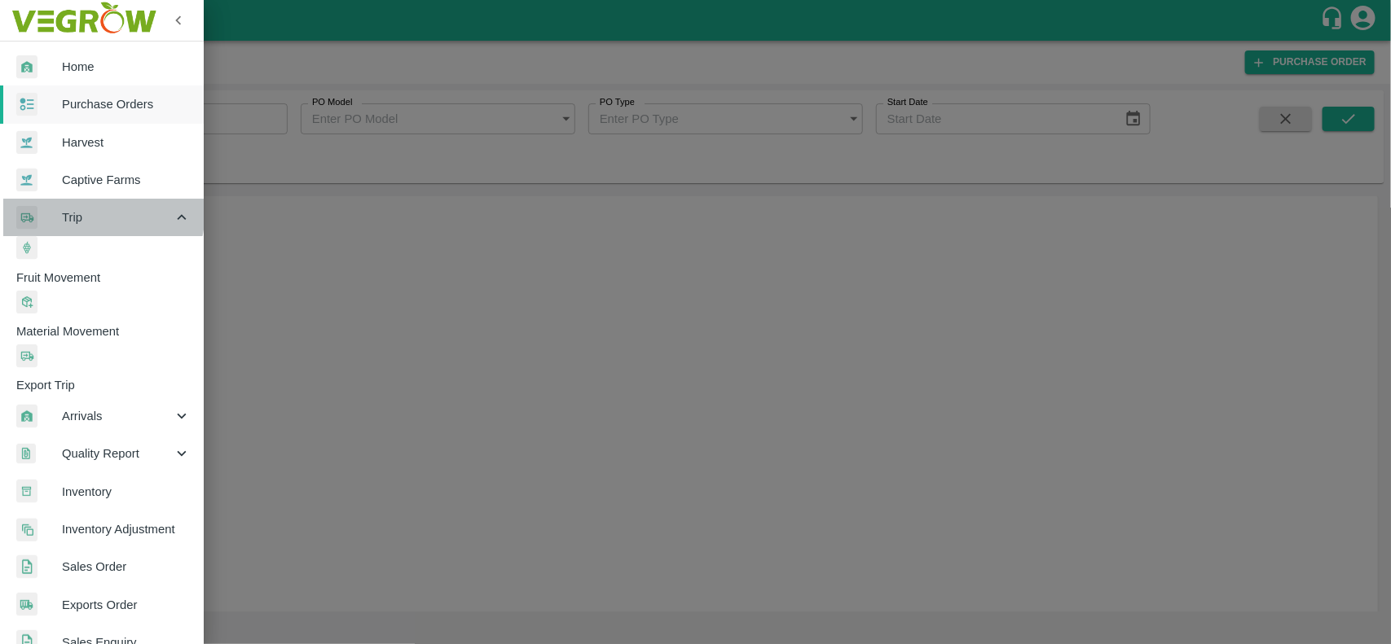
click at [84, 210] on span "Trip" at bounding box center [117, 218] width 111 height 18
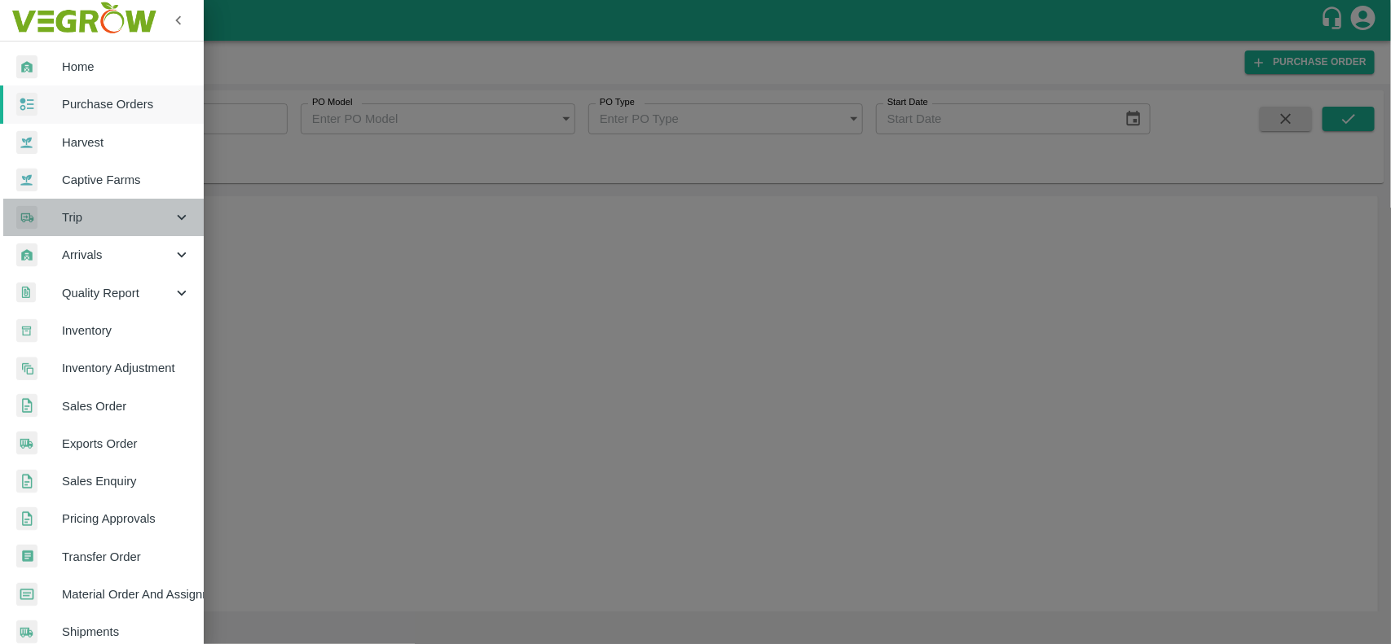
click at [116, 226] on span "Trip" at bounding box center [117, 218] width 111 height 18
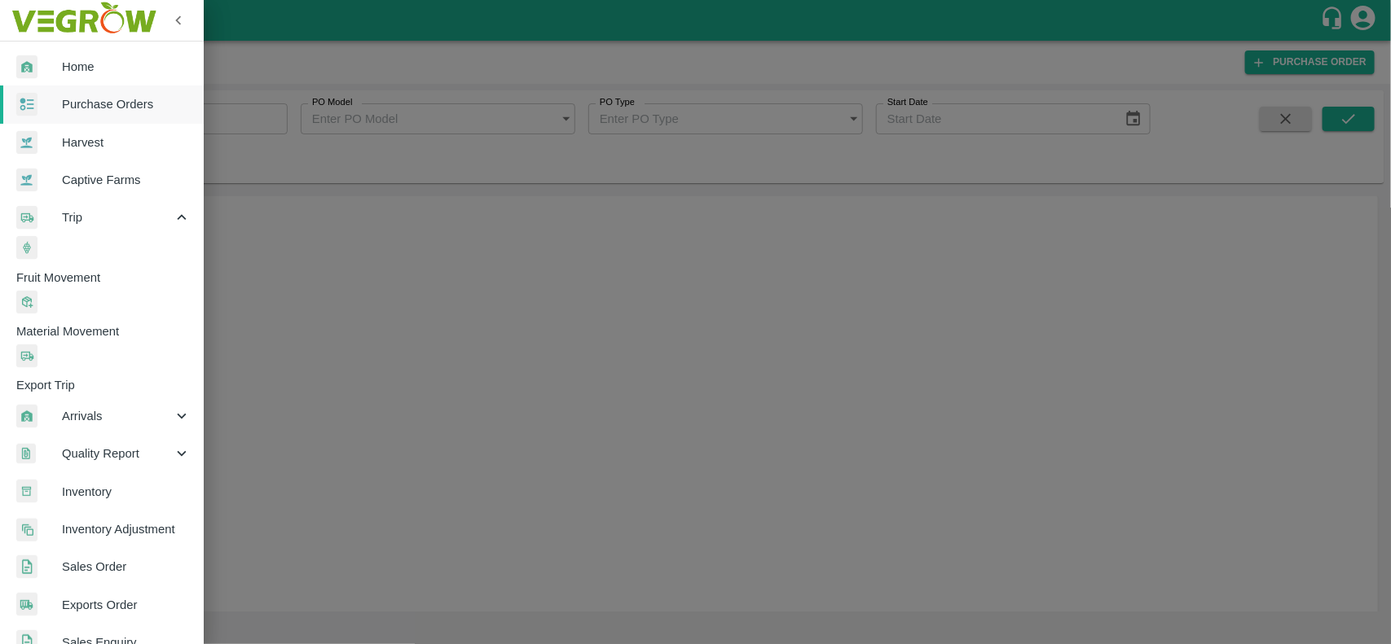
click at [98, 269] on span "Fruit Movement" at bounding box center [109, 278] width 187 height 18
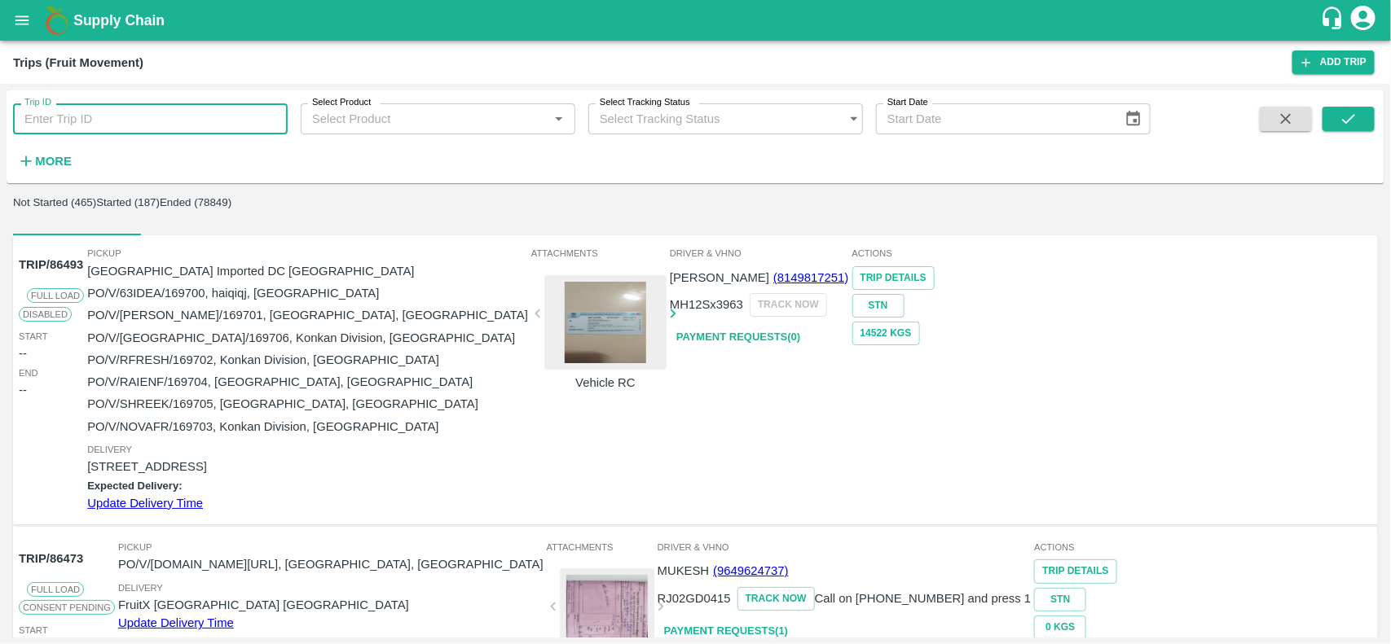
click at [96, 124] on input "Trip ID" at bounding box center [150, 118] width 275 height 31
paste input "86221"
type input "86221"
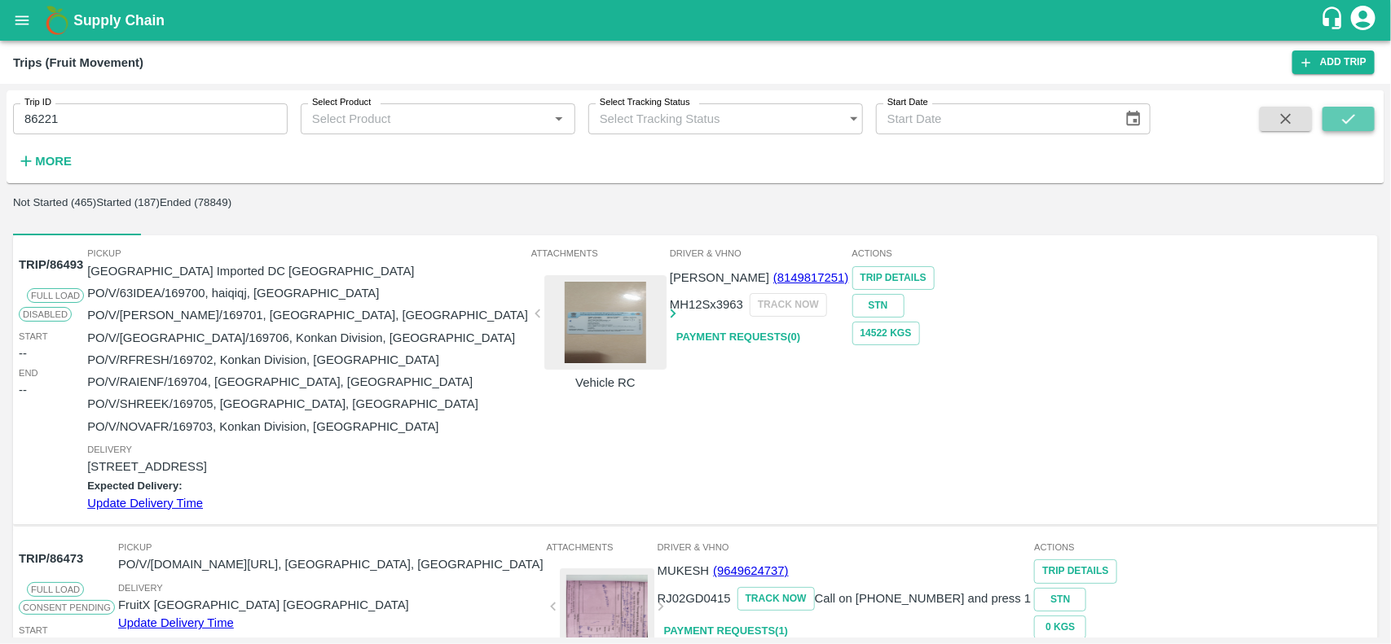
click at [1340, 121] on icon "submit" at bounding box center [1349, 119] width 18 height 18
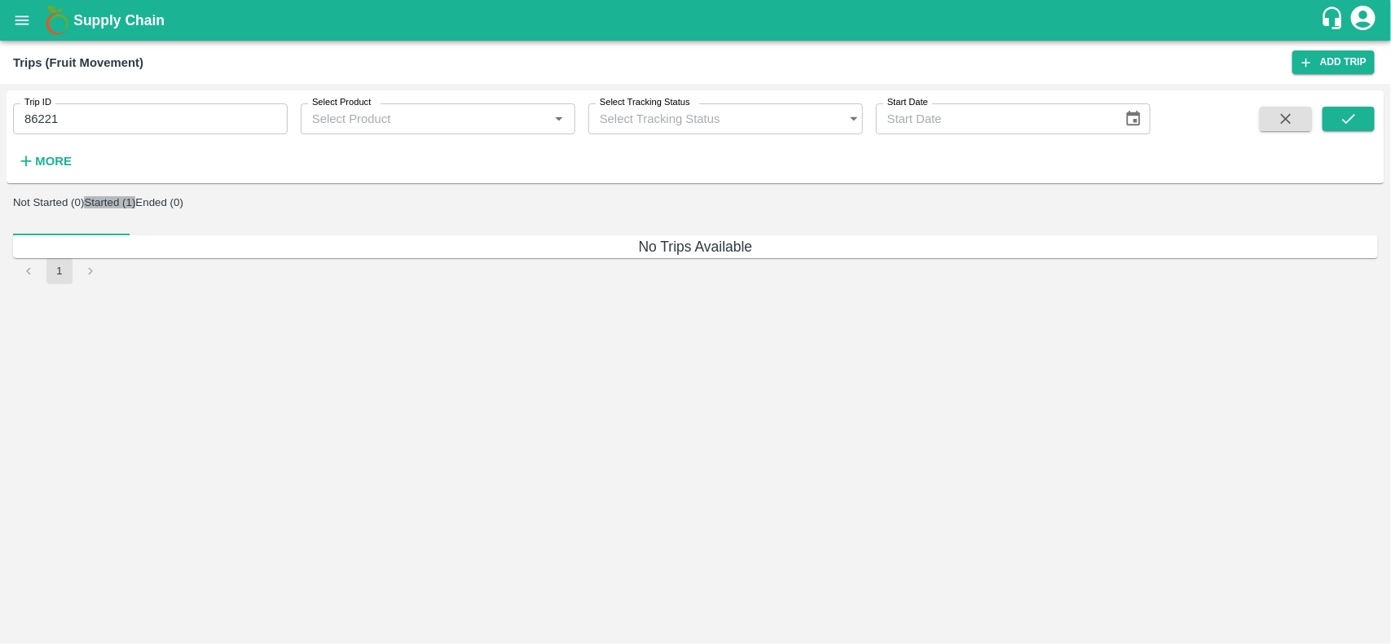
click at [135, 209] on button "Started (1)" at bounding box center [109, 202] width 51 height 12
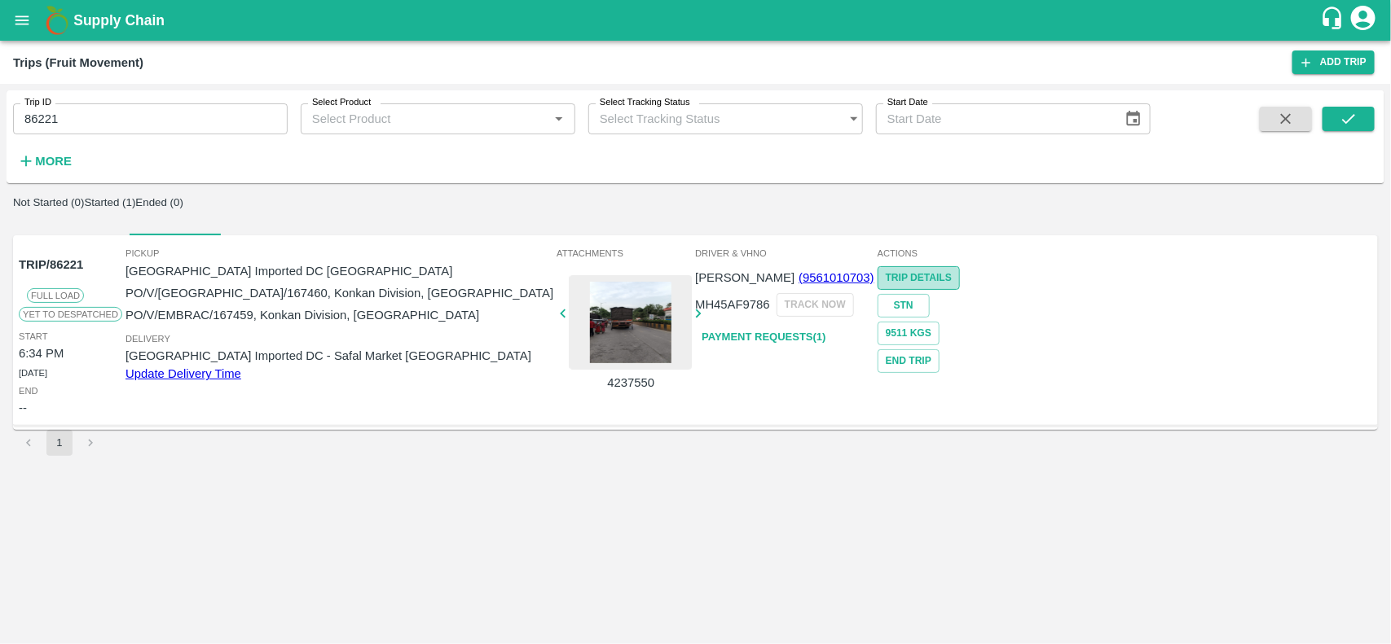
click at [960, 275] on link "Trip Details" at bounding box center [919, 278] width 82 height 24
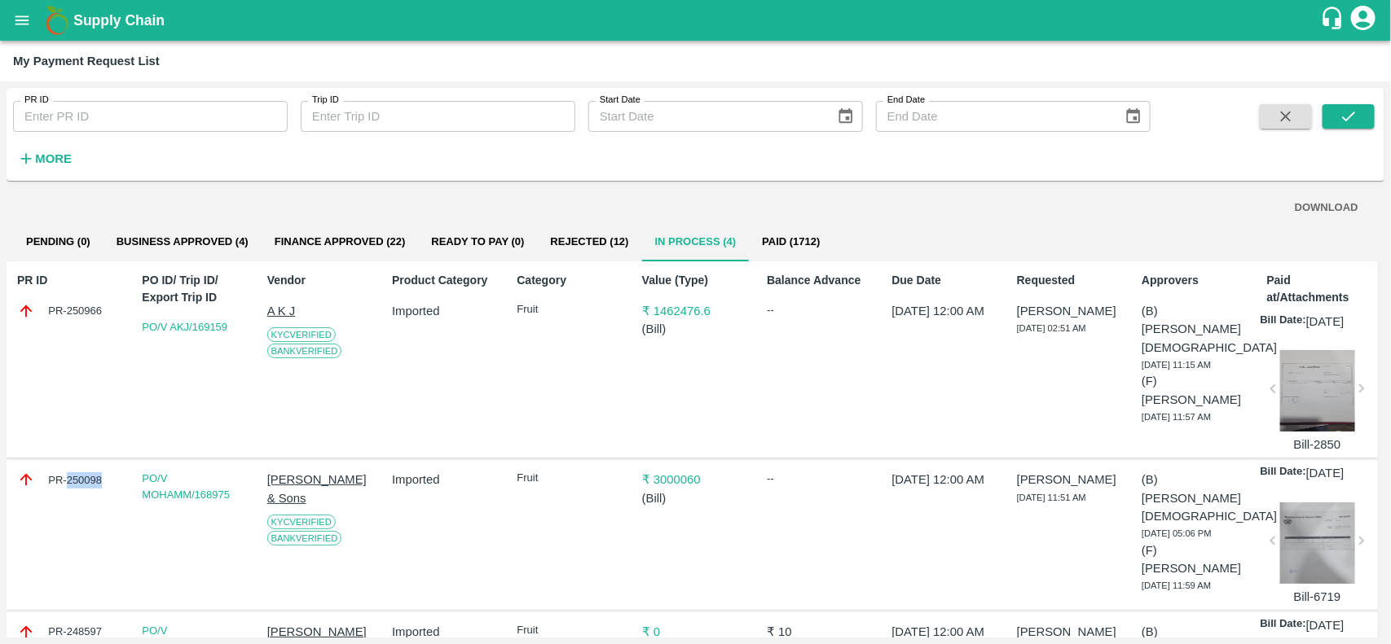
scroll to position [30, 0]
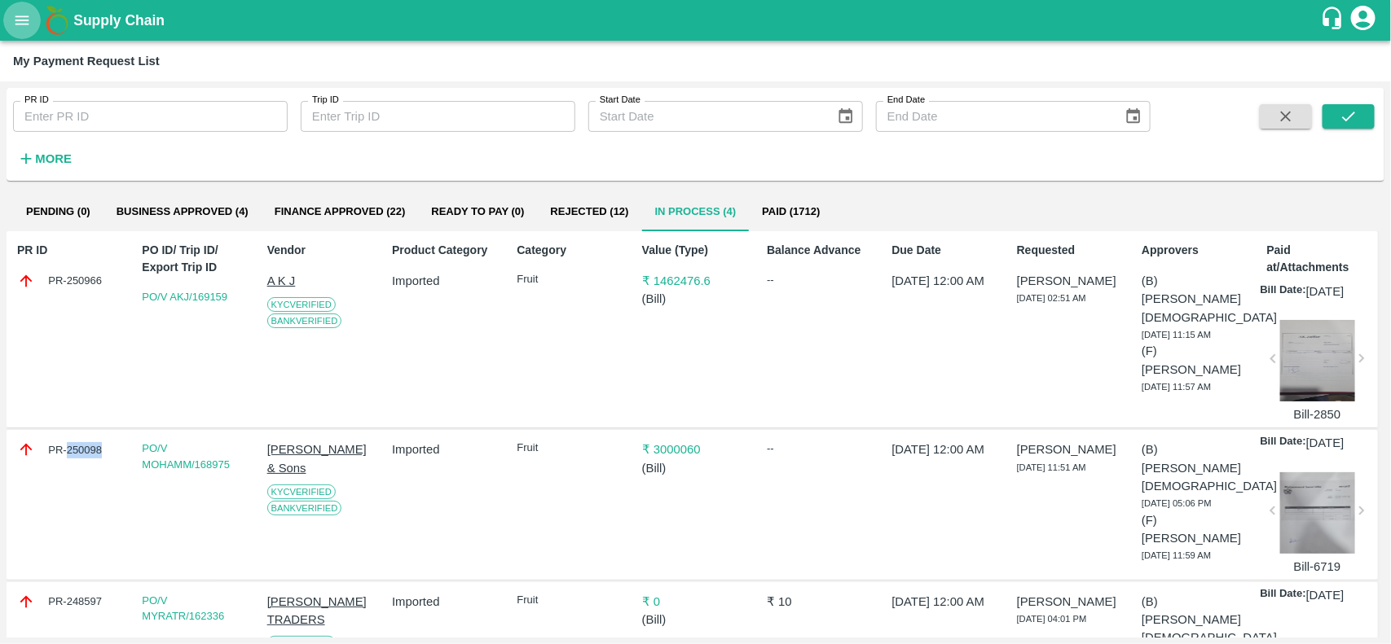
click at [13, 16] on icon "open drawer" at bounding box center [22, 20] width 18 height 18
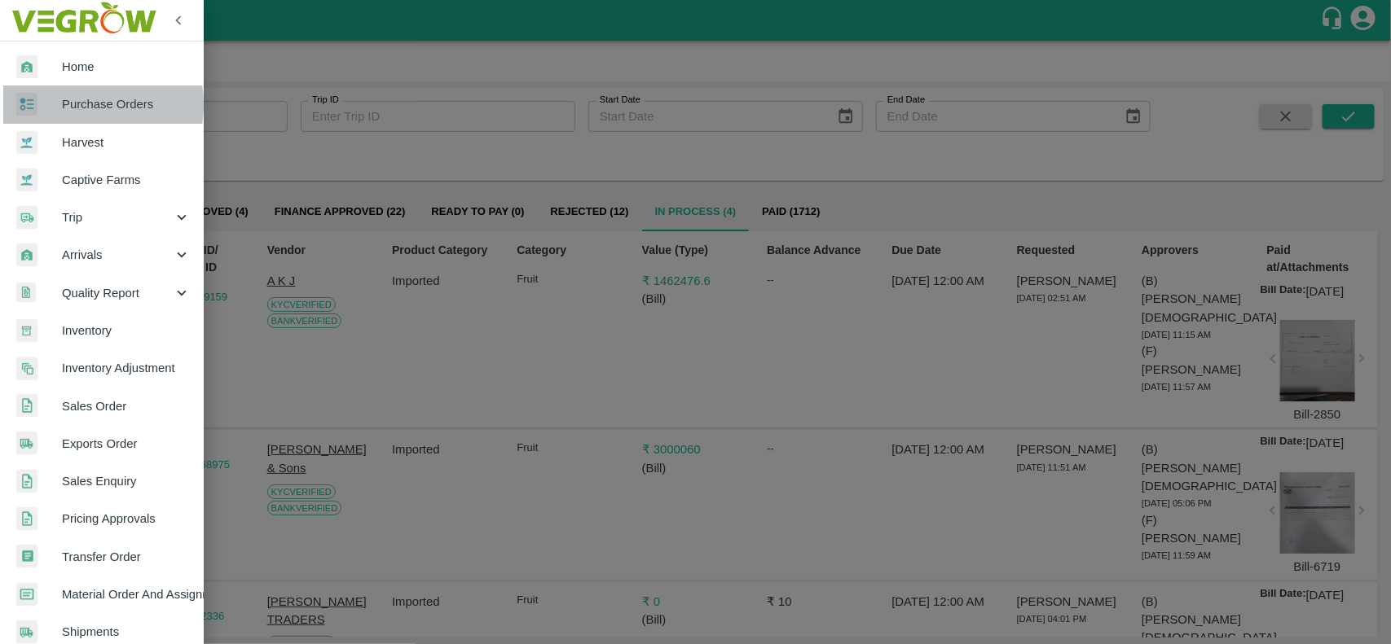
click at [59, 104] on div at bounding box center [39, 105] width 46 height 24
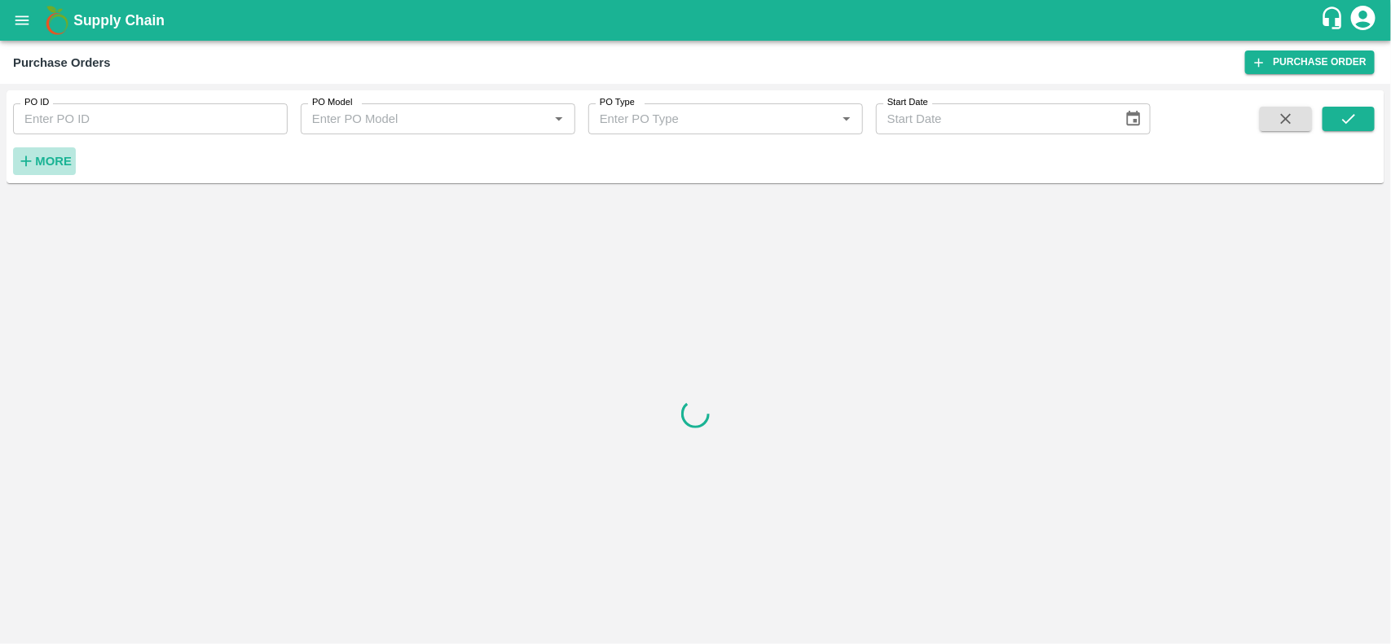
click at [57, 169] on h6 "More" at bounding box center [53, 161] width 37 height 21
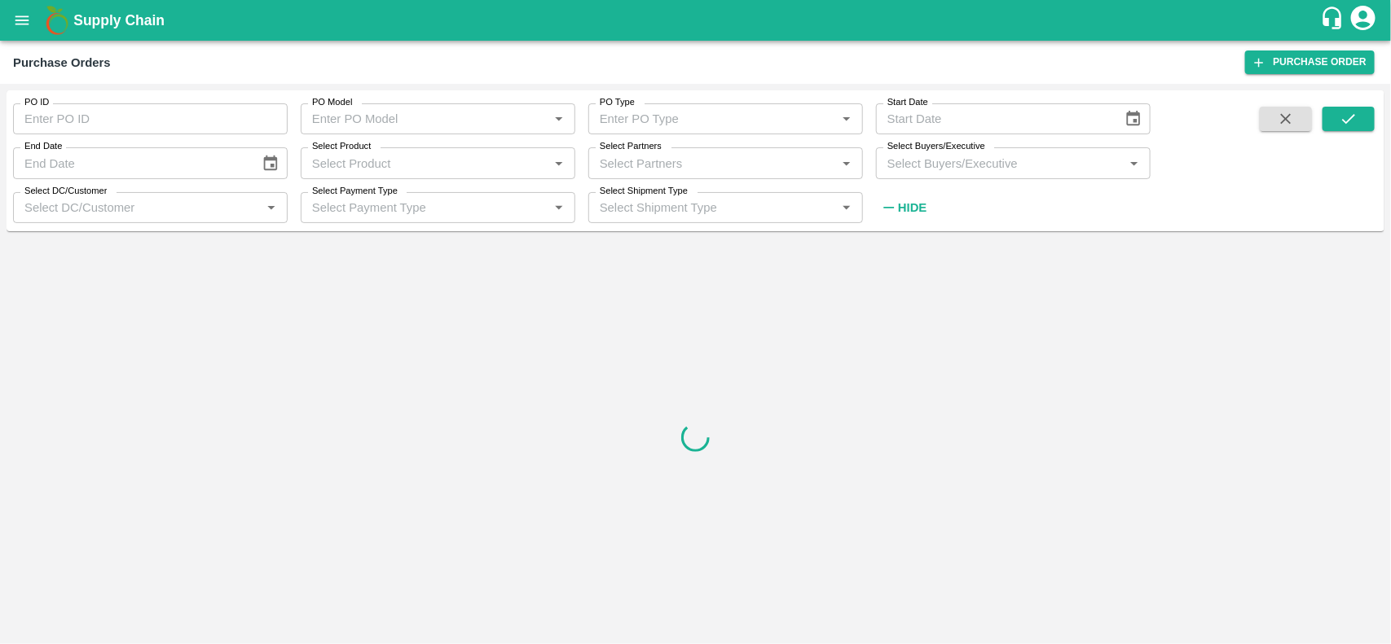
click at [354, 169] on input "Select Product" at bounding box center [425, 162] width 238 height 21
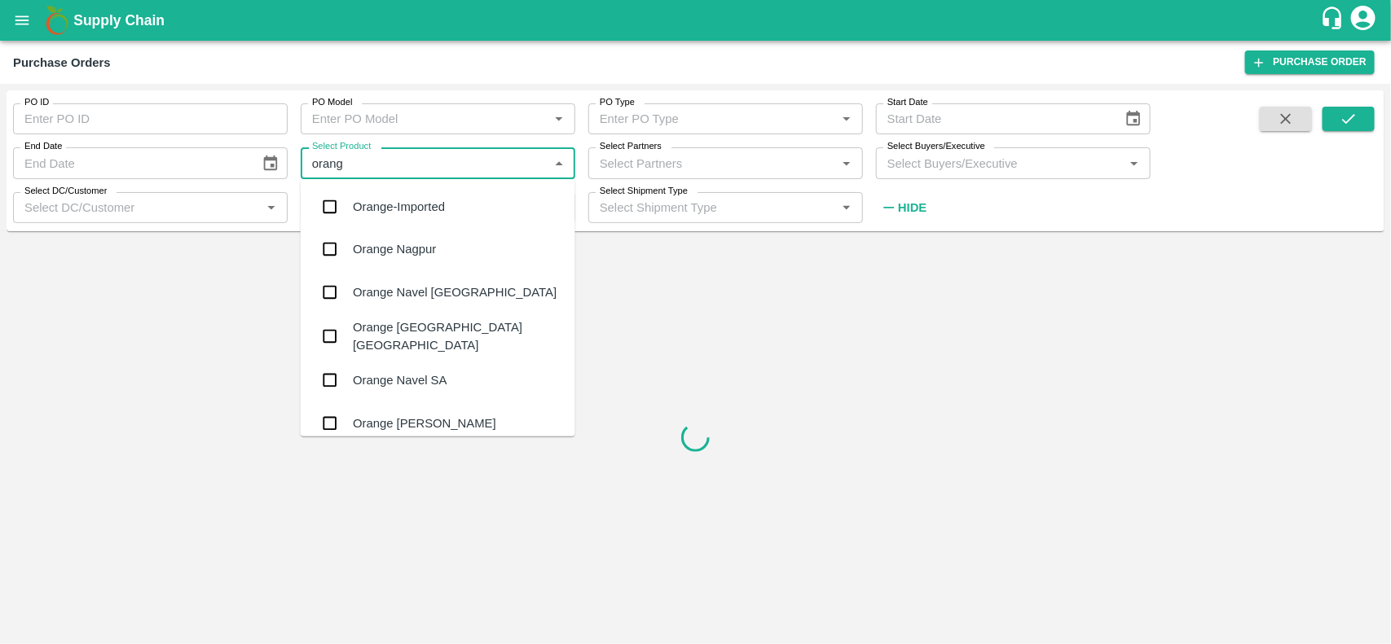
type input "orange"
click at [335, 426] on input "checkbox" at bounding box center [330, 423] width 33 height 33
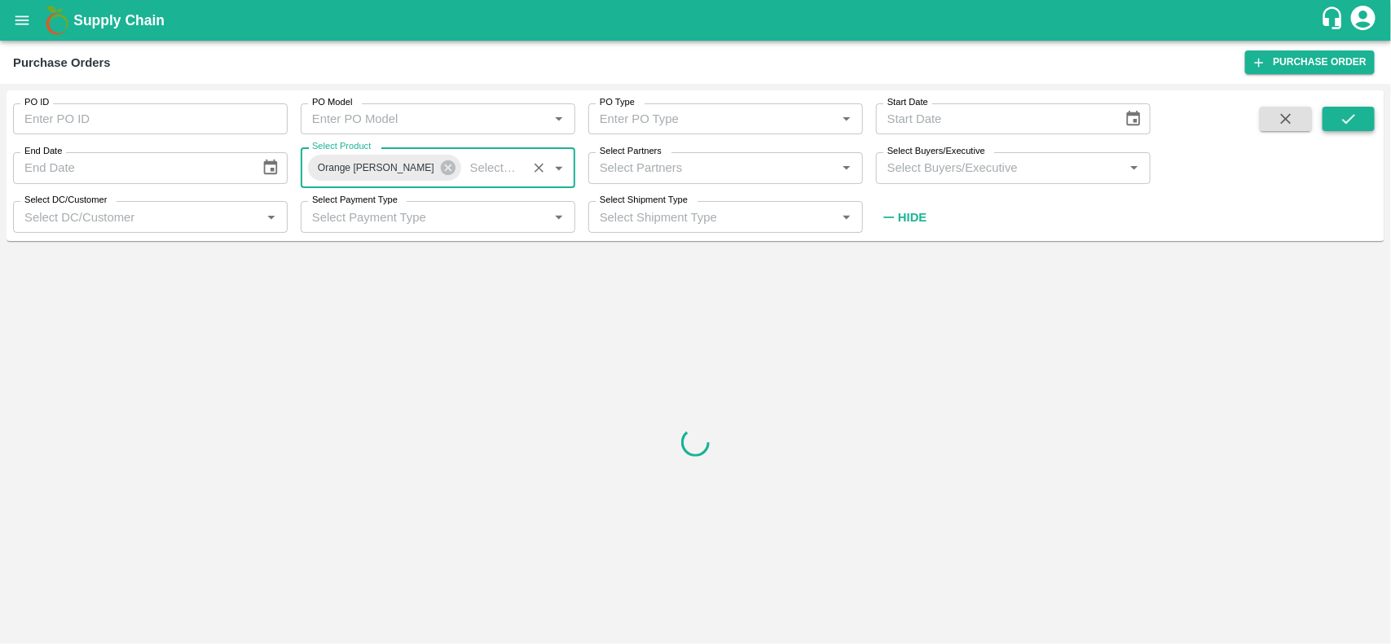
click at [1350, 117] on icon "submit" at bounding box center [1349, 119] width 18 height 18
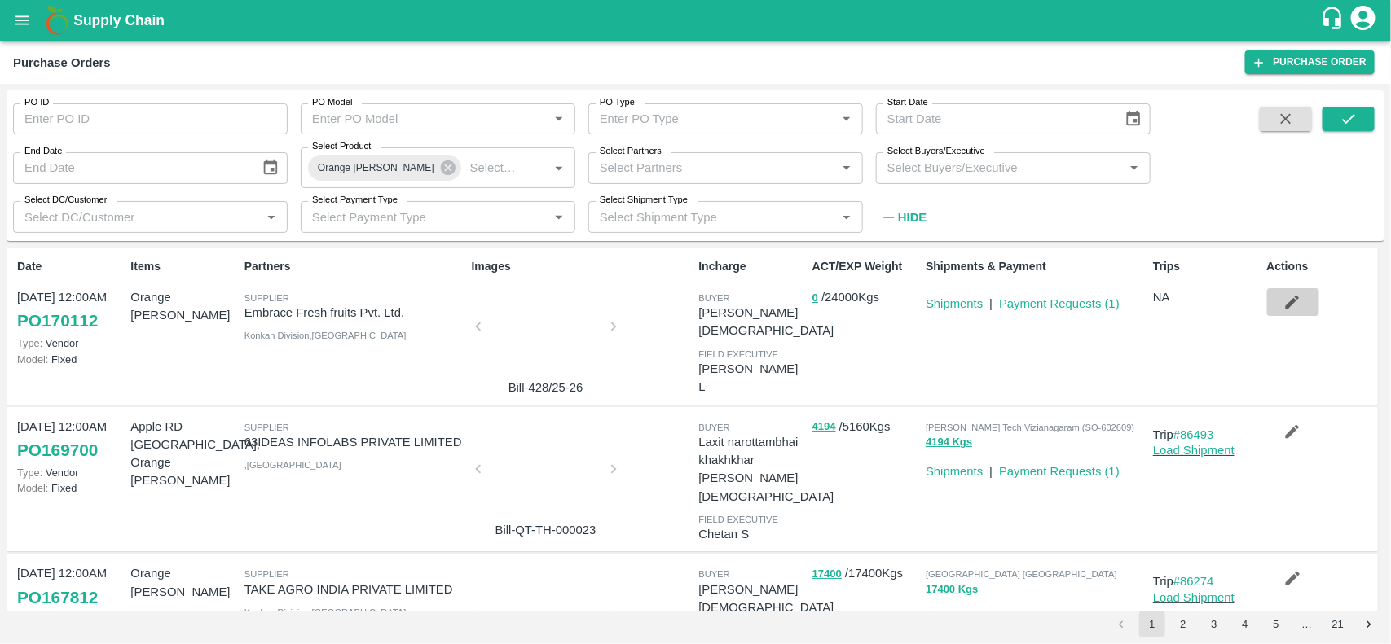
click at [1278, 306] on button "button" at bounding box center [1293, 302] width 52 height 28
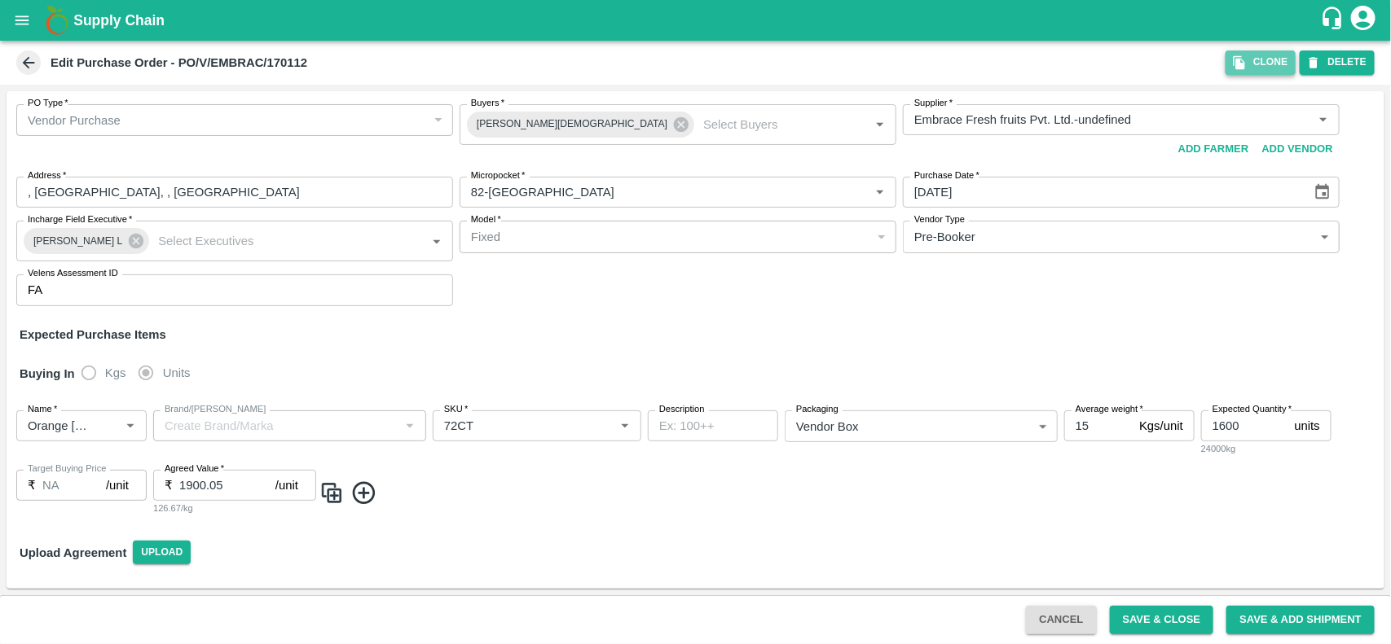
click at [1252, 66] on button "Clone" at bounding box center [1260, 63] width 70 height 24
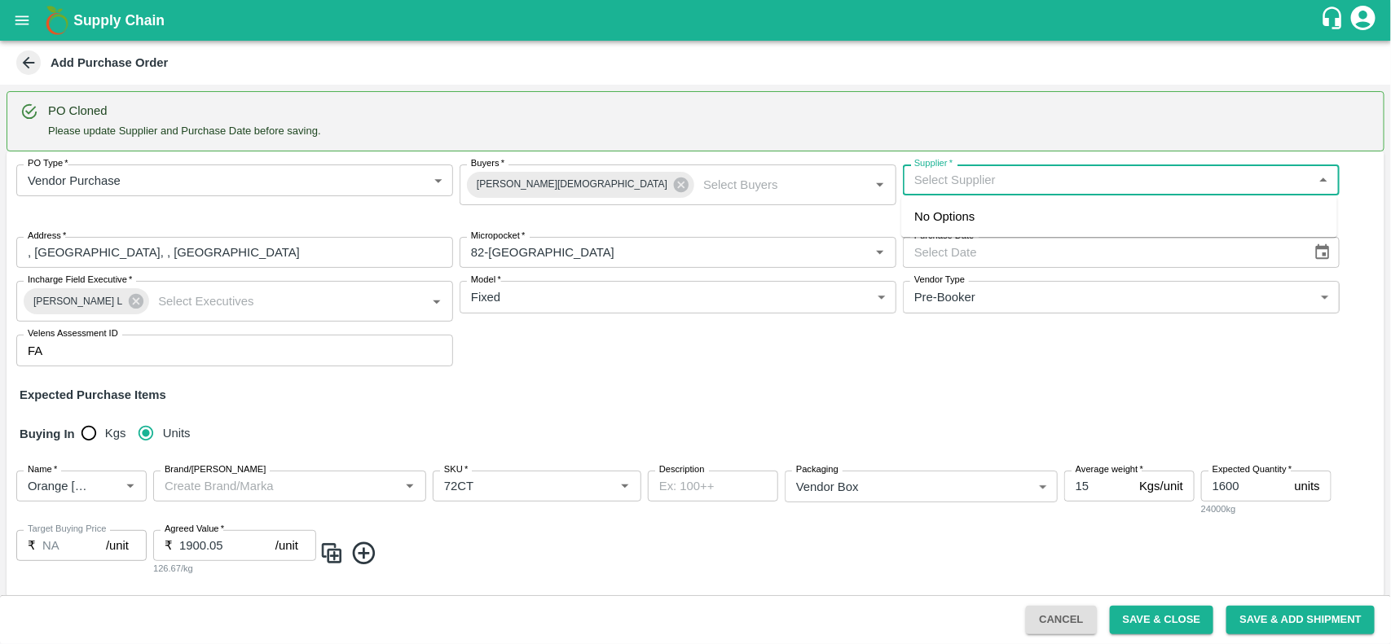
click at [921, 181] on input "Supplier   *" at bounding box center [1108, 179] width 400 height 21
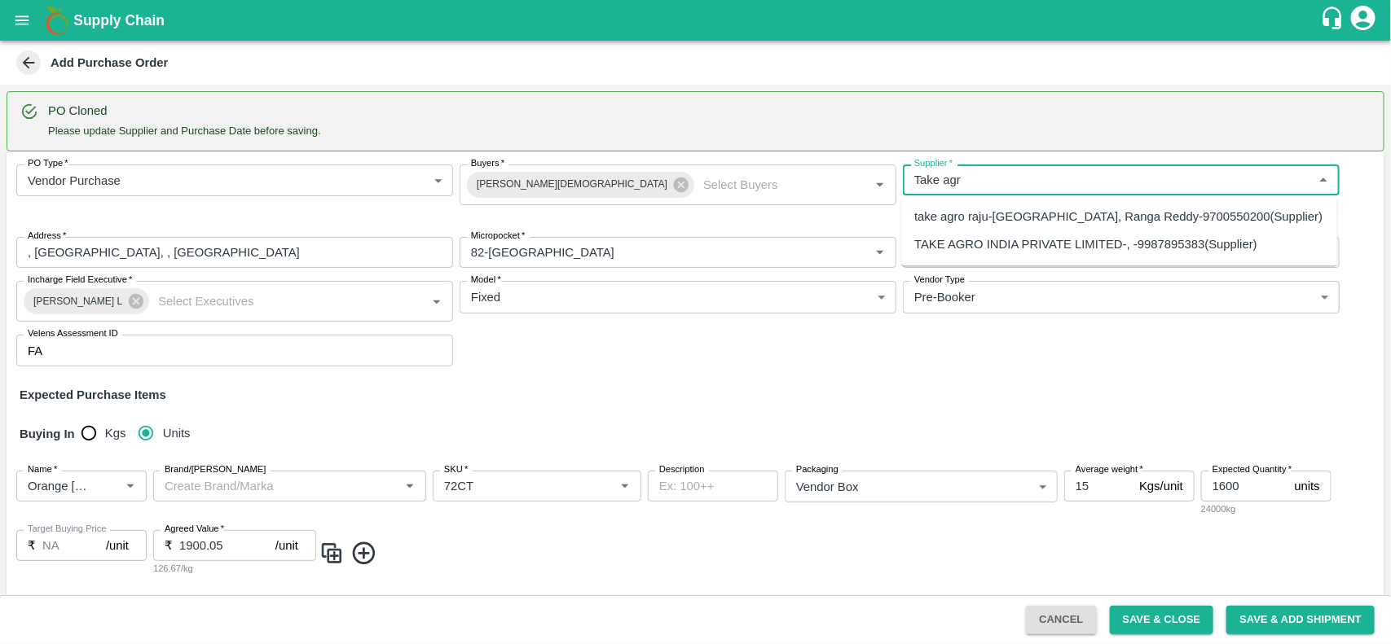
click at [949, 242] on div "TAKE AGRO INDIA PRIVATE LIMITED-, -9987895383(Supplier)" at bounding box center [1085, 245] width 343 height 18
type input "TAKE AGRO INDIA PRIVATE LIMITED-, -9987895383(Supplier)"
type input ", , ,"
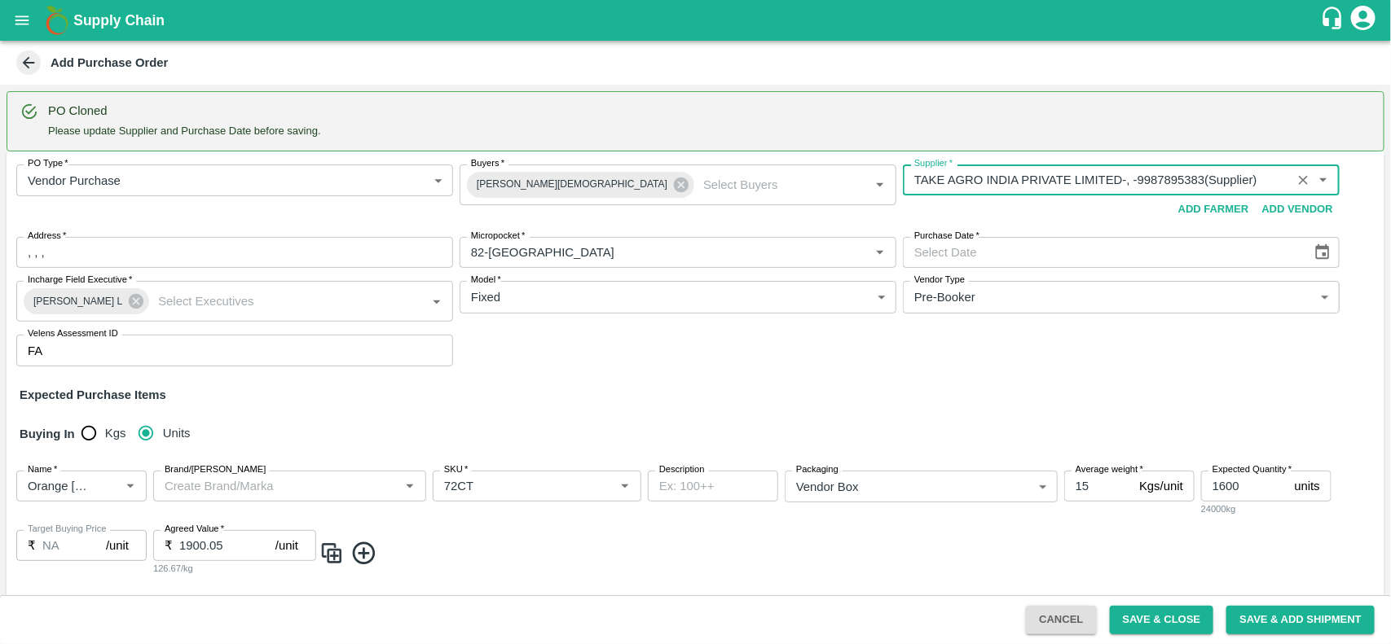
type input "TAKE AGRO INDIA PRIVATE LIMITED-, -9987895383(Supplier)"
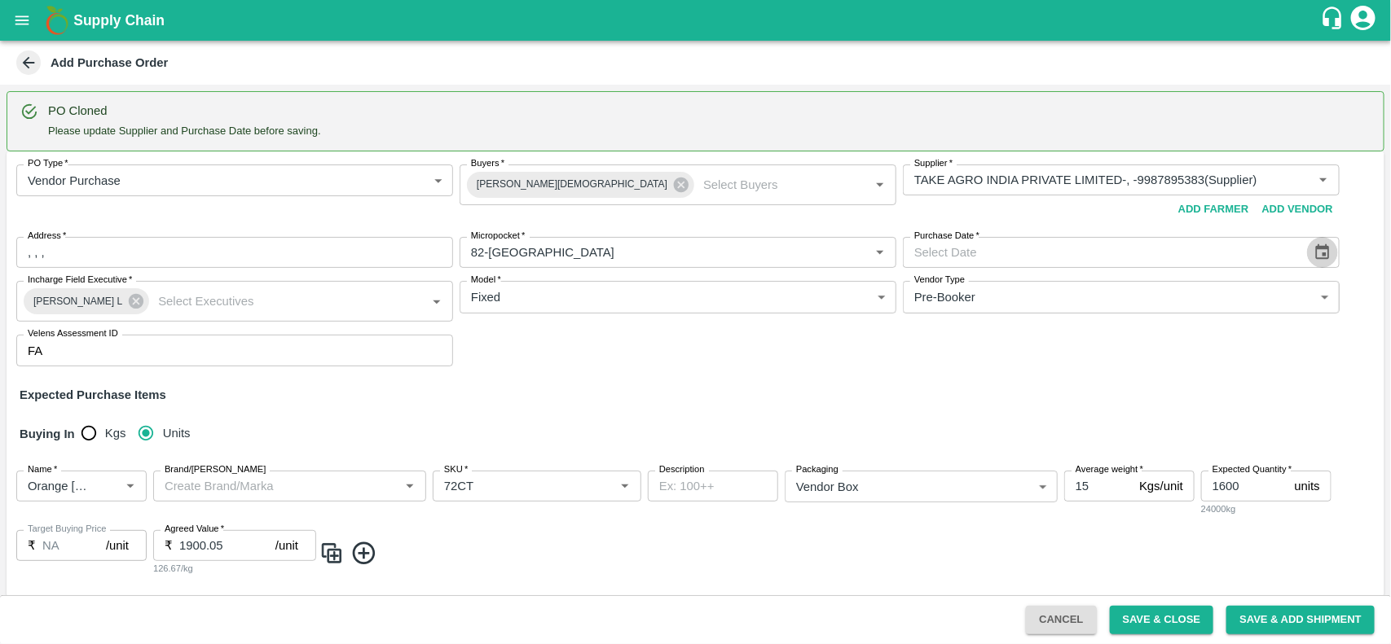
click at [1314, 257] on icon "Choose date" at bounding box center [1322, 253] width 18 height 18
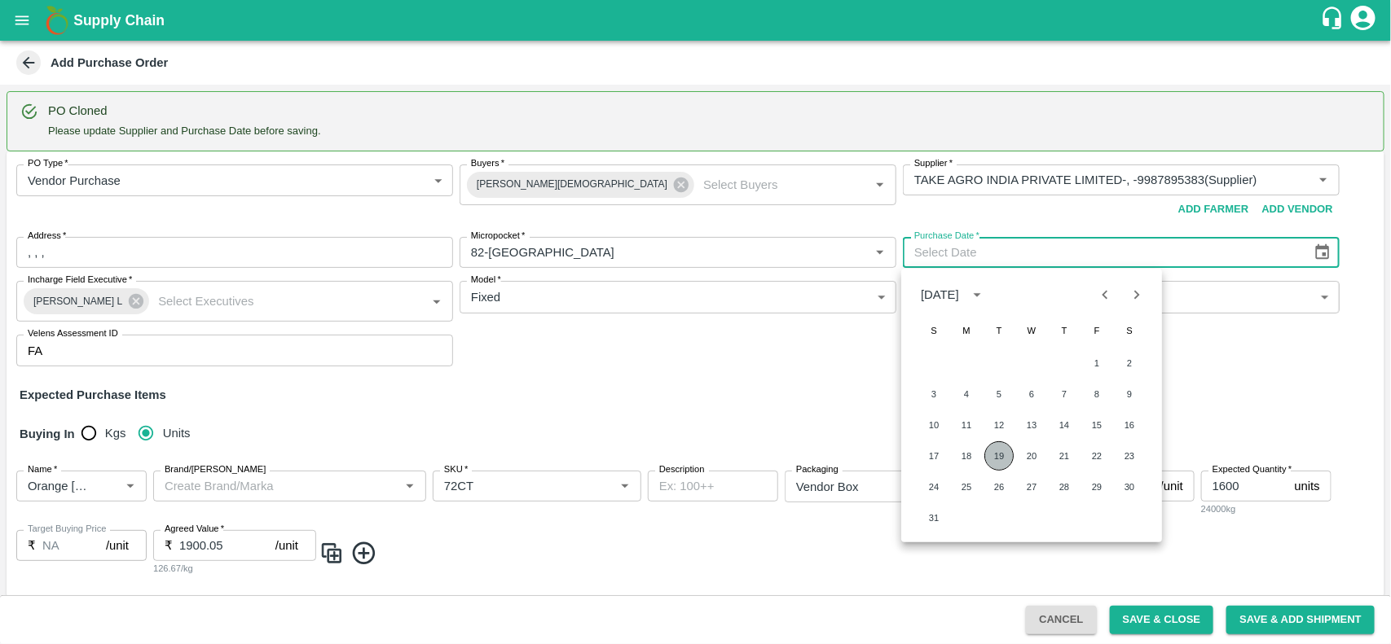
click at [1002, 457] on button "19" at bounding box center [998, 456] width 29 height 29
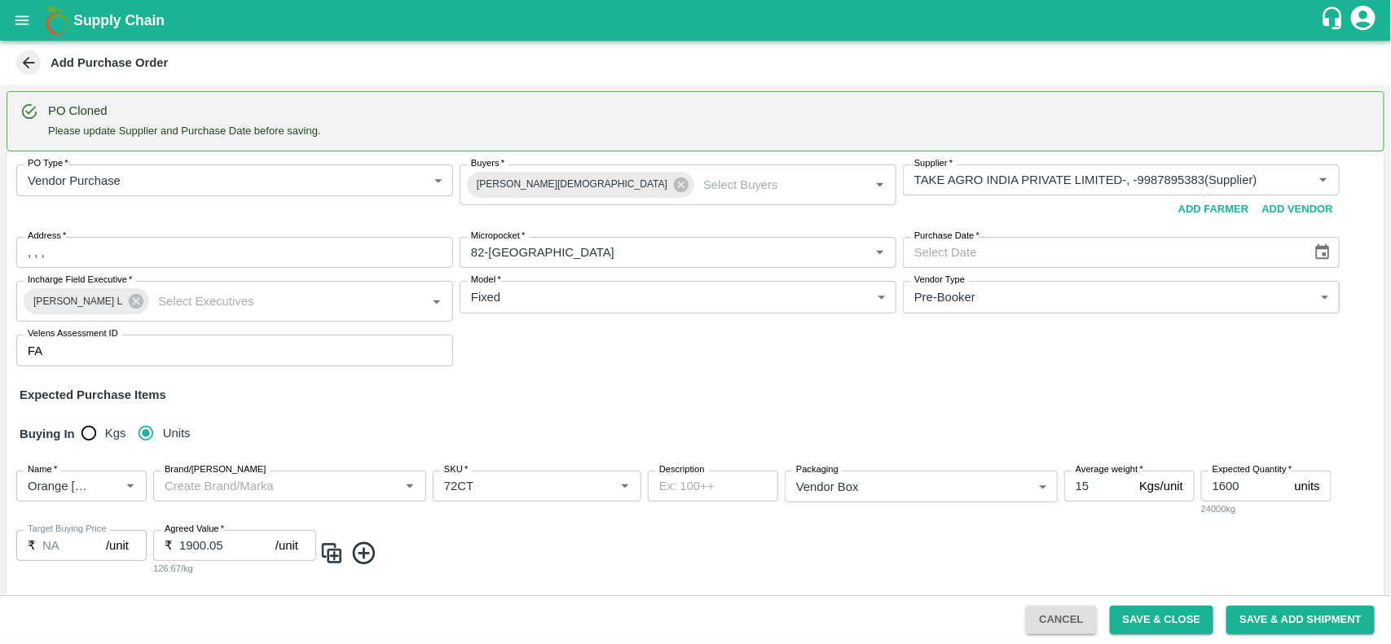
type input "19/08/2025"
click at [1249, 295] on body "Supply Chain Add Purchase Order PO Cloned Please update Supplier and Purchase D…" at bounding box center [695, 322] width 1391 height 644
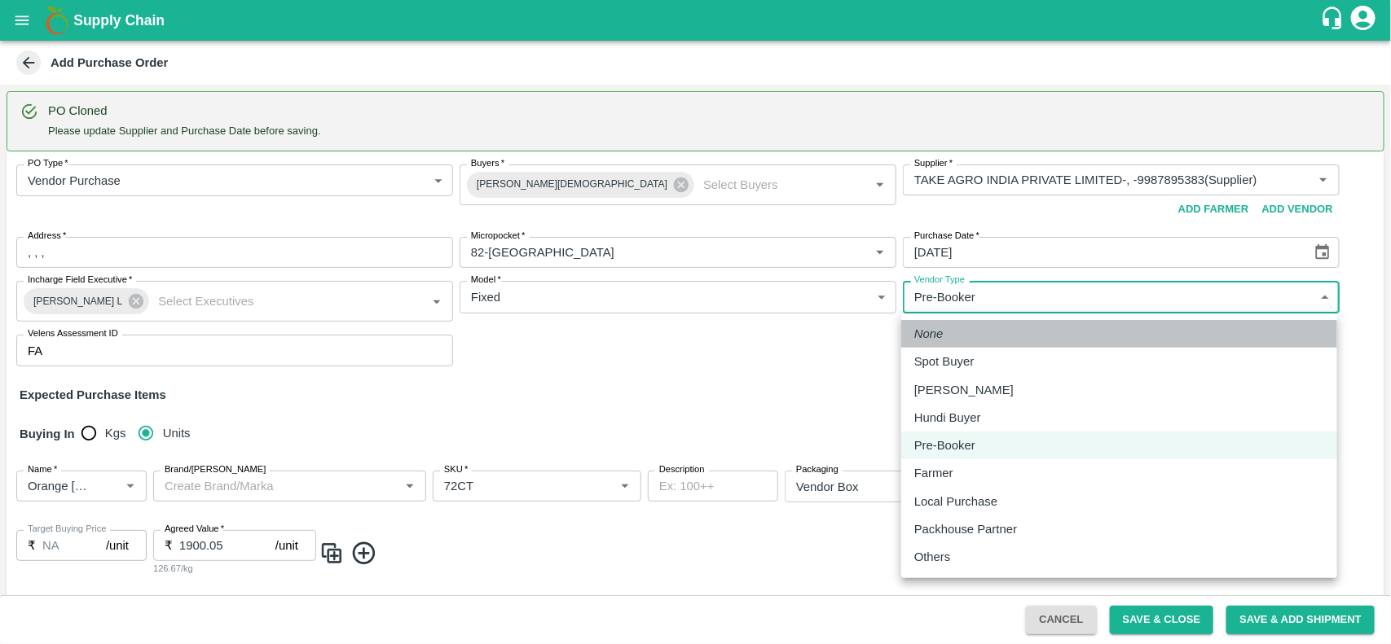
click at [931, 338] on em "None" at bounding box center [928, 334] width 29 height 18
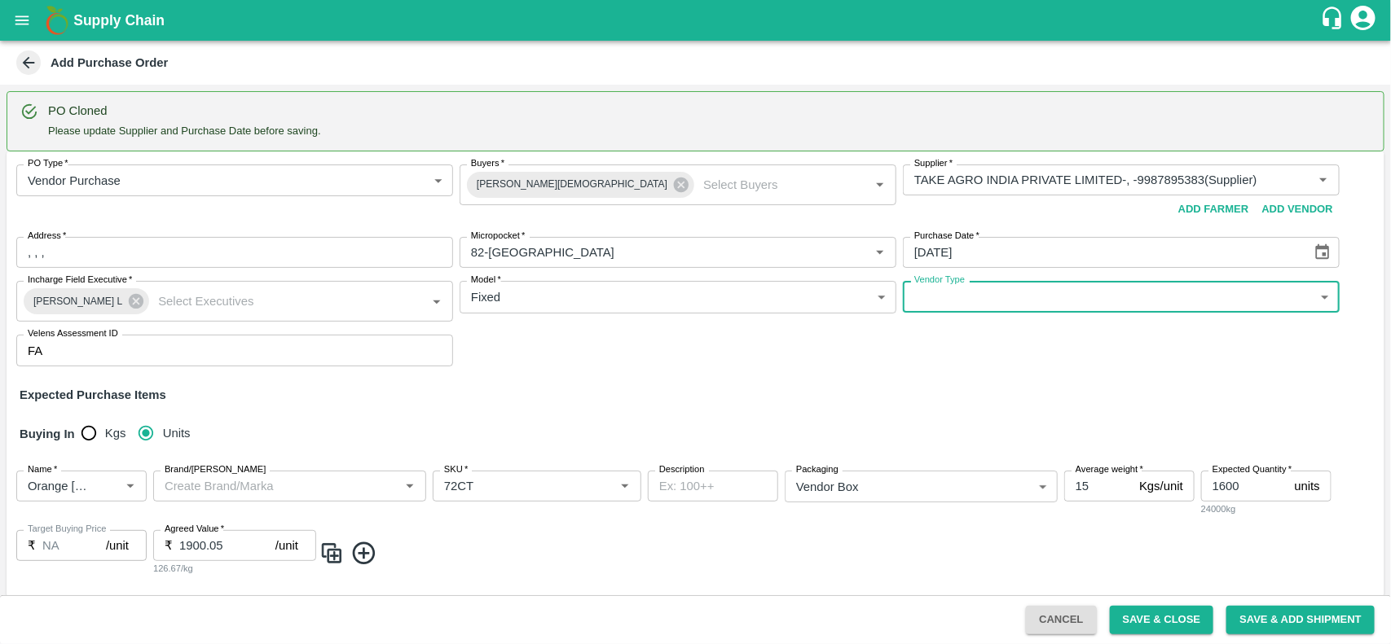
click at [1265, 491] on input "1600" at bounding box center [1244, 486] width 87 height 31
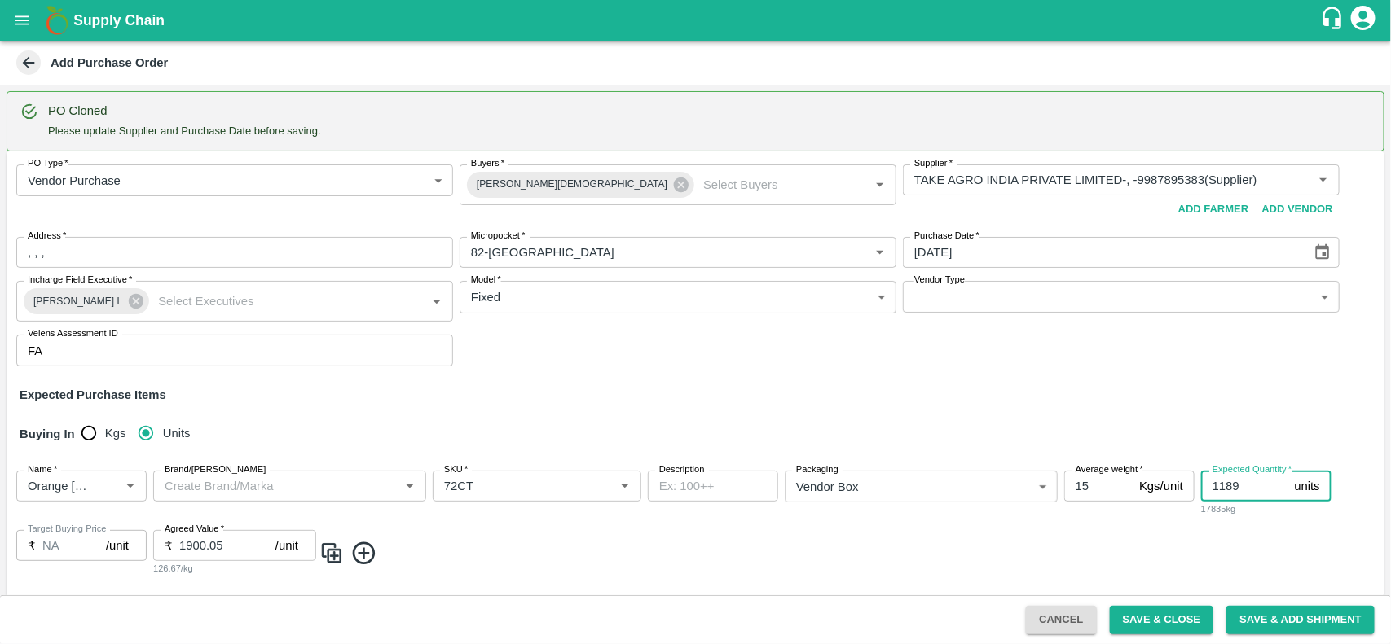
type input "1189"
click at [232, 552] on input "1900.05" at bounding box center [227, 545] width 96 height 31
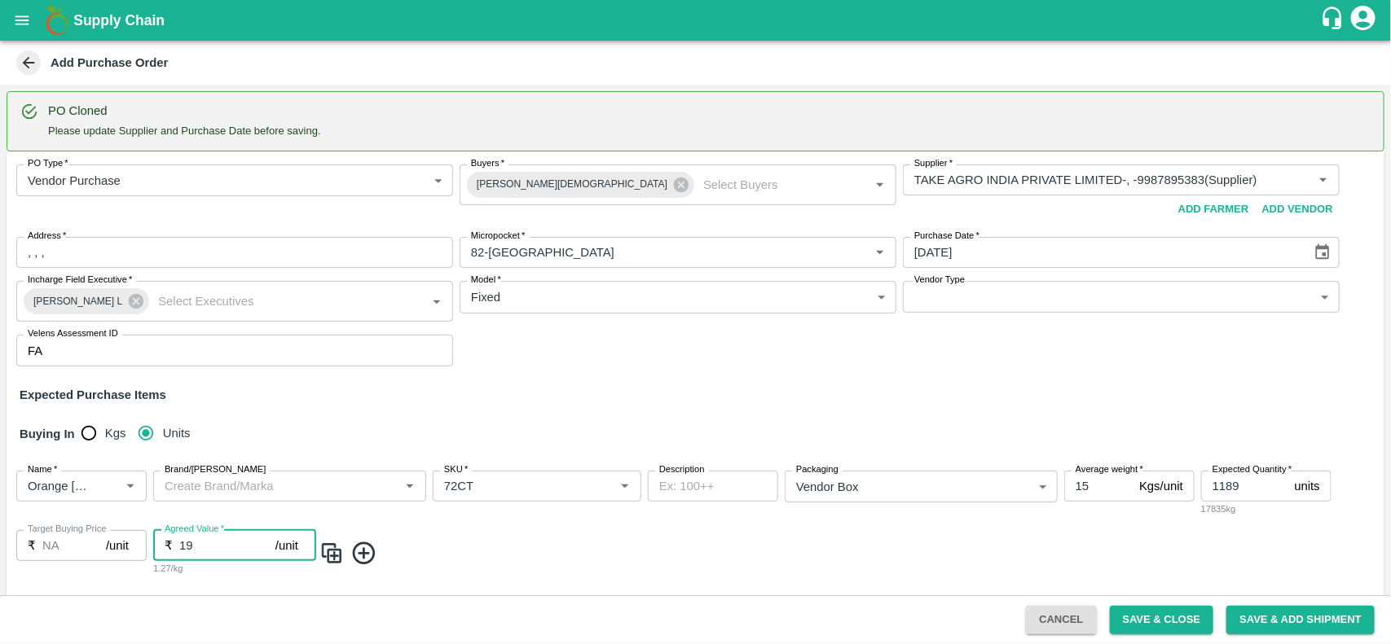
type input "1"
type input "2577"
click at [1240, 483] on input "1189" at bounding box center [1244, 486] width 87 height 31
type input "1"
type input "925"
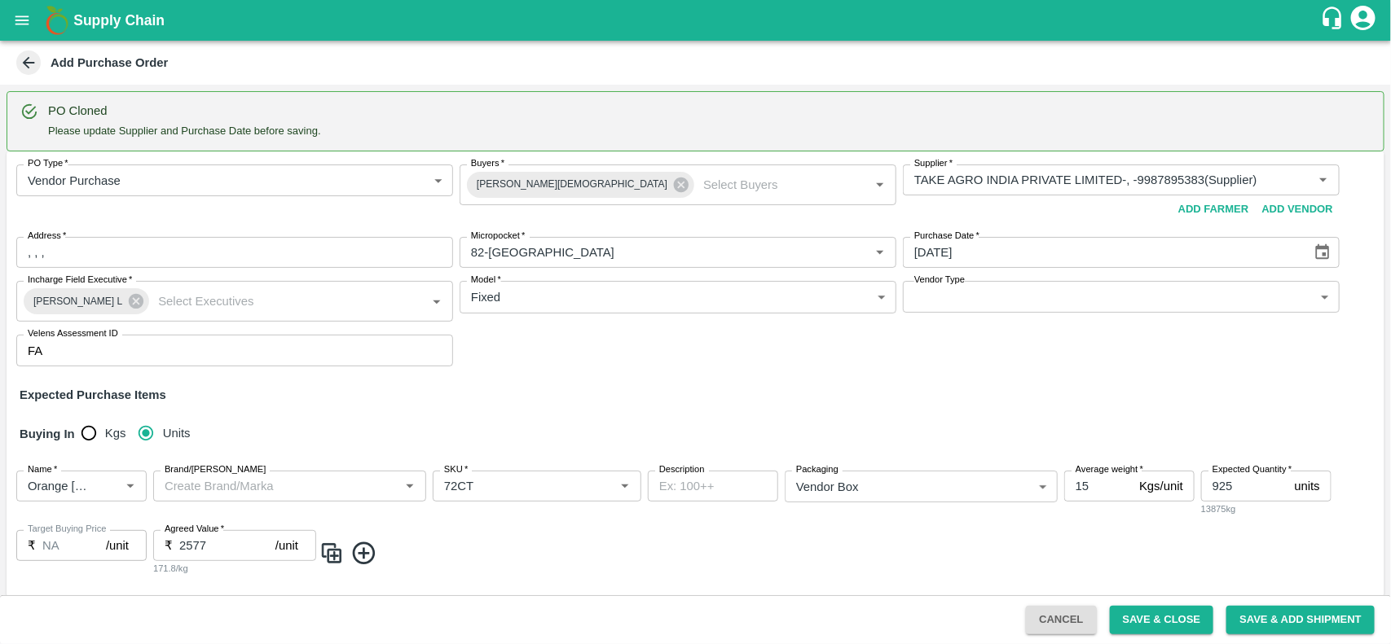
click at [335, 562] on img at bounding box center [331, 553] width 24 height 27
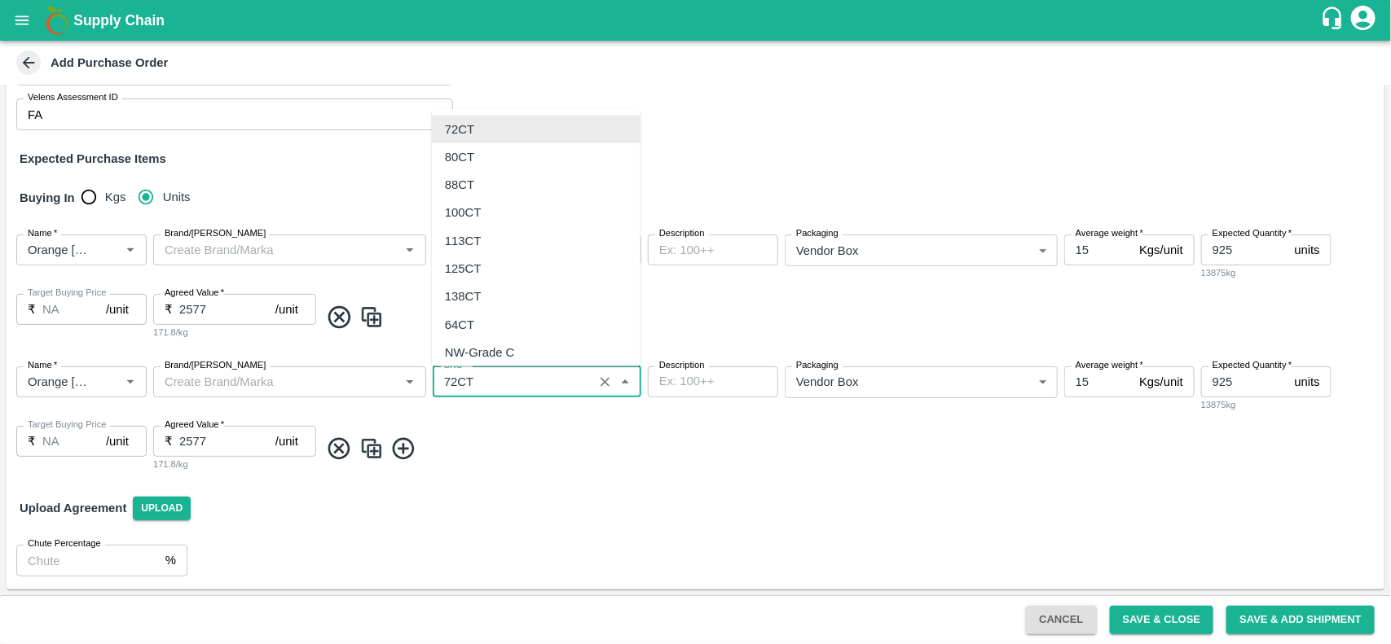
click at [513, 372] on input "SKU   *" at bounding box center [513, 382] width 151 height 21
click at [471, 185] on div "88CT" at bounding box center [459, 185] width 29 height 18
type input "88CT"
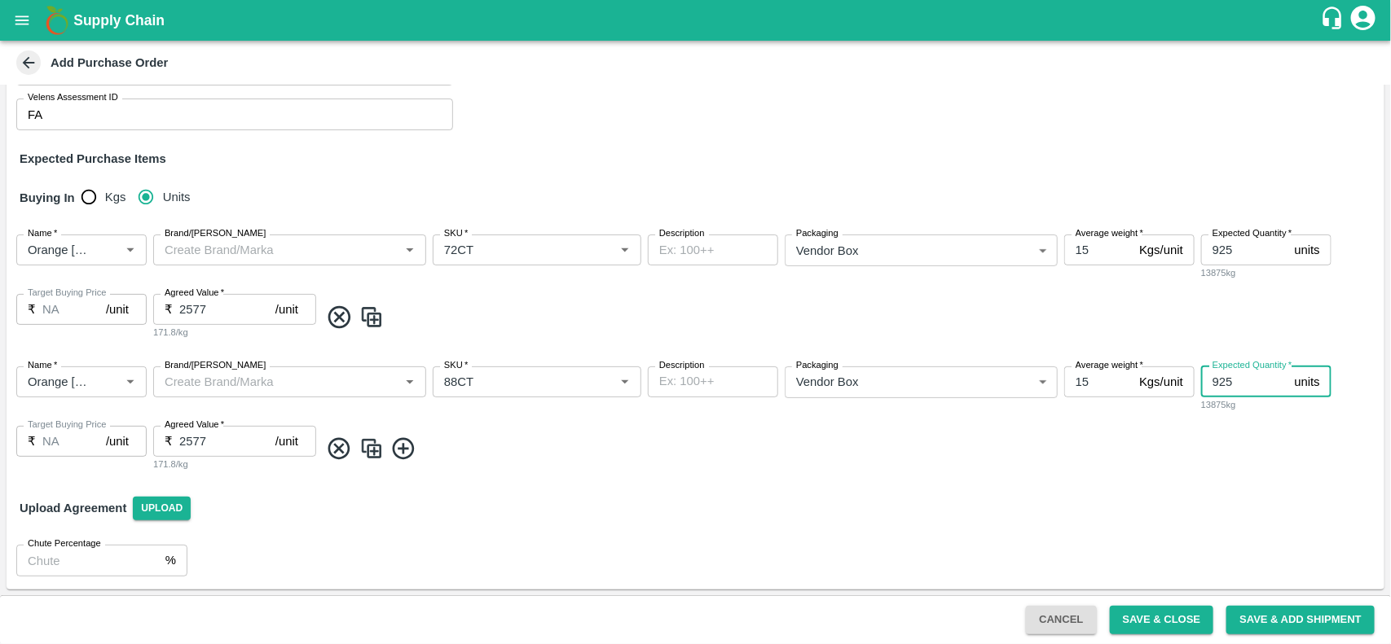
click at [1241, 380] on input "925" at bounding box center [1244, 382] width 87 height 31
type input "9"
type input "264"
click at [1147, 625] on button "Save & Close" at bounding box center [1162, 620] width 104 height 29
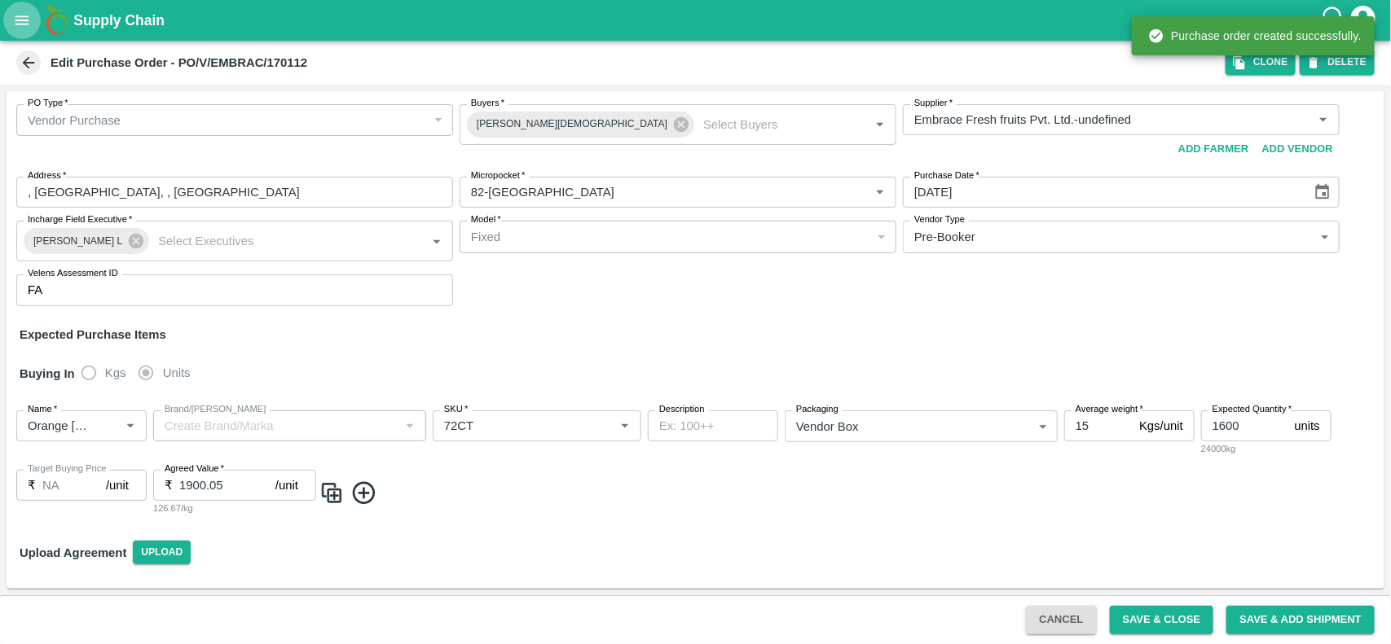
click at [18, 16] on icon "open drawer" at bounding box center [22, 19] width 14 height 9
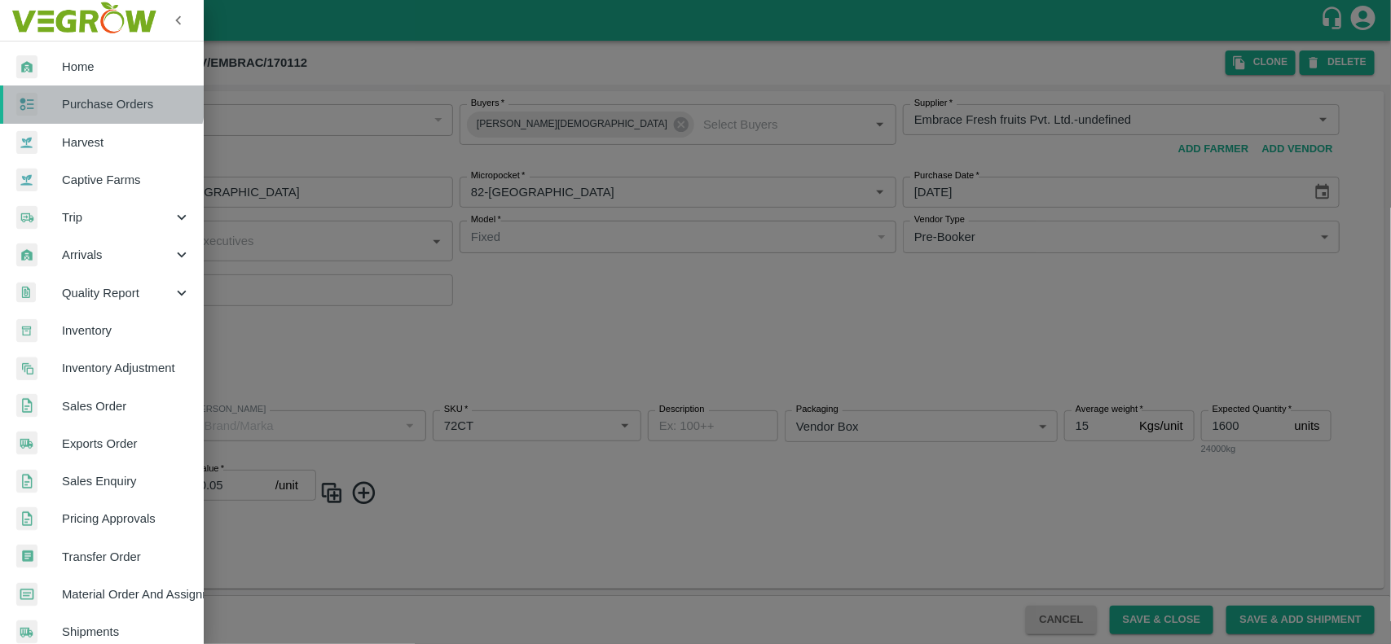
click at [72, 92] on link "Purchase Orders" at bounding box center [102, 104] width 204 height 37
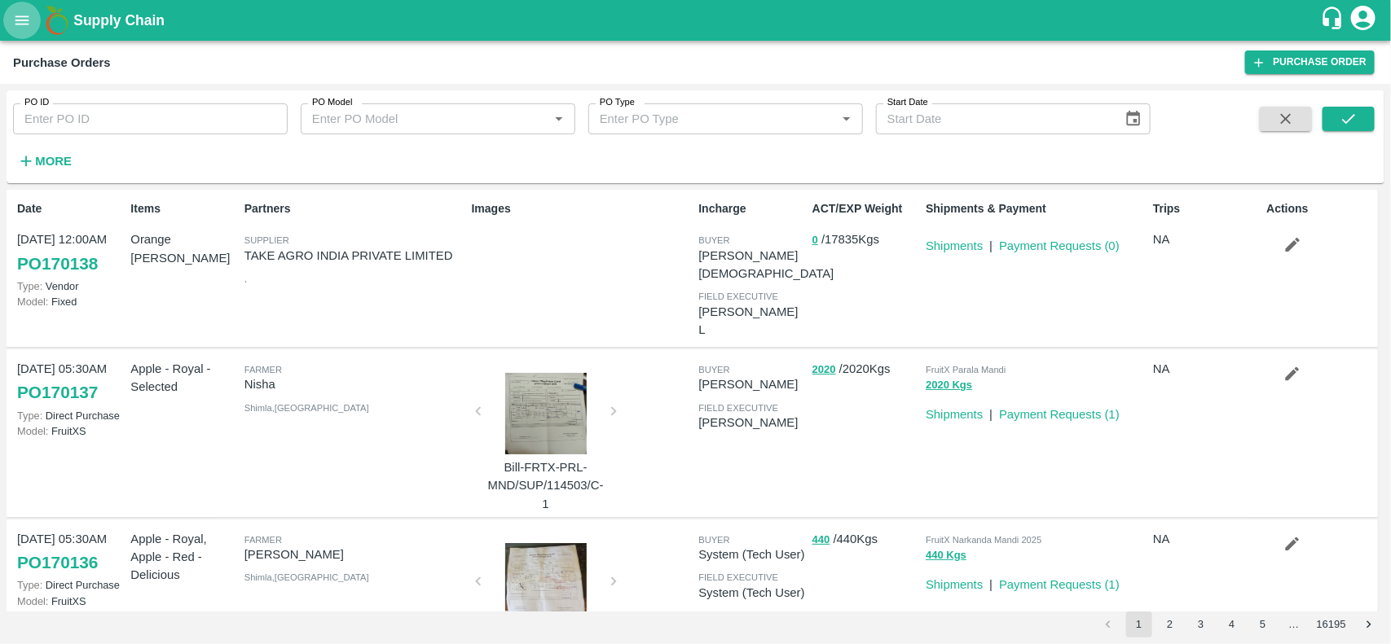
click at [26, 30] on button "open drawer" at bounding box center [21, 20] width 37 height 37
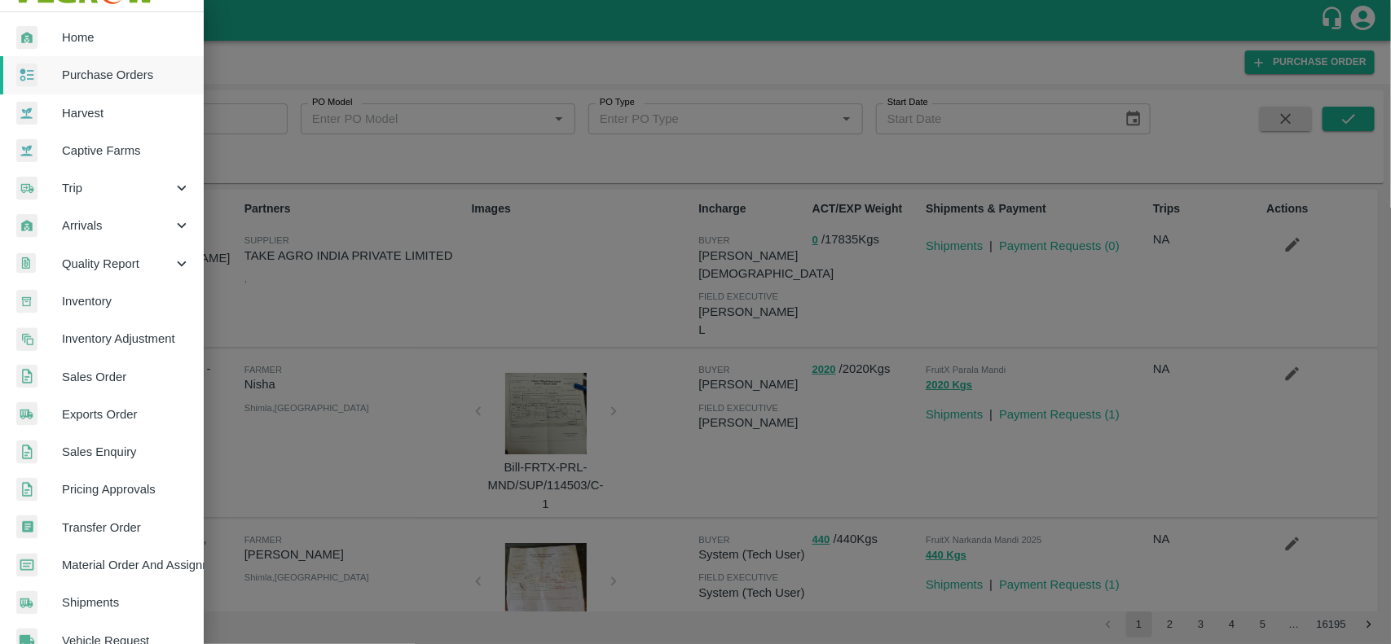
scroll to position [30, 0]
click at [94, 216] on span "Arrivals" at bounding box center [117, 225] width 111 height 18
click at [110, 297] on span "DC Arrivals" at bounding box center [133, 301] width 116 height 18
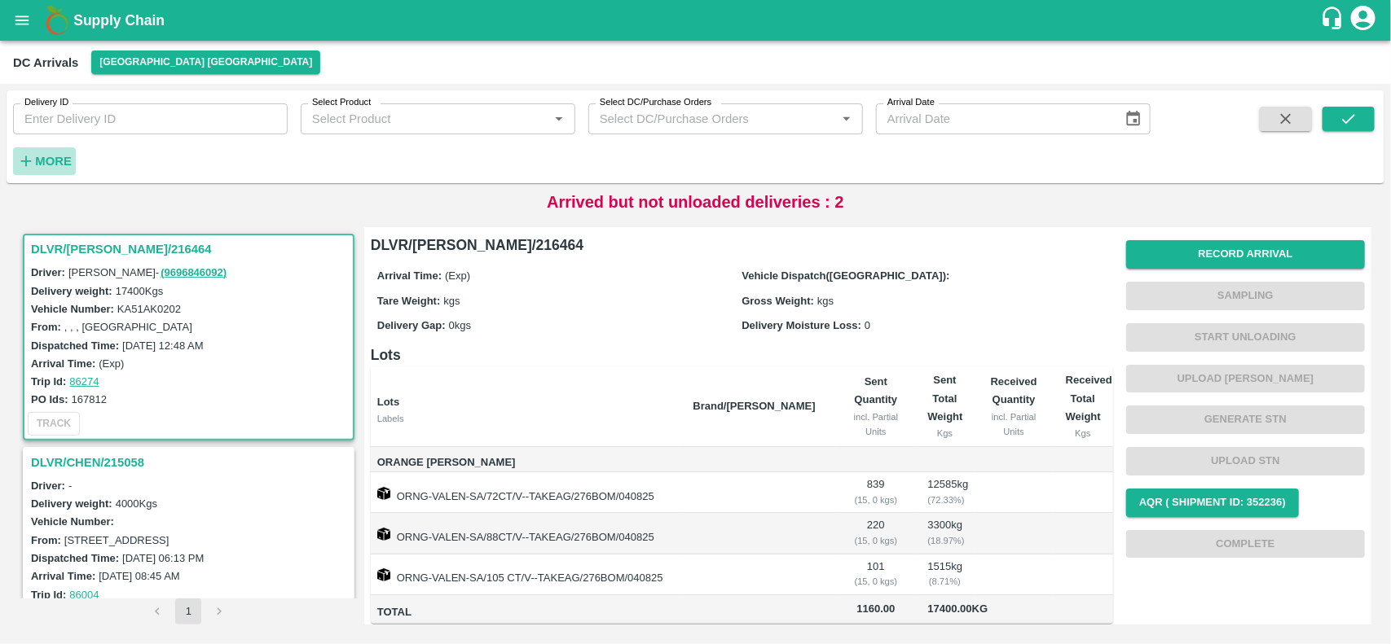
click at [25, 157] on icon "button" at bounding box center [26, 161] width 11 height 11
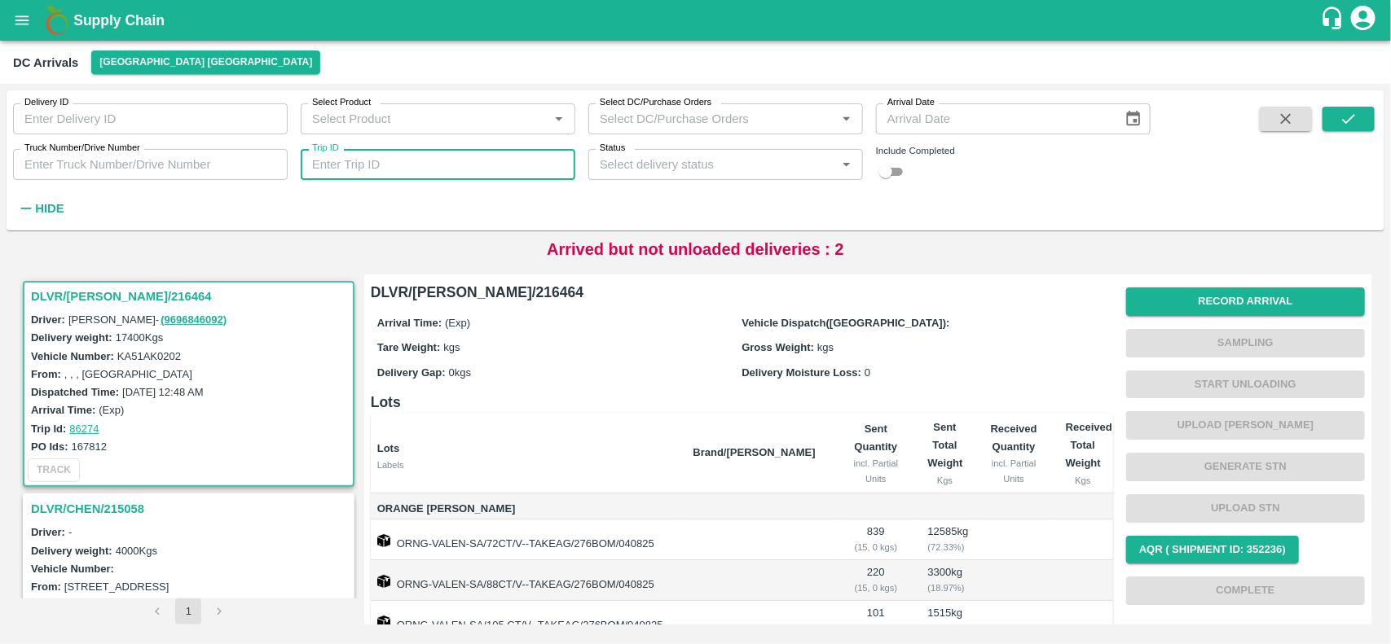
click at [381, 159] on input "Trip ID" at bounding box center [438, 164] width 275 height 31
paste input "86235"
type input "86235"
click at [1345, 122] on icon "submit" at bounding box center [1348, 119] width 13 height 10
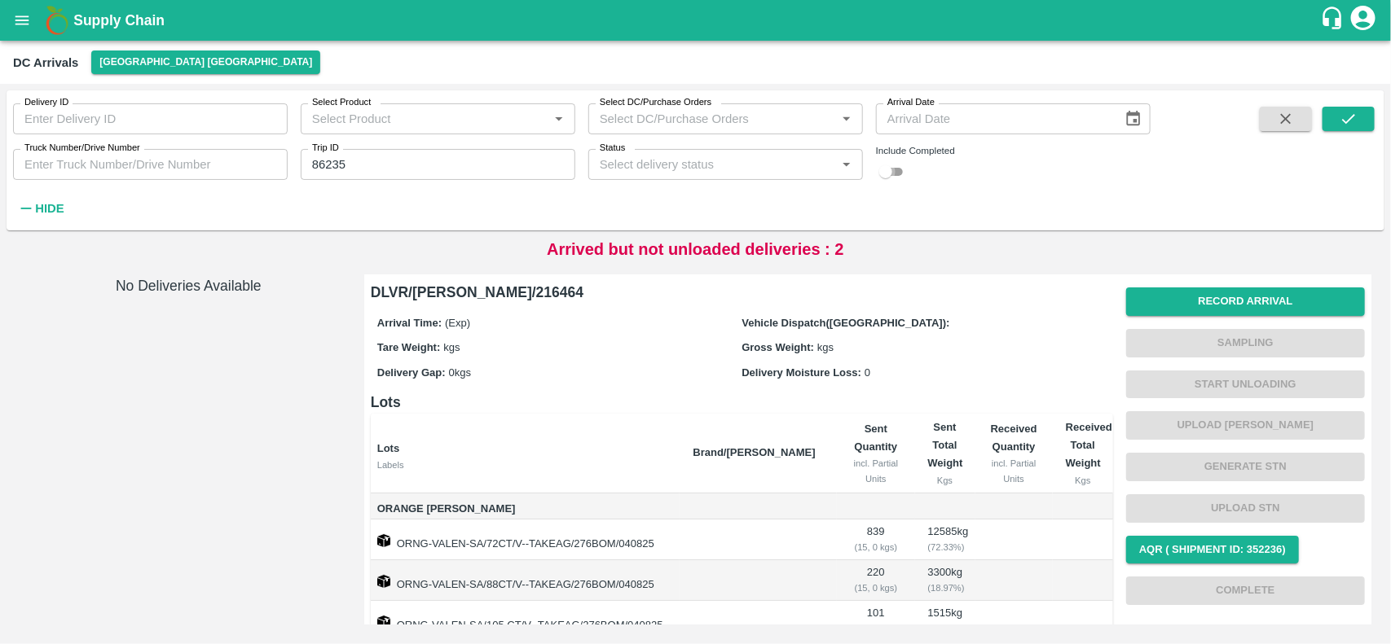
click at [893, 167] on input "checkbox" at bounding box center [885, 172] width 59 height 20
checkbox input "true"
click at [1348, 120] on icon "submit" at bounding box center [1349, 119] width 18 height 18
click at [124, 55] on button "[GEOGRAPHIC_DATA] [GEOGRAPHIC_DATA]" at bounding box center [205, 63] width 229 height 24
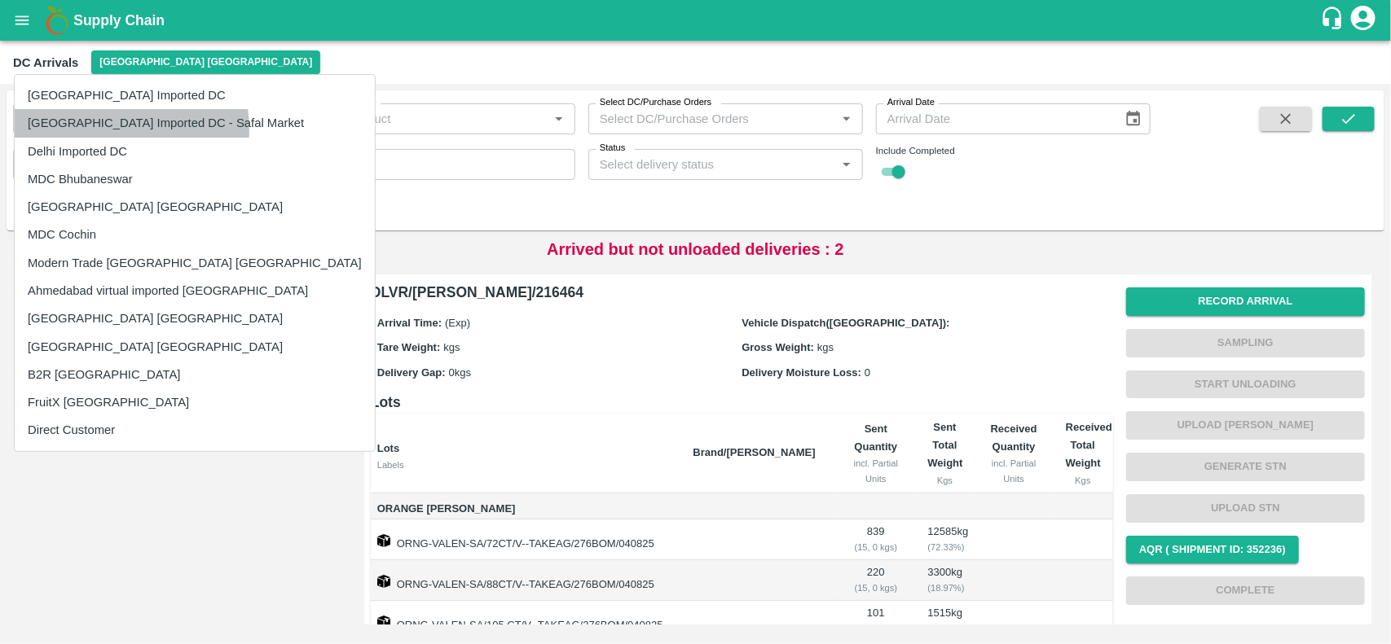
click at [92, 130] on li "[GEOGRAPHIC_DATA] Imported DC - Safal Market" at bounding box center [195, 123] width 360 height 28
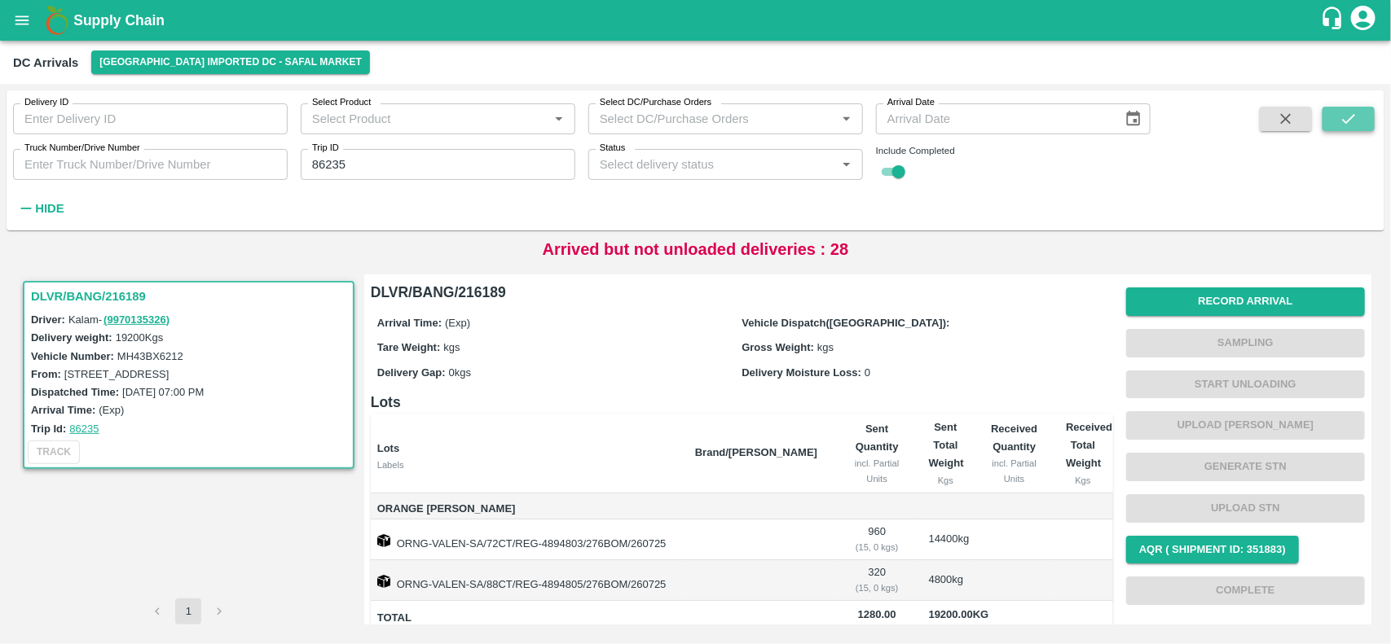
click at [1340, 125] on icon "submit" at bounding box center [1349, 119] width 18 height 18
click at [74, 298] on h3 "DLVR/BANG/216189" at bounding box center [191, 296] width 320 height 21
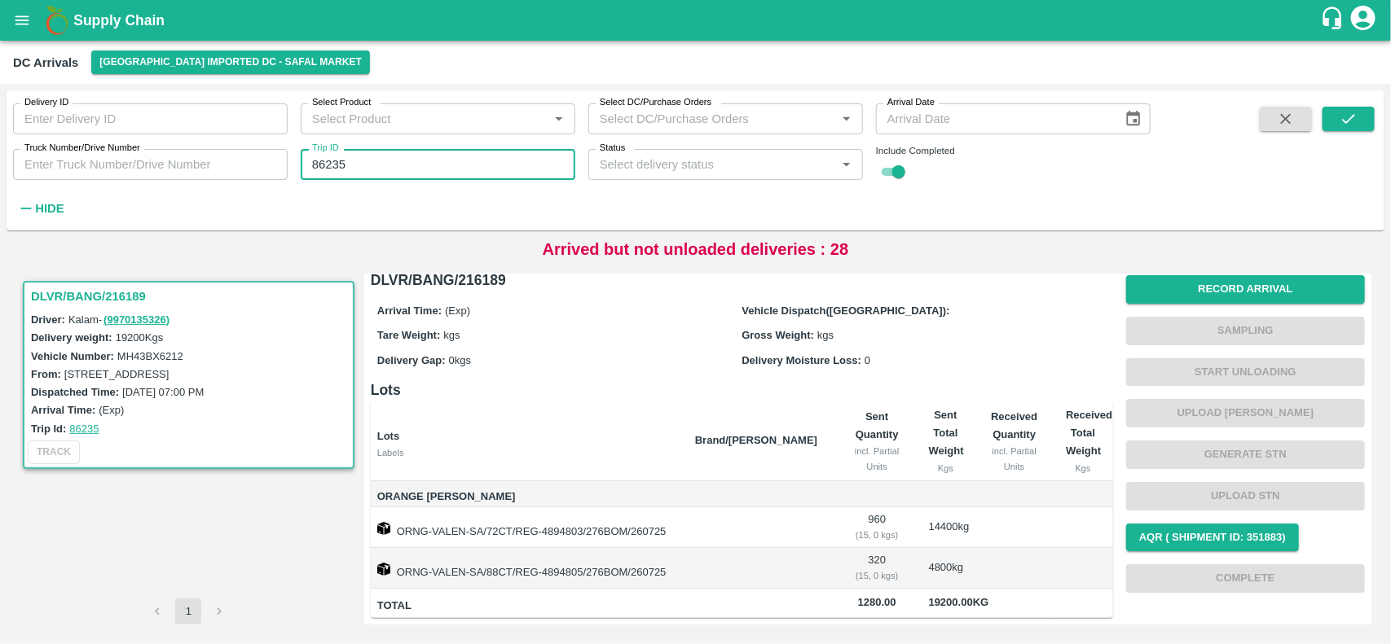
click at [346, 168] on input "86235" at bounding box center [438, 164] width 275 height 31
paste input "text"
type input "86221"
click at [1365, 123] on button "submit" at bounding box center [1348, 119] width 52 height 24
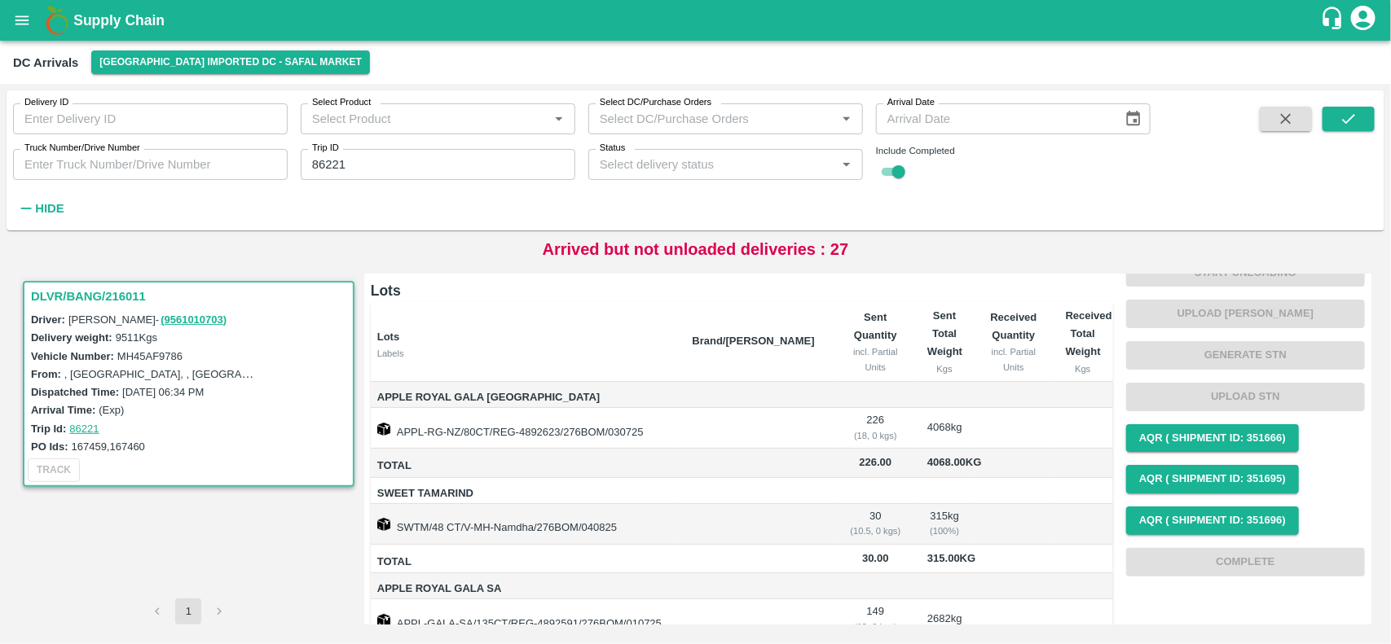
scroll to position [111, 0]
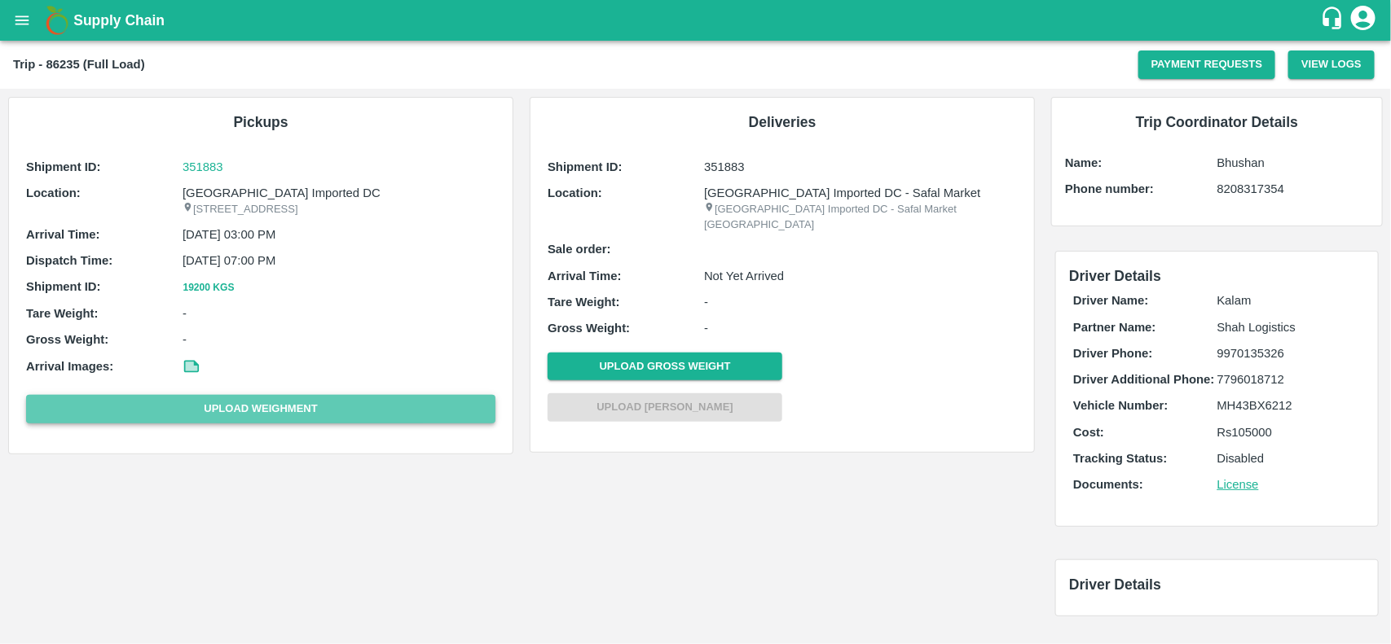
click at [221, 424] on button "Upload Weighment" at bounding box center [260, 409] width 469 height 29
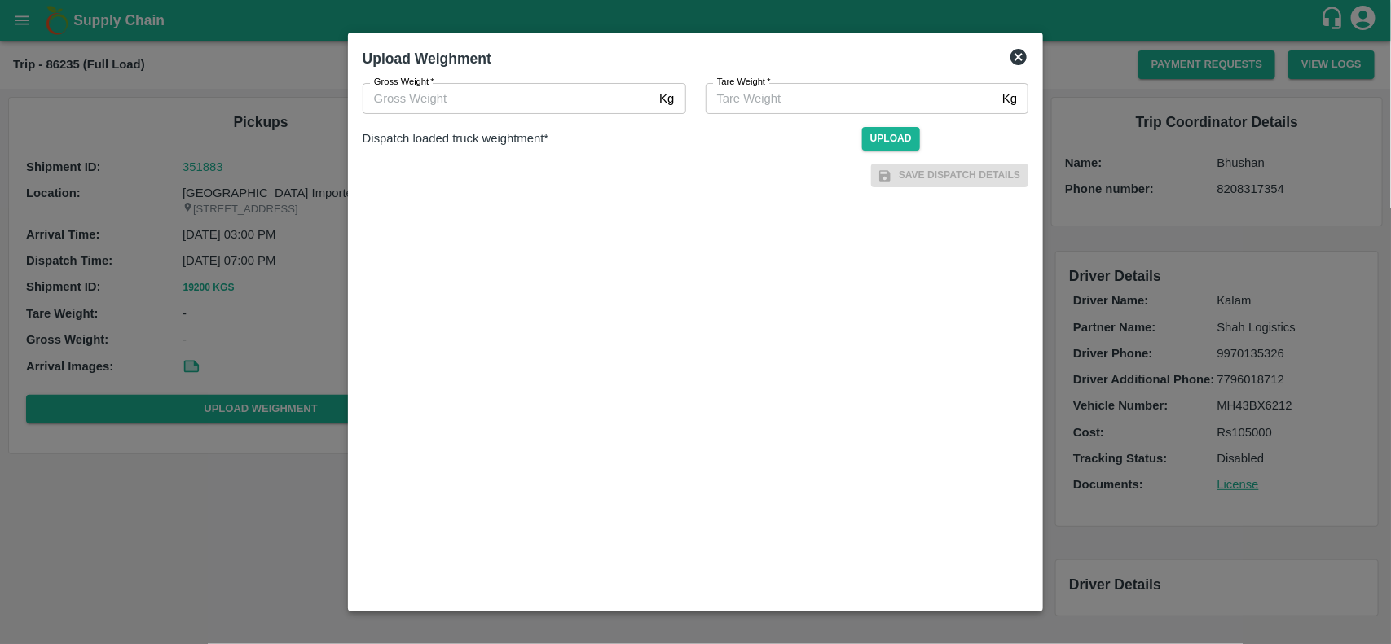
click at [1020, 71] on div "Upload Weighment" at bounding box center [696, 59] width 680 height 36
click at [1015, 58] on icon at bounding box center [1018, 57] width 16 height 16
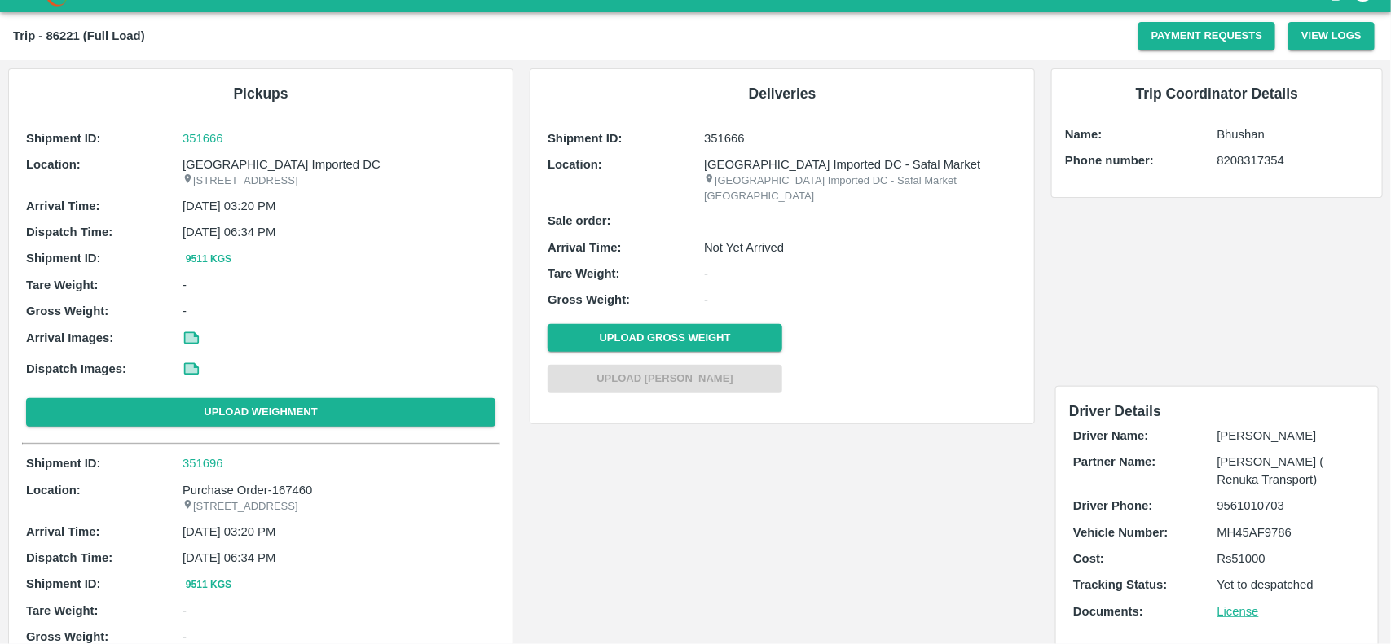
scroll to position [24, 0]
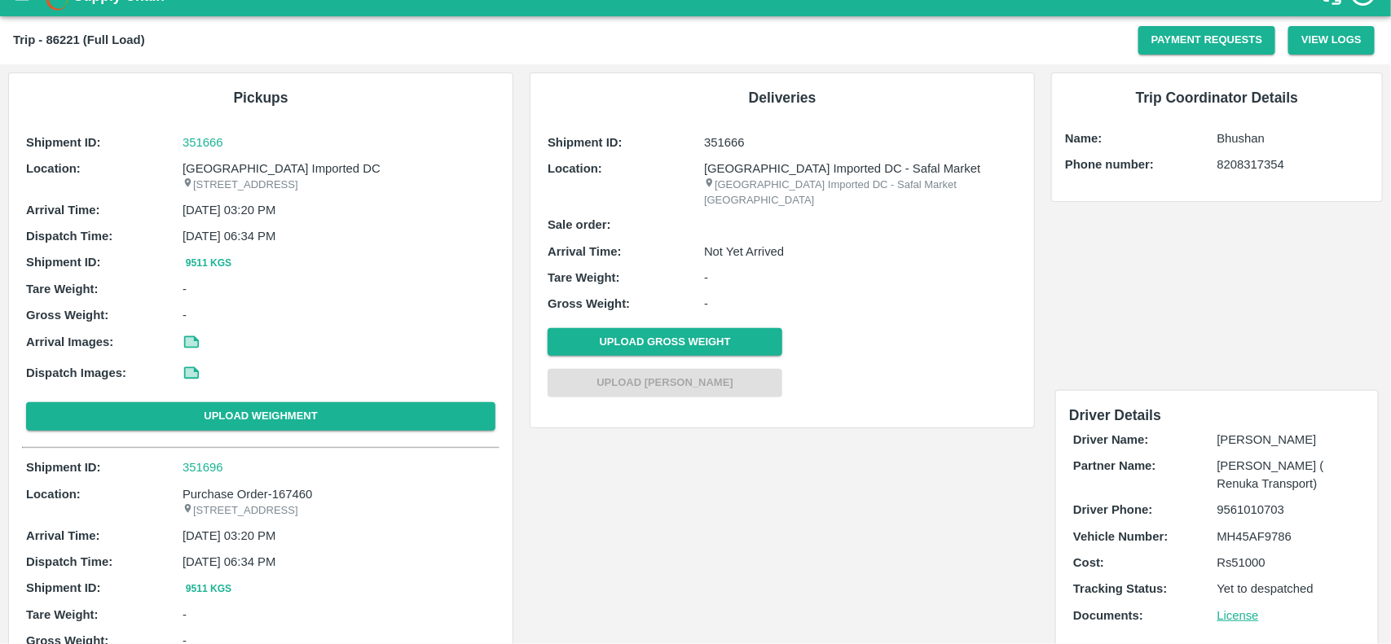
click at [187, 346] on icon at bounding box center [192, 341] width 12 height 9
click at [179, 382] on p "Dispatch Images:" at bounding box center [104, 373] width 156 height 18
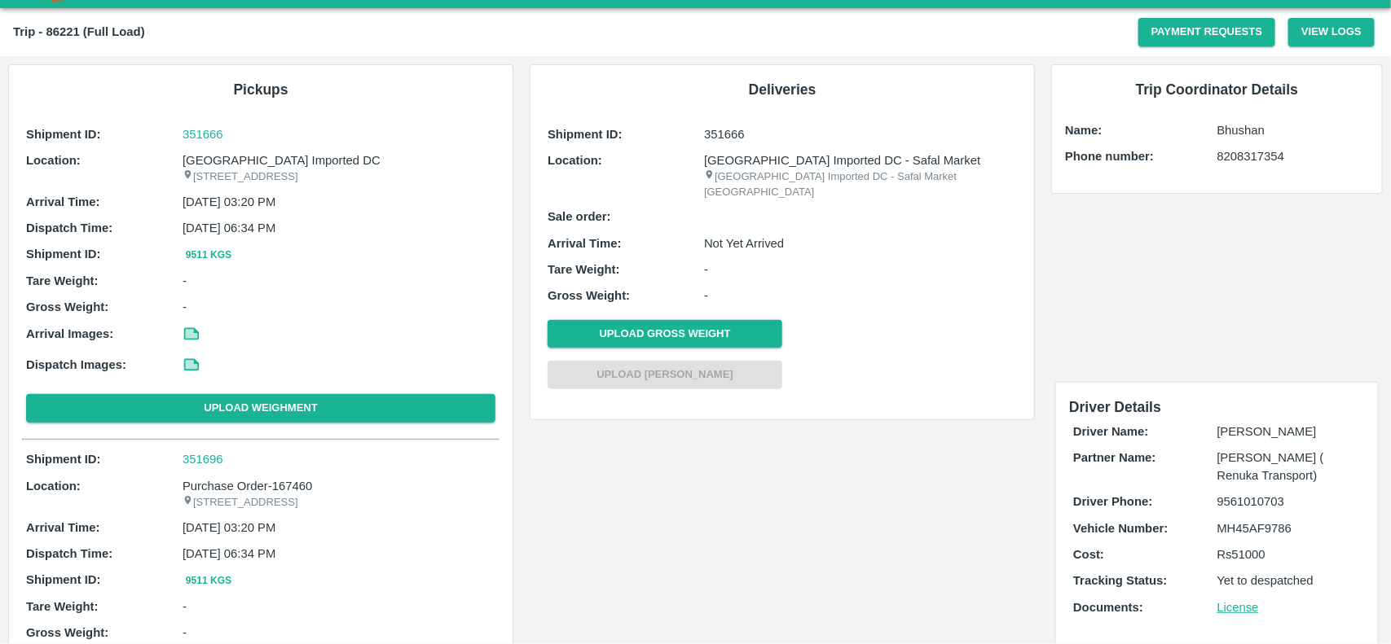
scroll to position [23, 0]
